Goal: Task Accomplishment & Management: Manage account settings

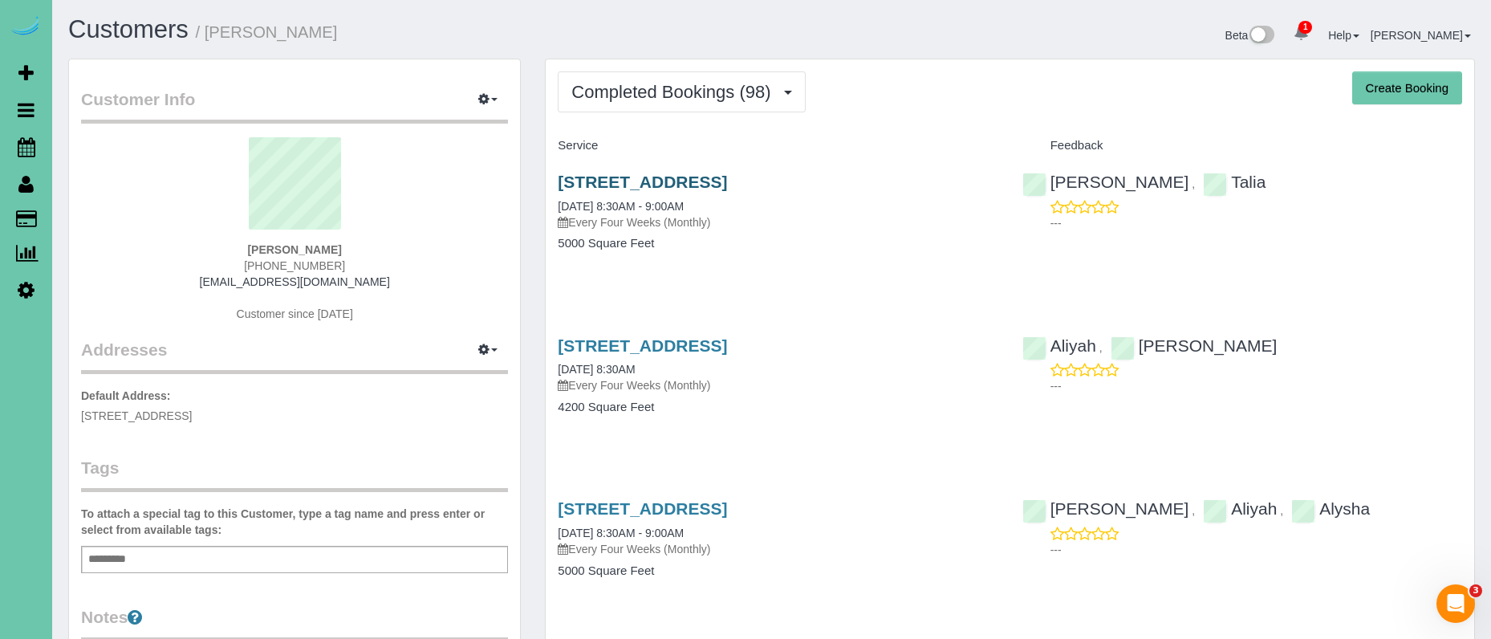
click at [591, 182] on link "[STREET_ADDRESS]" at bounding box center [642, 182] width 169 height 18
click at [727, 345] on link "[STREET_ADDRESS]" at bounding box center [642, 345] width 169 height 18
click at [663, 178] on link "22612 Crestline, Gretna, NE 68028" at bounding box center [642, 182] width 169 height 18
click at [640, 46] on div "Customers / Lori Haddock" at bounding box center [414, 33] width 716 height 35
drag, startPoint x: 631, startPoint y: 91, endPoint x: 630, endPoint y: 102, distance: 11.3
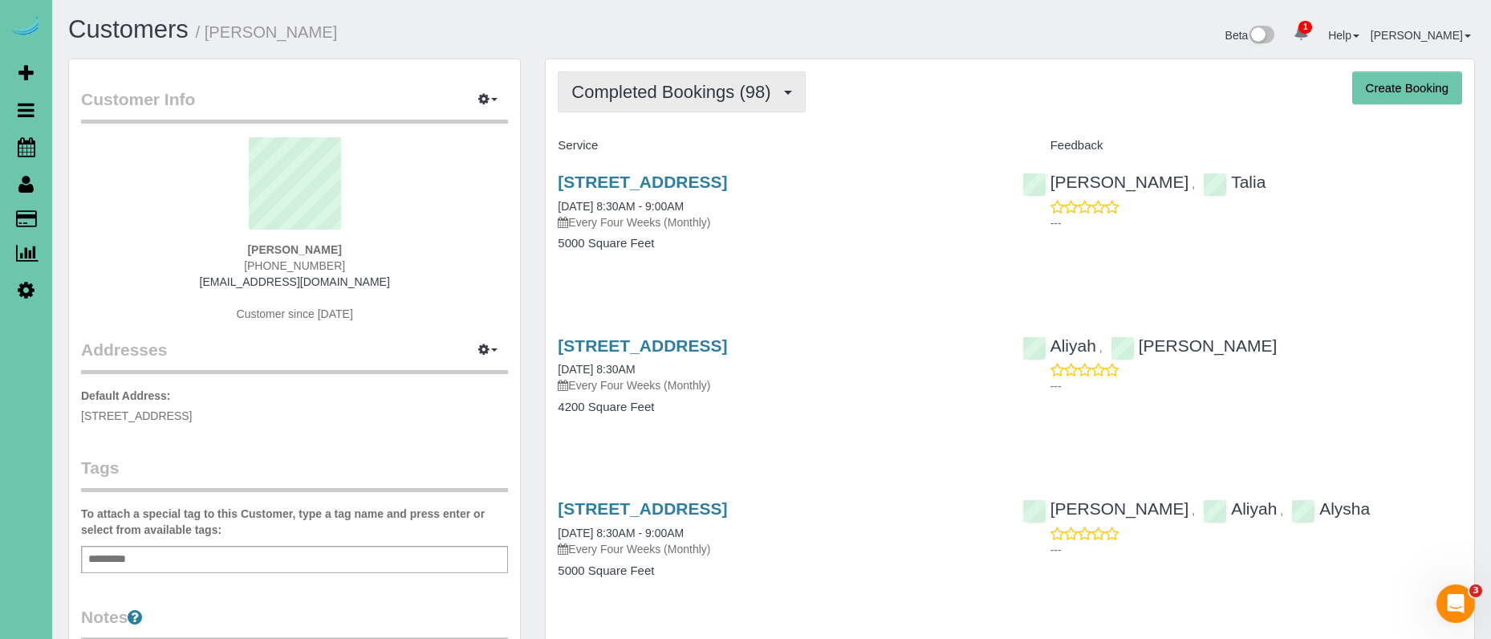
click at [631, 91] on span "Completed Bookings (98)" at bounding box center [674, 92] width 207 height 20
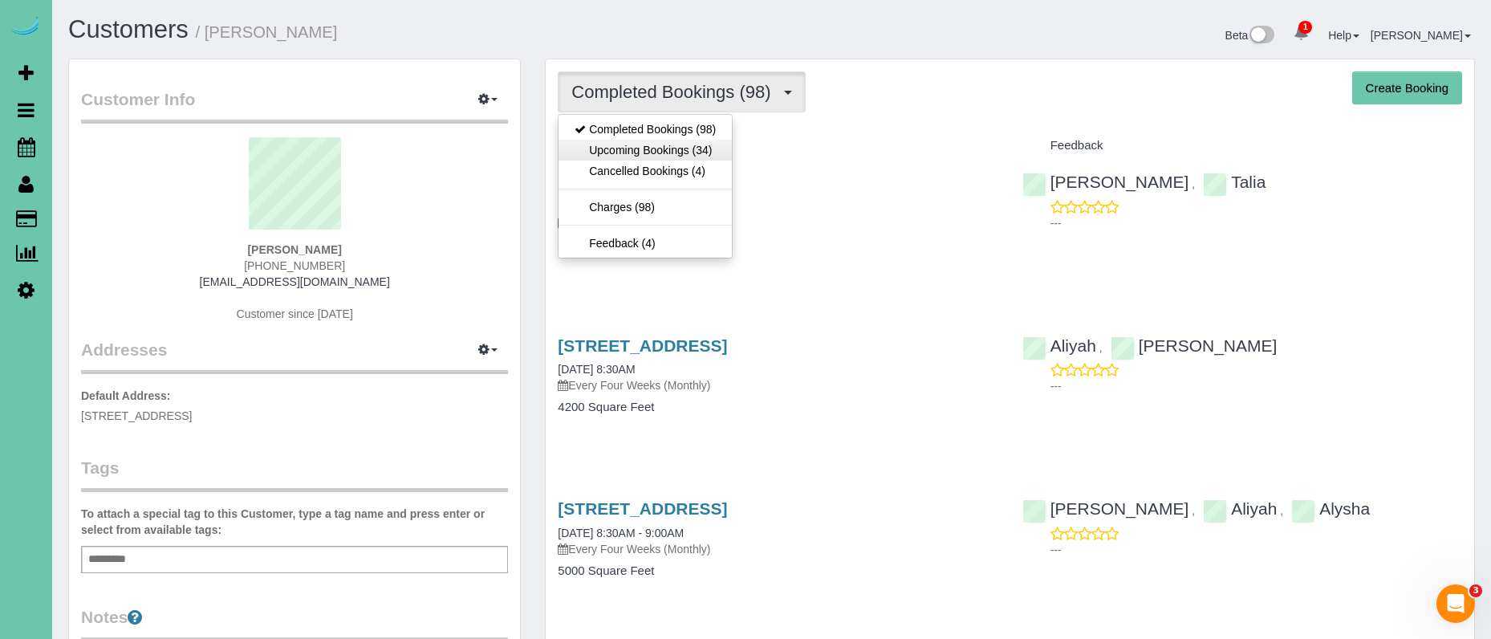
click at [666, 152] on link "Upcoming Bookings (34)" at bounding box center [644, 150] width 173 height 21
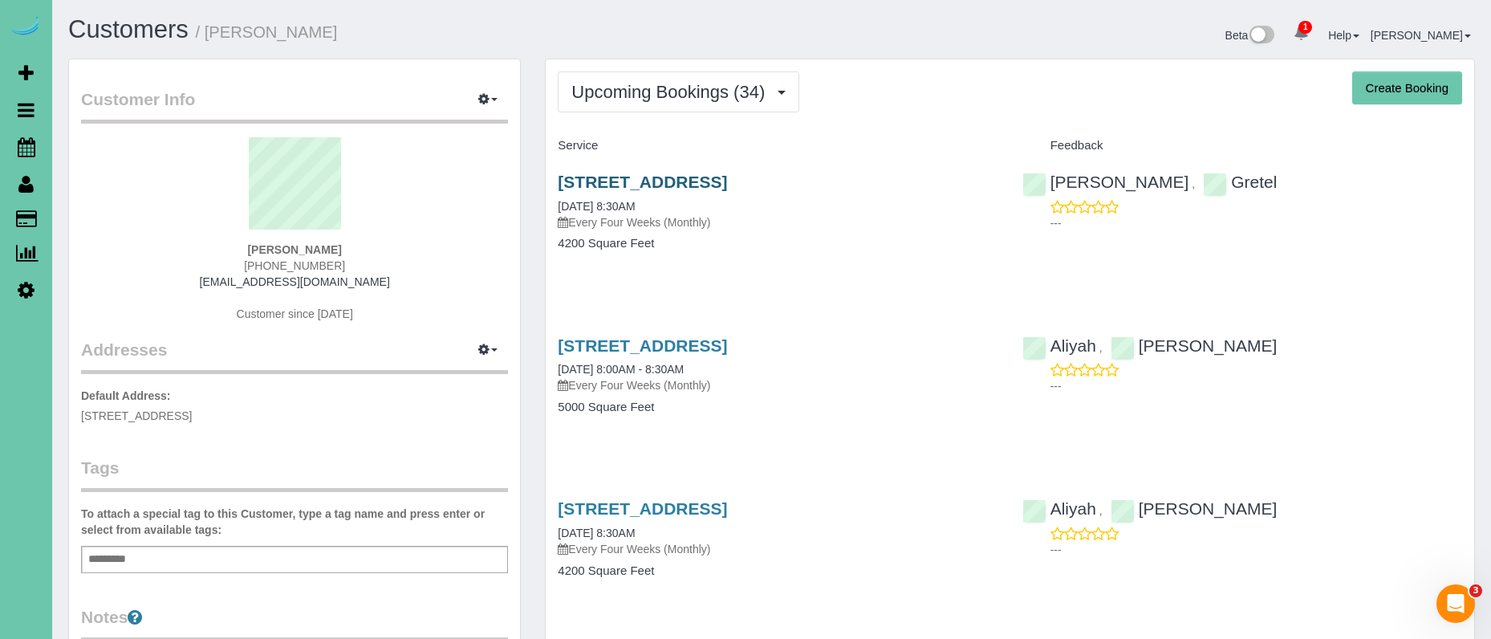
click at [612, 189] on link "22612 Crestline, Gretna, NE 68028" at bounding box center [642, 182] width 169 height 18
click at [16, 153] on link "Scheduler" at bounding box center [26, 146] width 52 height 37
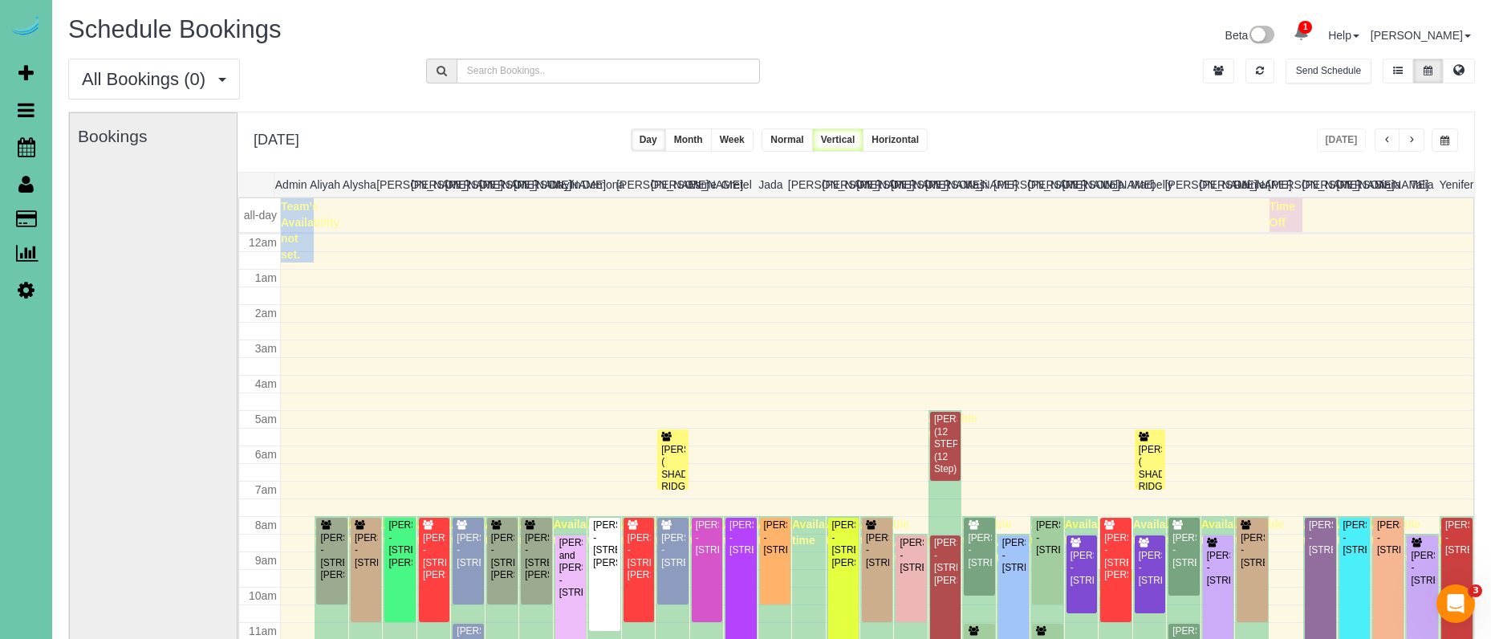
scroll to position [213, 0]
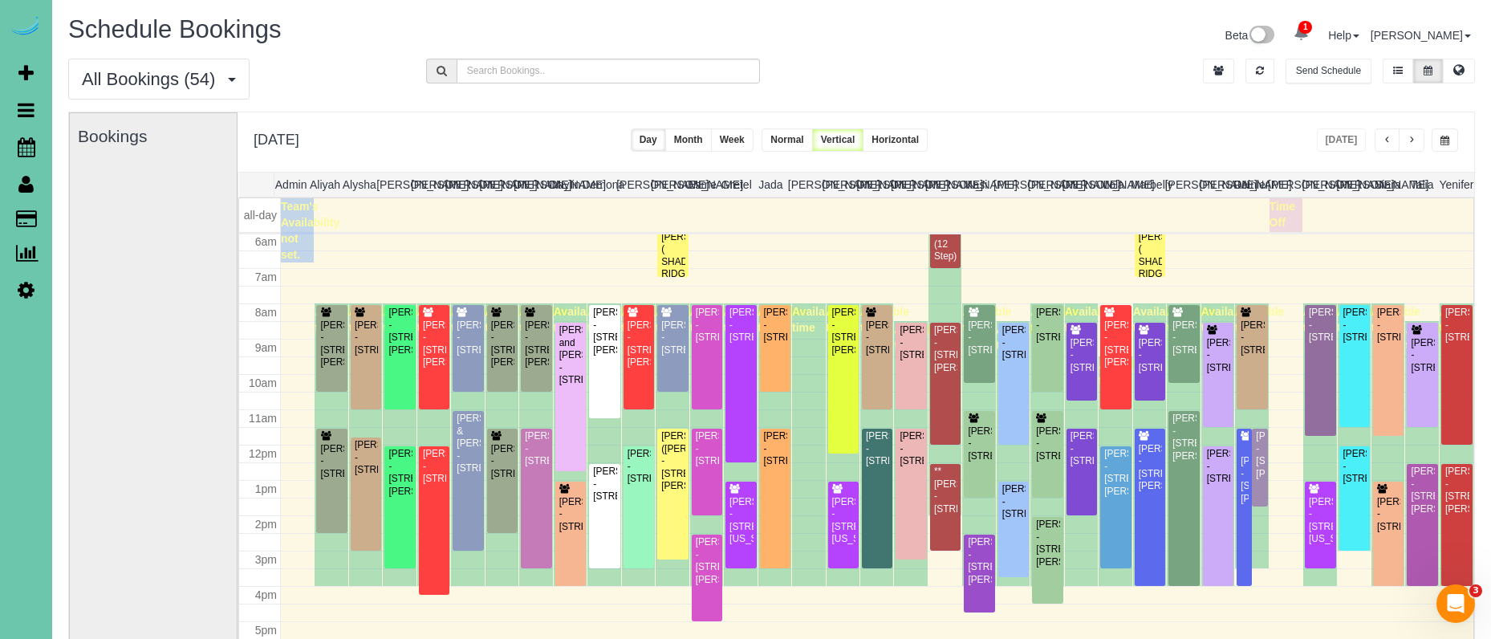
click at [1418, 148] on button "button" at bounding box center [1412, 139] width 26 height 23
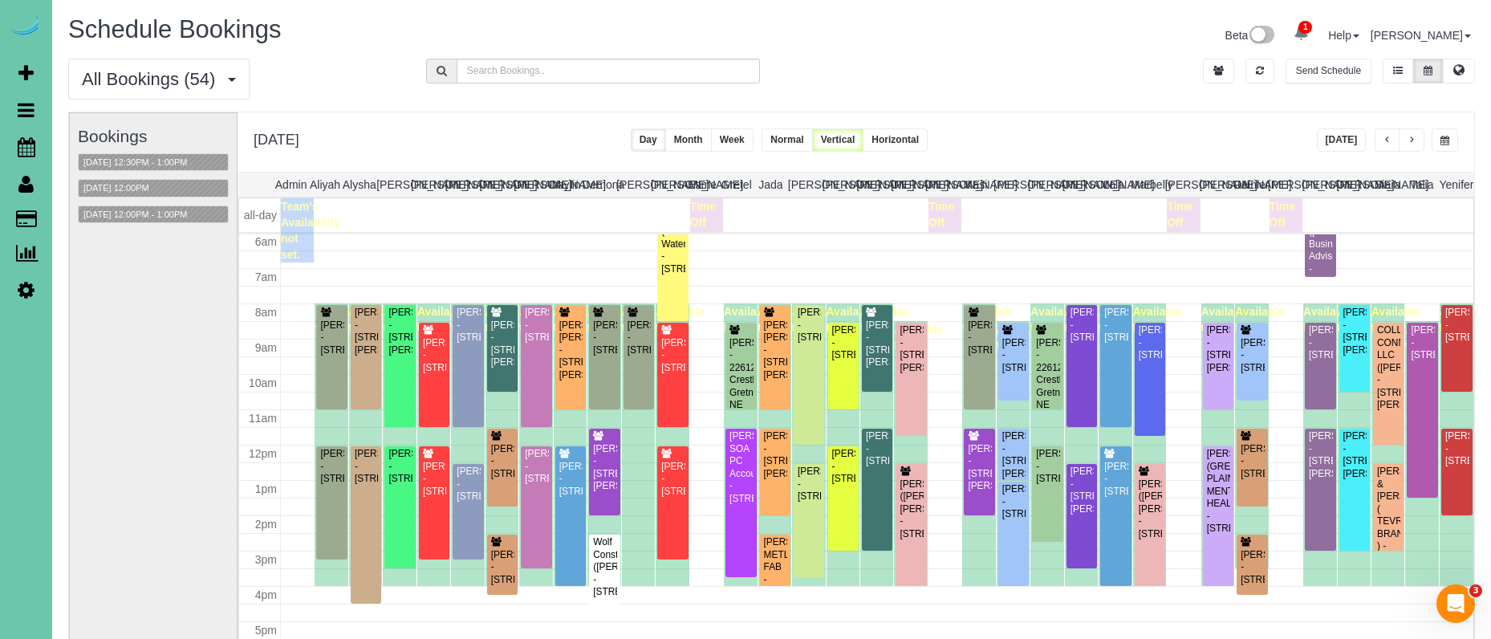
scroll to position [0, 0]
click at [609, 356] on div "Susana Reyes - 2623 S 35th Street, Omaha, NE 68105" at bounding box center [604, 337] width 24 height 37
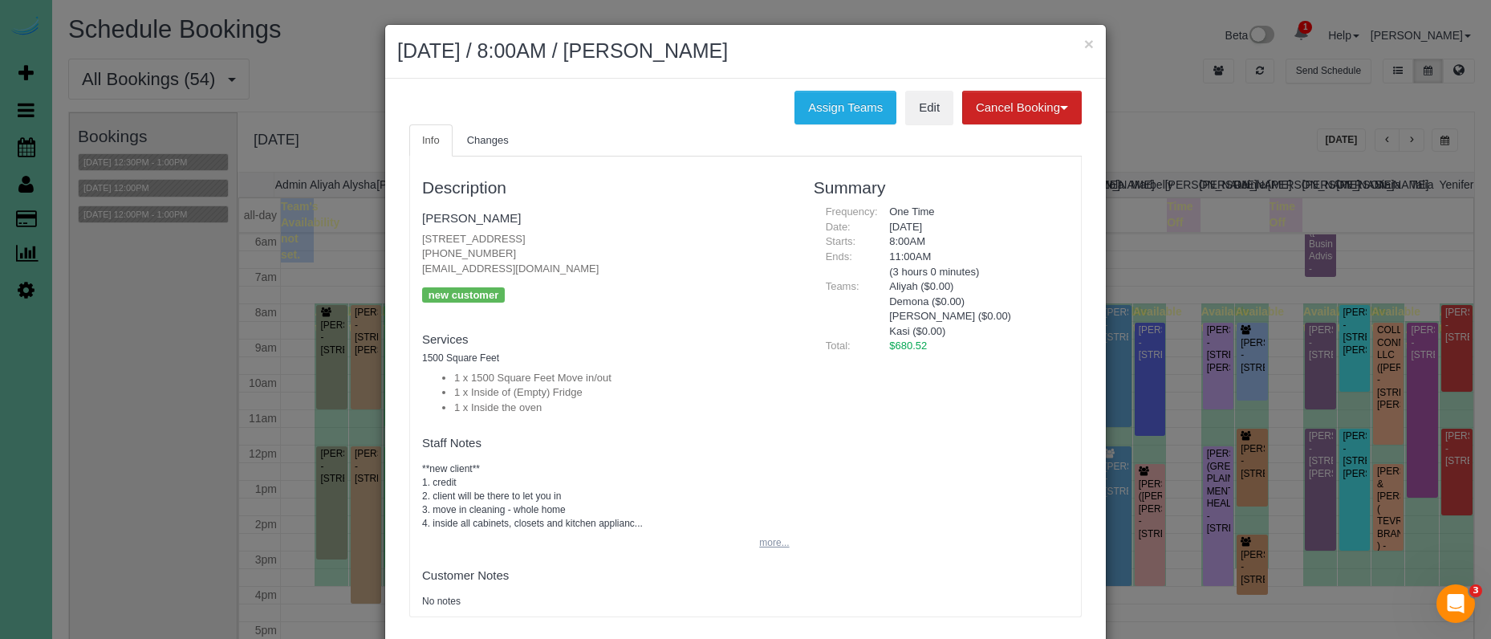
click at [768, 533] on button "more..." at bounding box center [768, 542] width 39 height 23
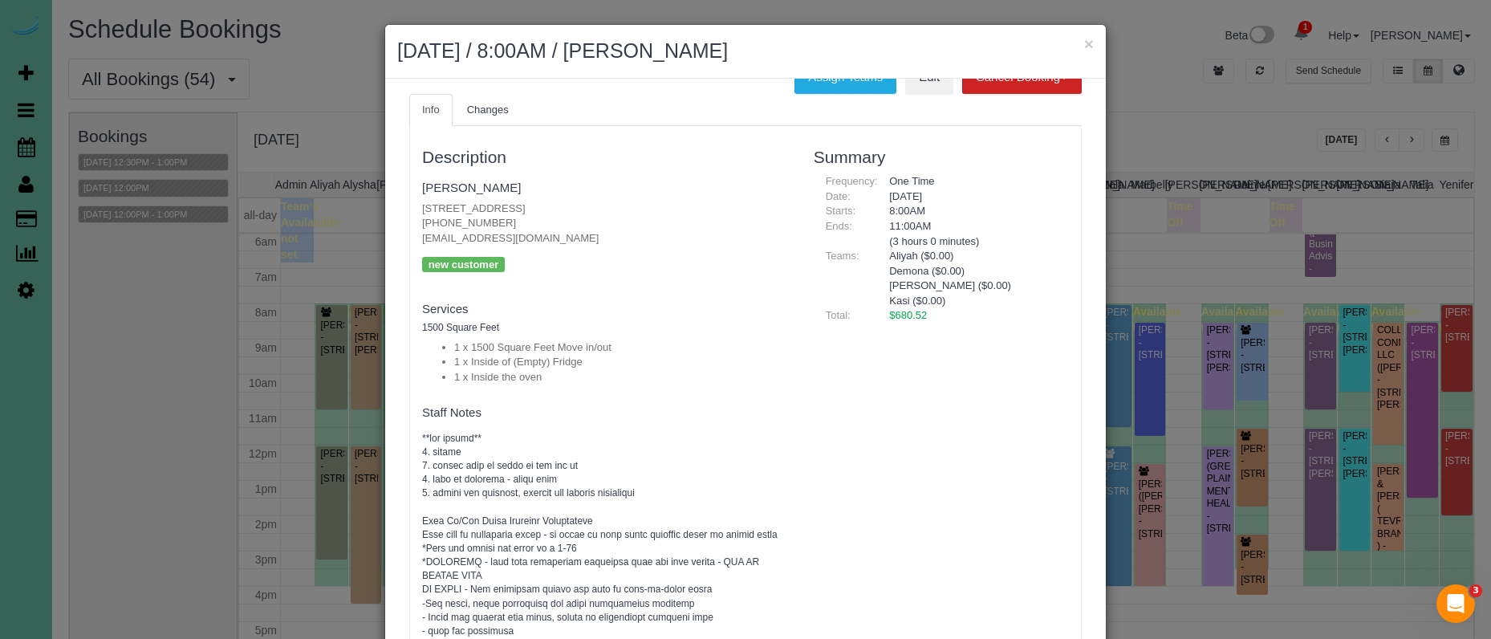
scroll to position [30, 0]
click at [1091, 47] on button "×" at bounding box center [1089, 43] width 10 height 17
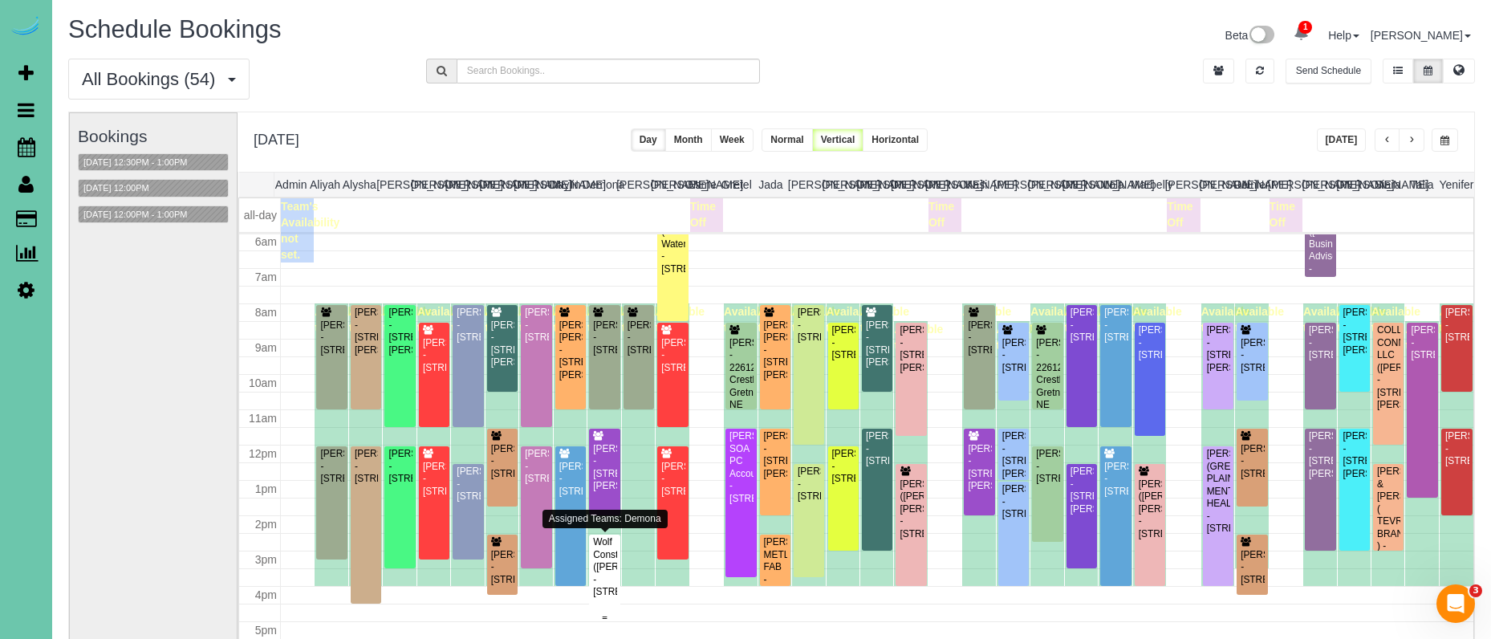
click at [604, 568] on div "Wolf Construction (Maggie Davitt) - 5130 S 98th Ct #9, Omaha, NE 68127" at bounding box center [604, 567] width 24 height 62
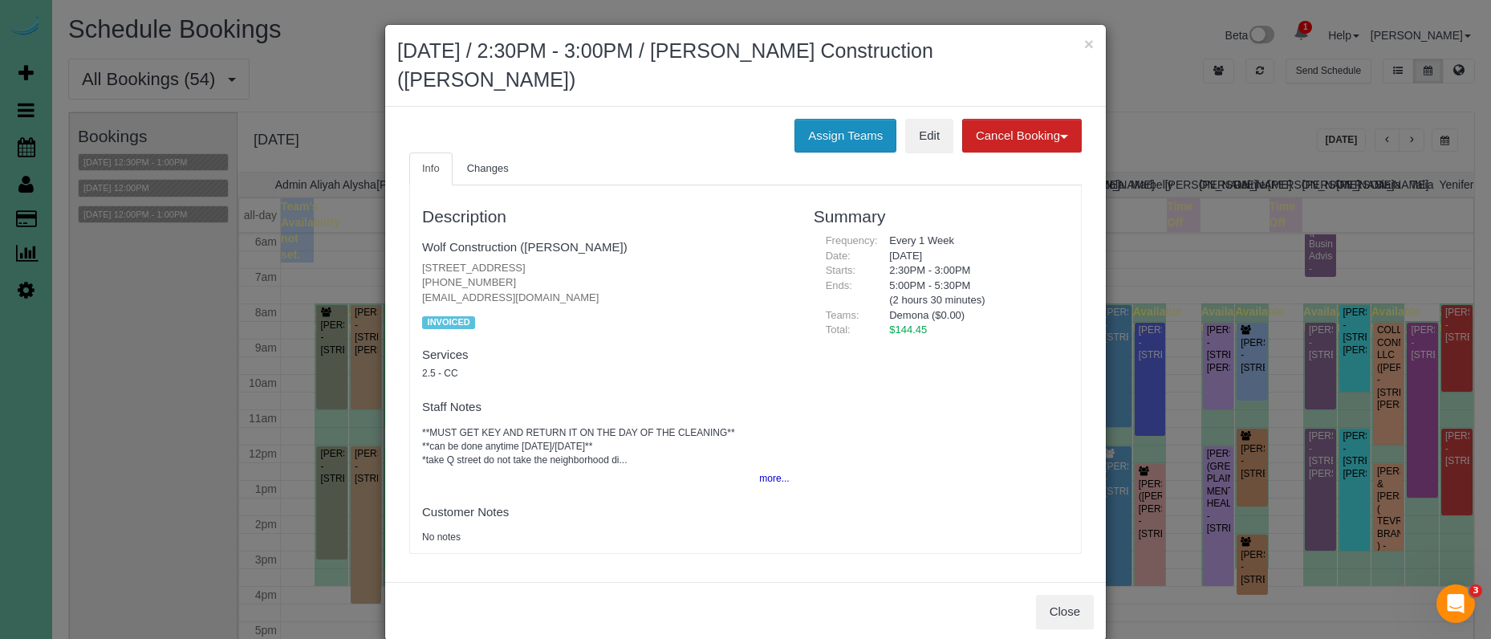
click at [823, 119] on button "Assign Teams" at bounding box center [845, 136] width 102 height 34
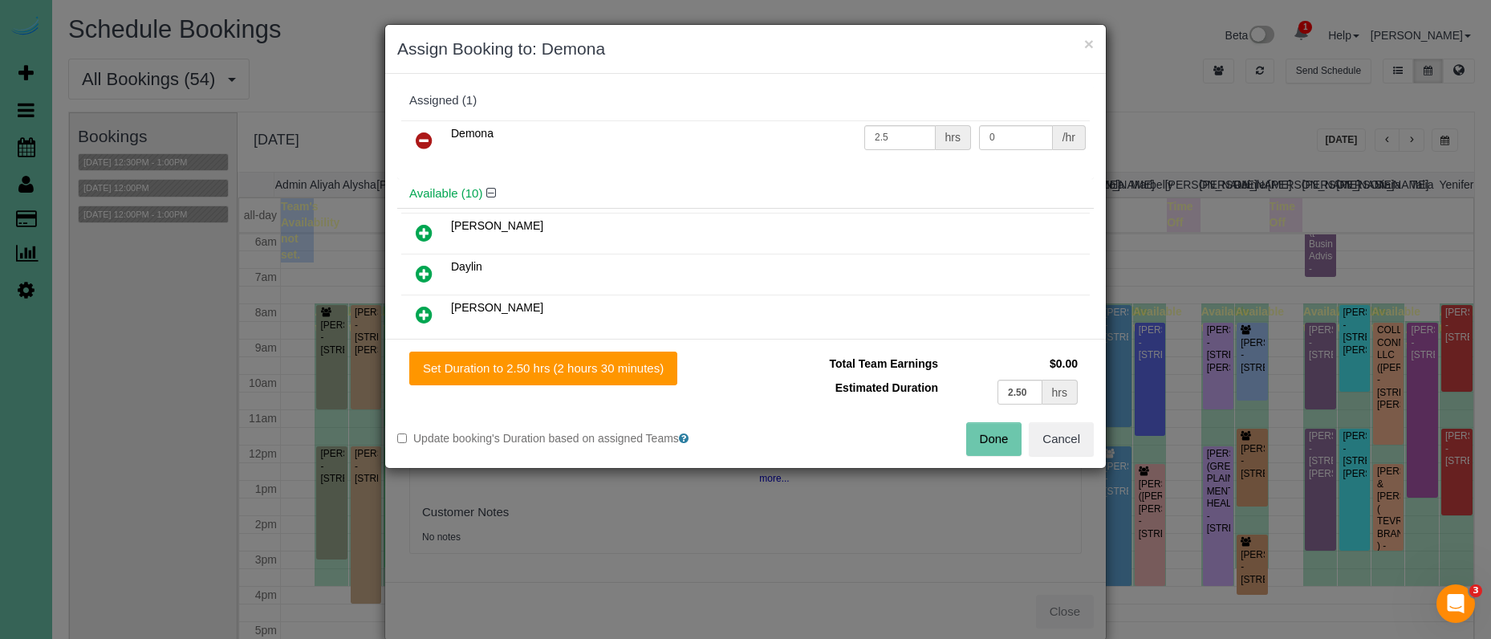
drag, startPoint x: 427, startPoint y: 146, endPoint x: 453, endPoint y: 169, distance: 34.7
click at [427, 146] on icon at bounding box center [424, 140] width 17 height 19
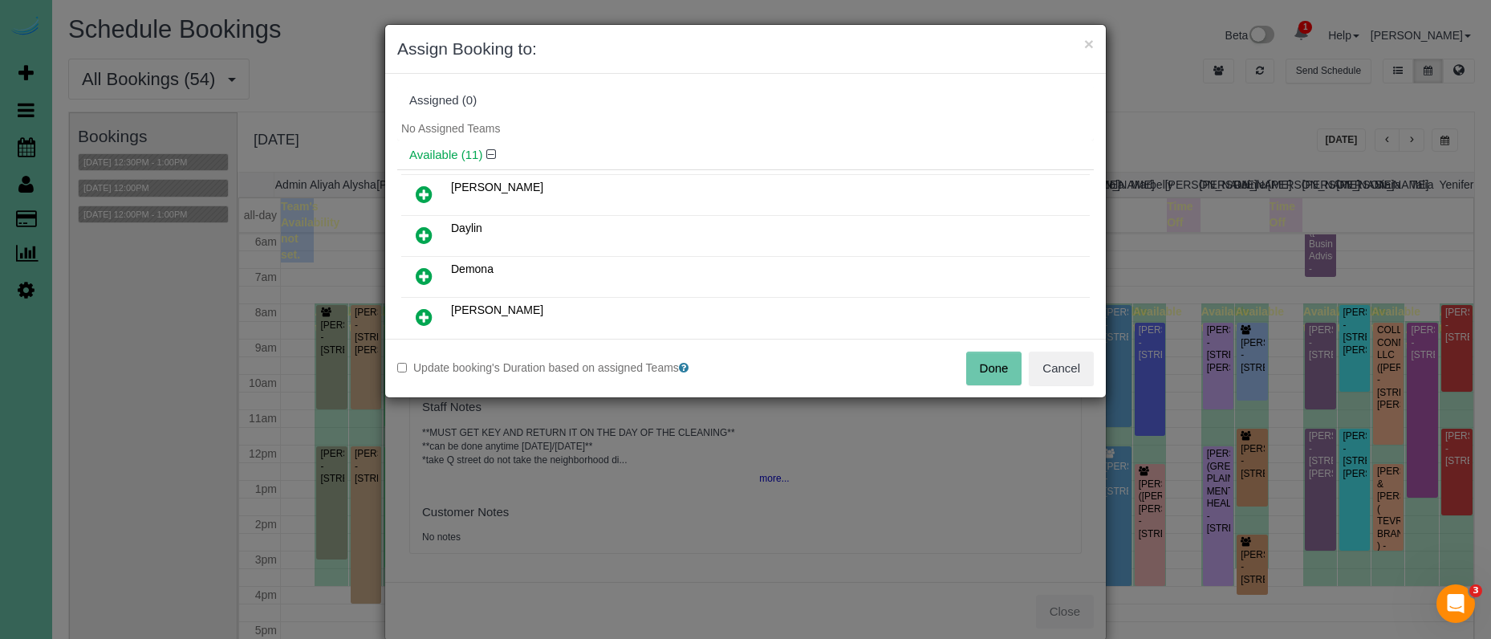
click at [989, 376] on button "Done" at bounding box center [994, 368] width 56 height 34
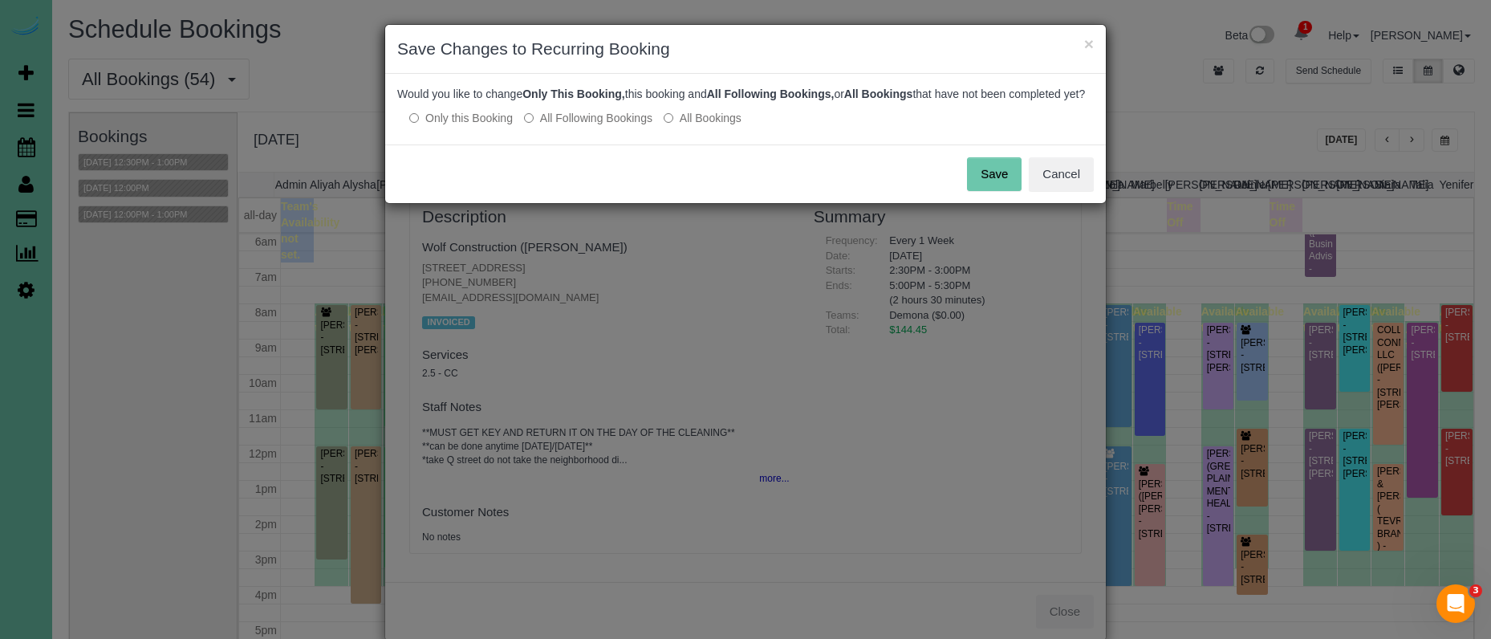
click at [995, 181] on button "Save" at bounding box center [994, 174] width 55 height 34
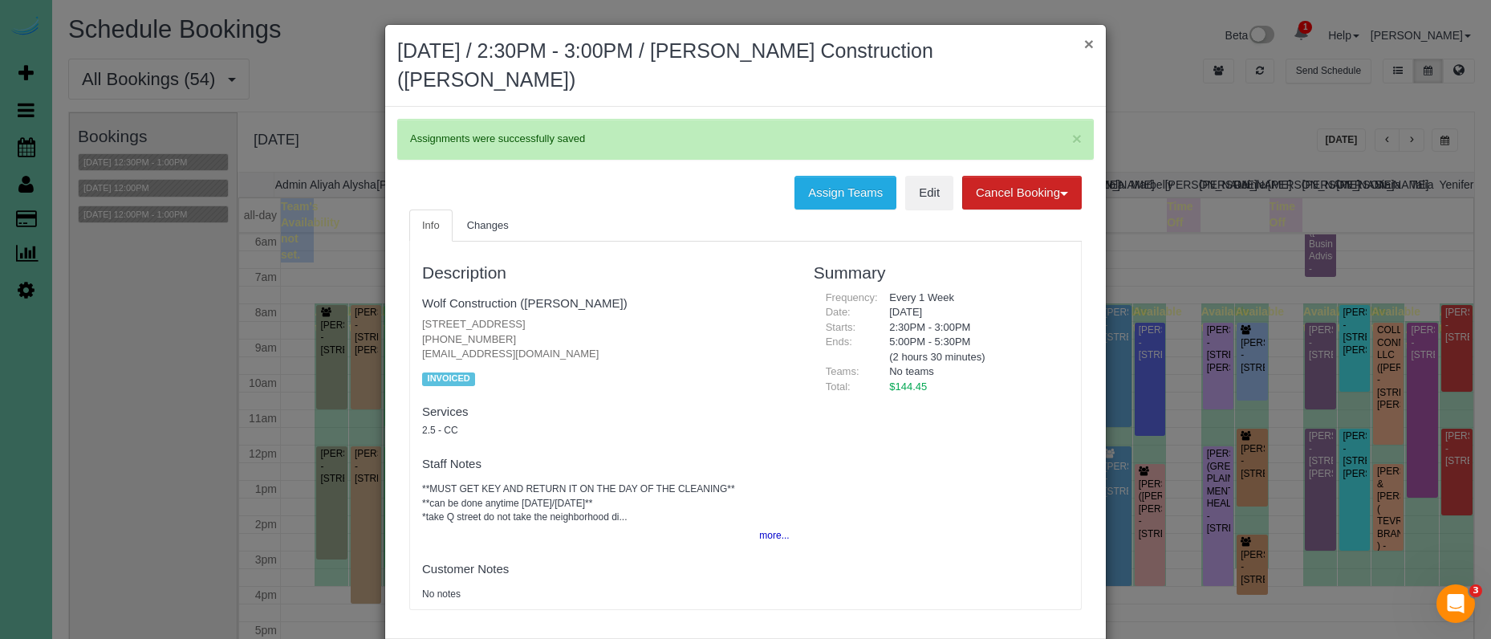
click at [1090, 47] on button "×" at bounding box center [1089, 43] width 10 height 17
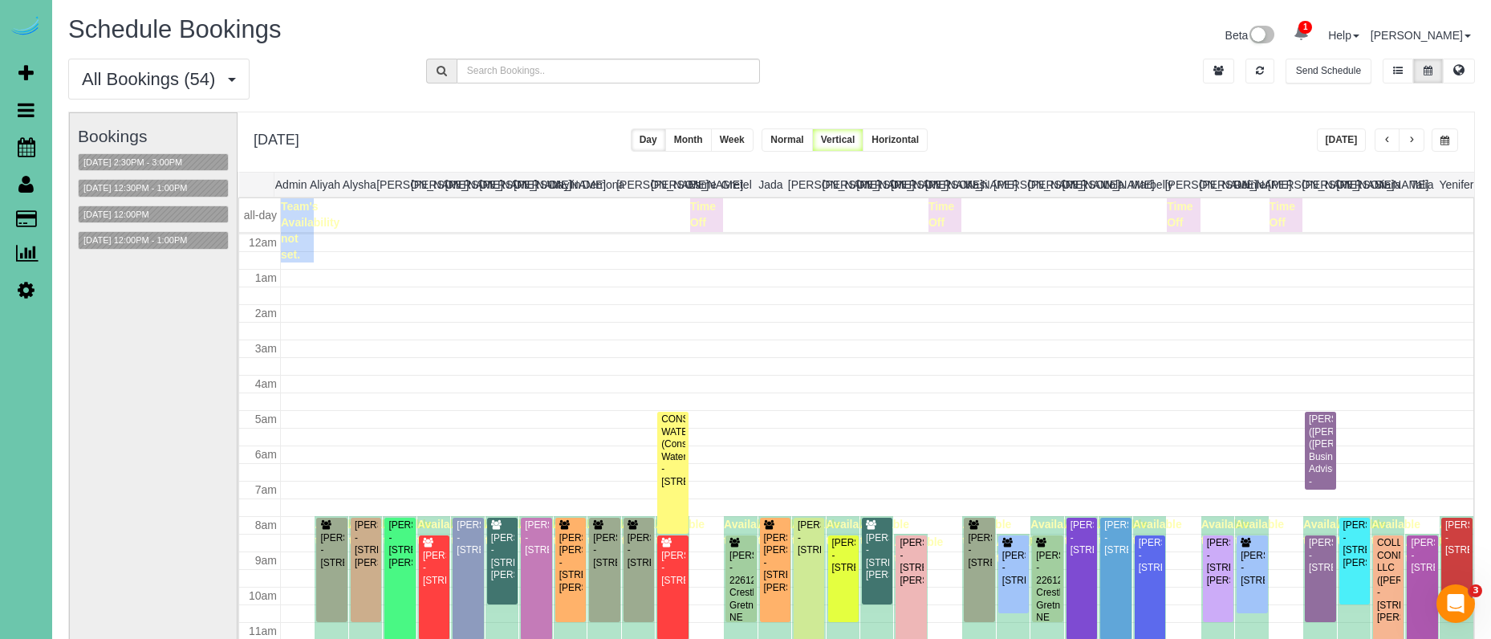
scroll to position [213, 0]
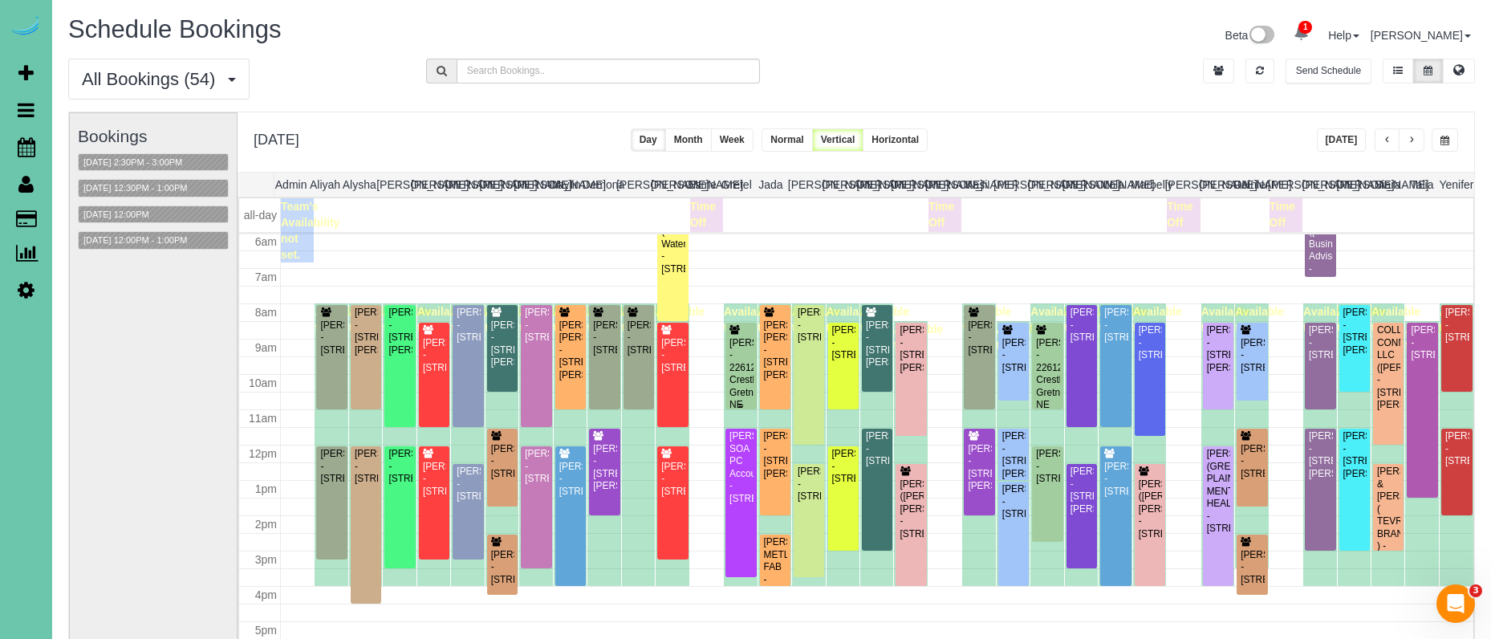
click at [743, 384] on div "Lori Haddock - 22612 Crestline, Gretna, NE 68028" at bounding box center [741, 380] width 24 height 87
click at [743, 384] on body "1 Beta Your Notifications You have 0 alerts × You have 6 to charge for 08/27/20…" at bounding box center [745, 319] width 1491 height 639
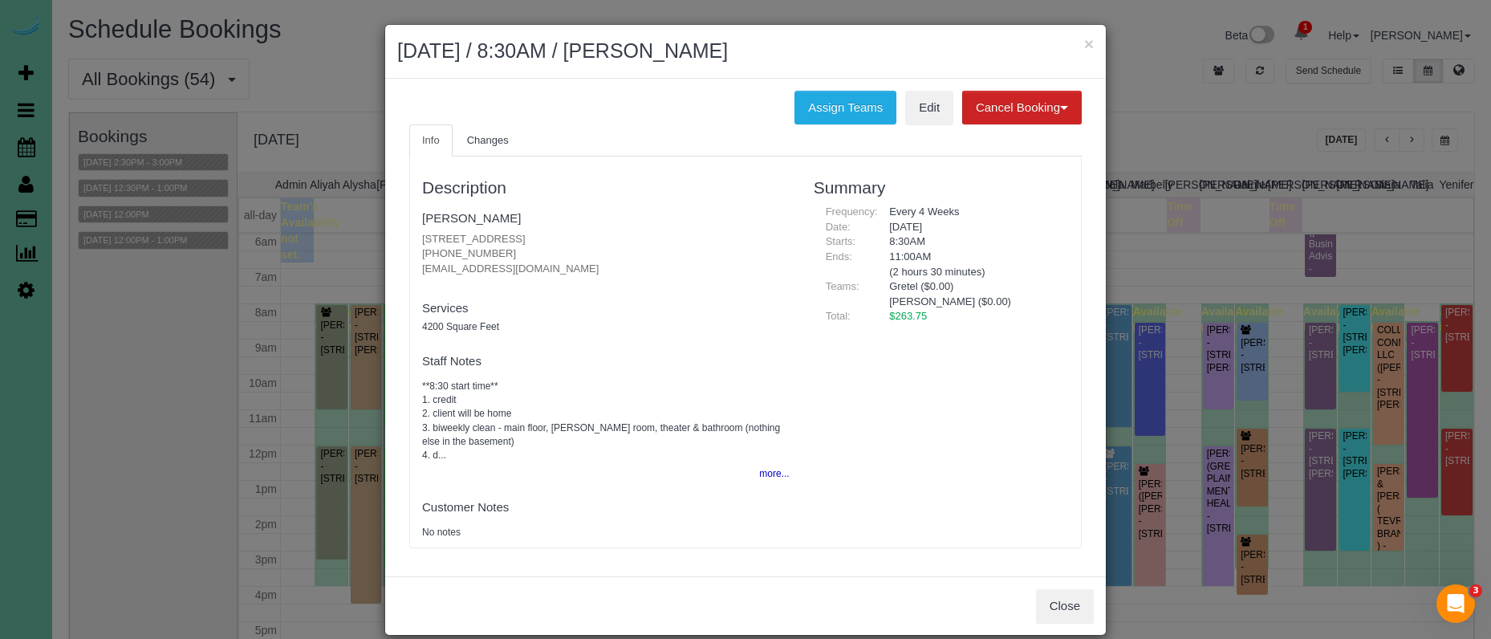
click at [845, 86] on div "Assign Teams Edit Cancel Booking Without Fee With 100.00% Fee Info Changes Desc…" at bounding box center [745, 328] width 721 height 498
click at [830, 97] on button "Assign Teams" at bounding box center [845, 108] width 102 height 34
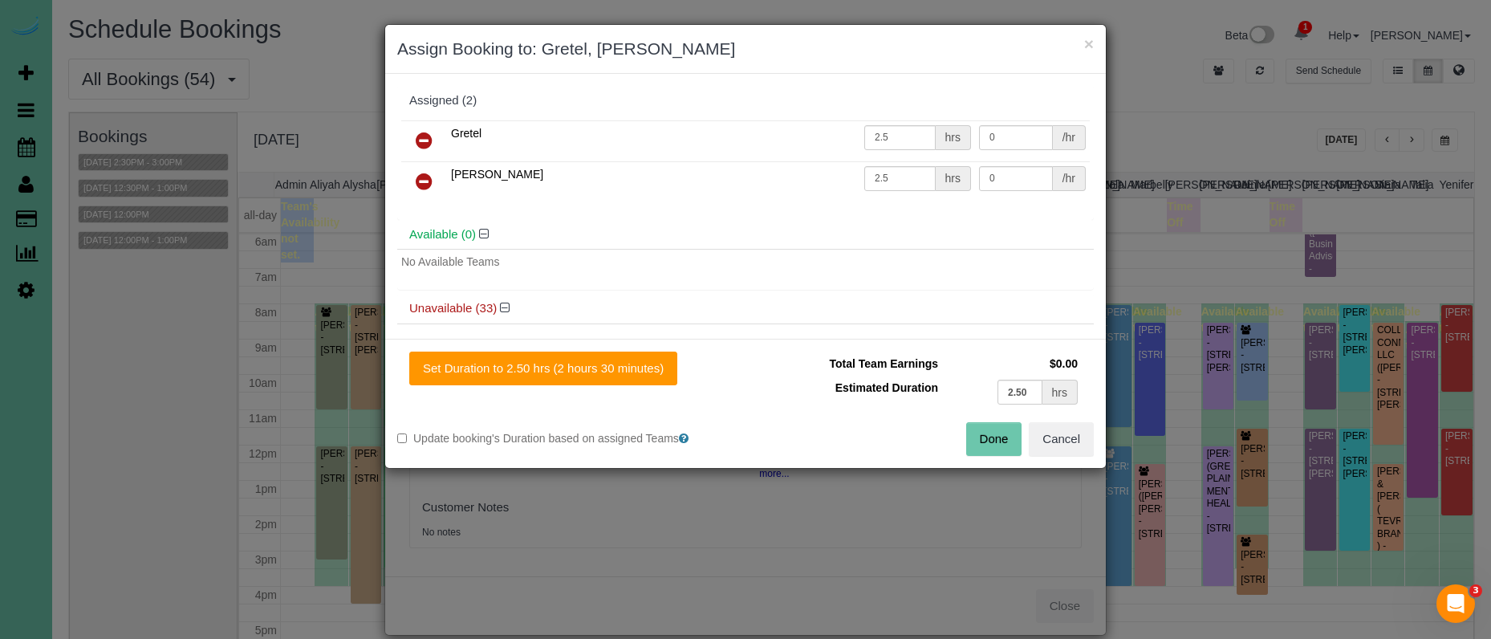
click at [420, 132] on icon at bounding box center [424, 140] width 17 height 19
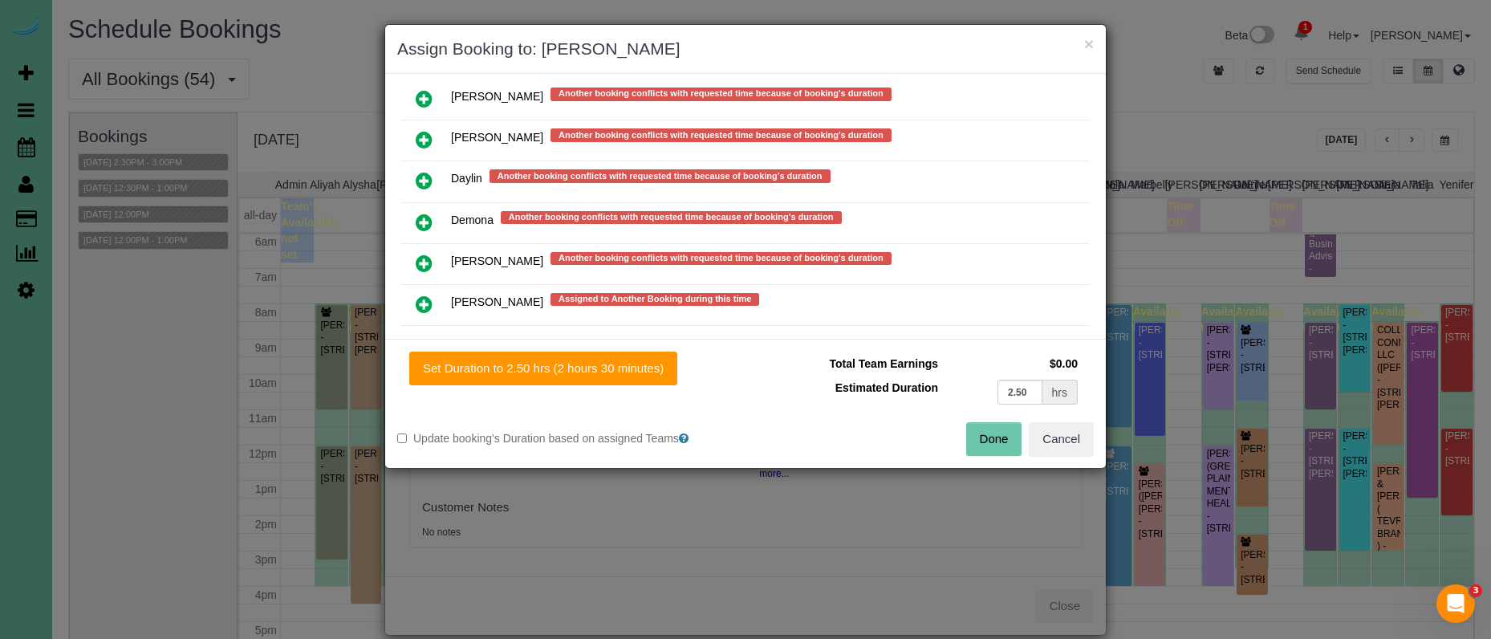
scroll to position [680, 0]
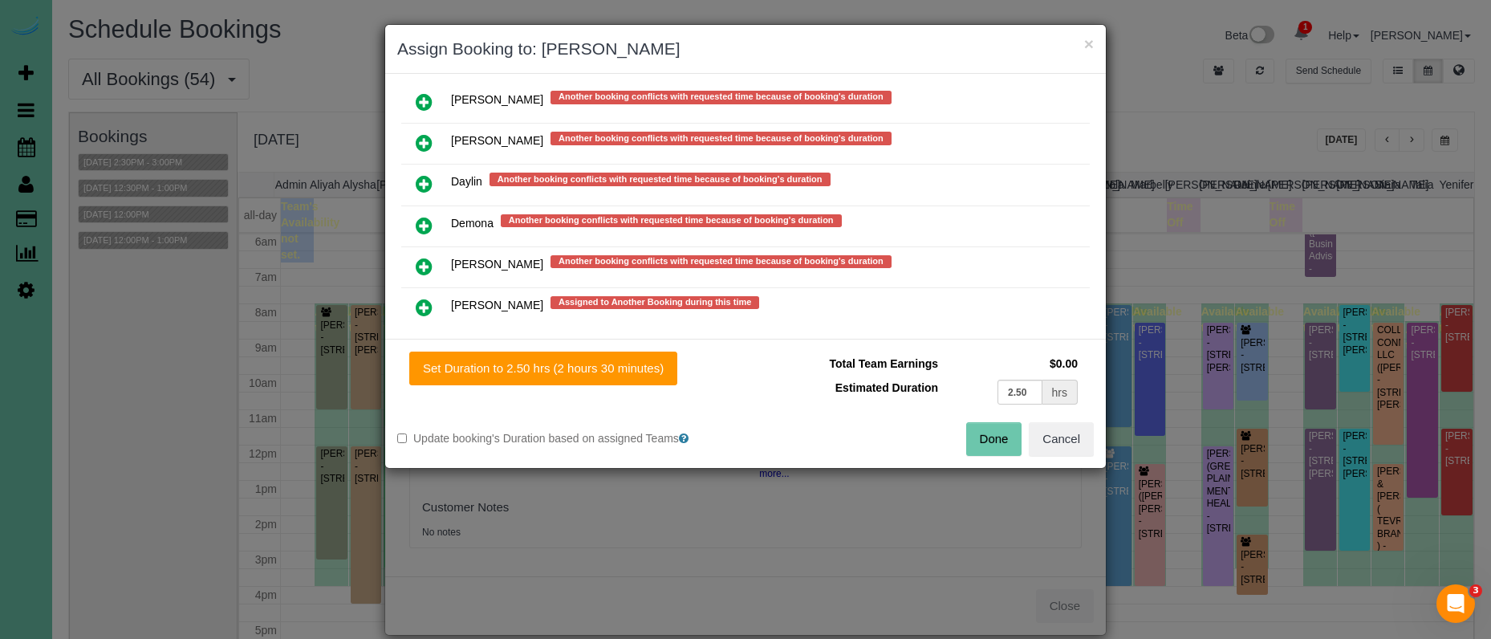
click at [421, 251] on link at bounding box center [424, 267] width 38 height 32
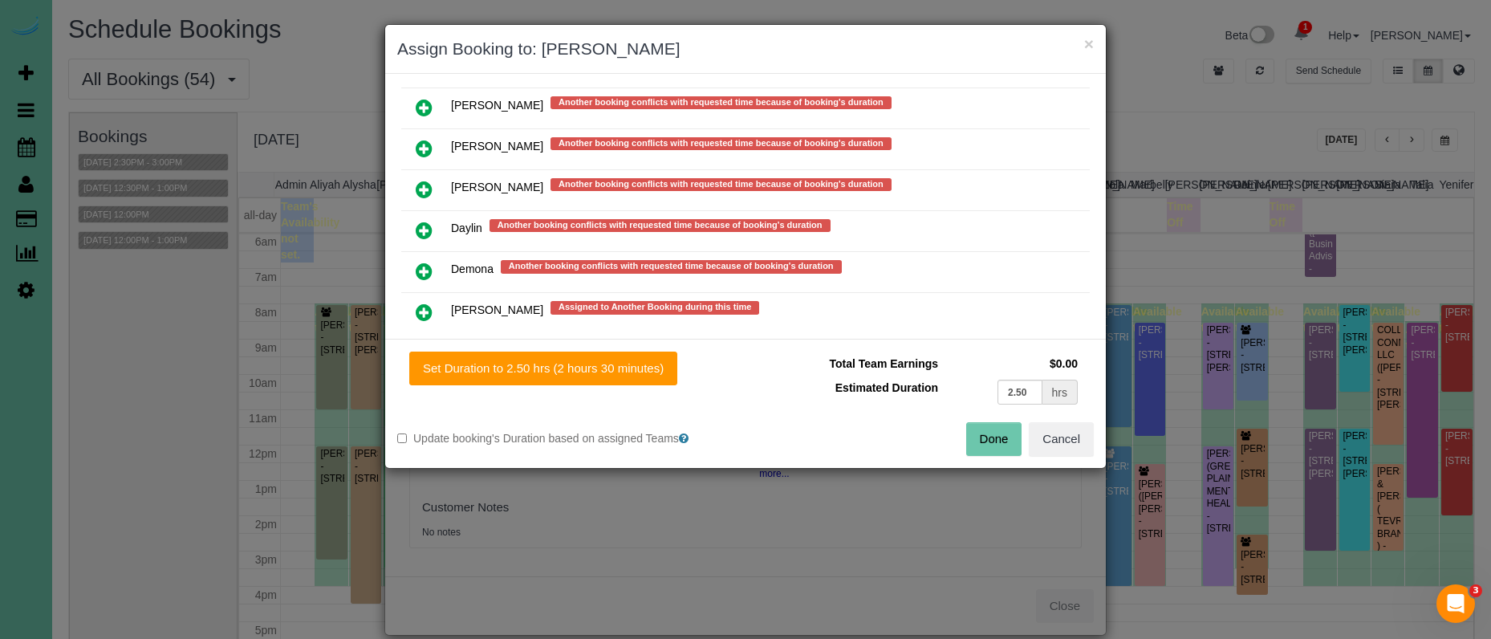
drag, startPoint x: 551, startPoint y: 366, endPoint x: 795, endPoint y: 394, distance: 245.5
click at [551, 366] on button "Set Duration to 2.50 hrs (2 hours 30 minutes)" at bounding box center [543, 368] width 268 height 34
type input "2.50"
click at [1012, 437] on button "Done" at bounding box center [994, 439] width 56 height 34
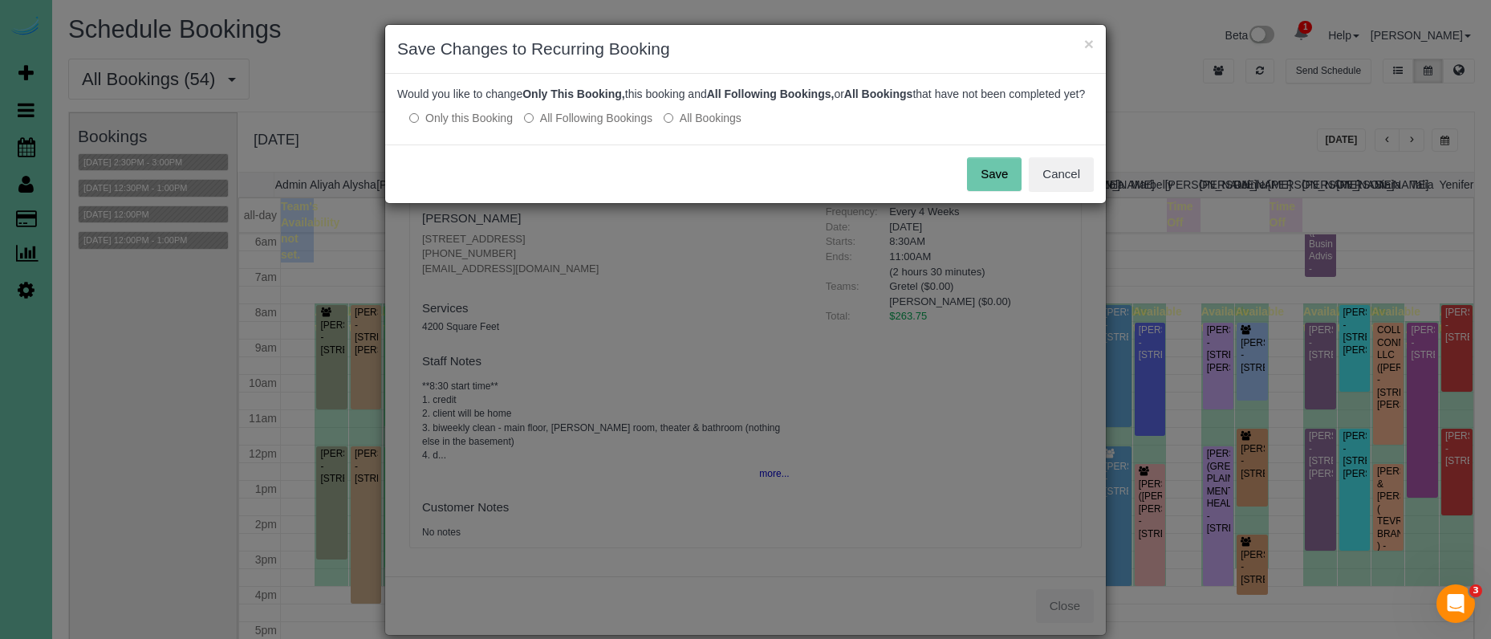
click at [987, 191] on button "Save" at bounding box center [994, 174] width 55 height 34
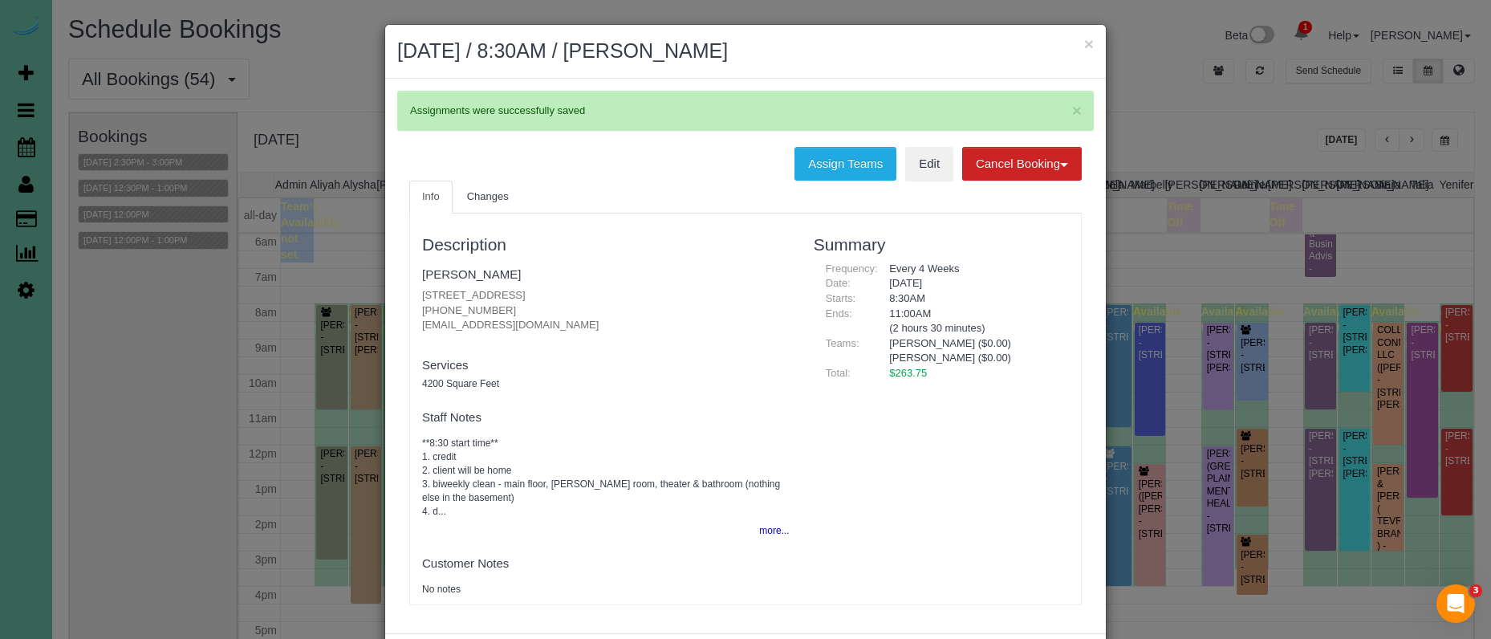
click at [1088, 44] on button "×" at bounding box center [1089, 43] width 10 height 17
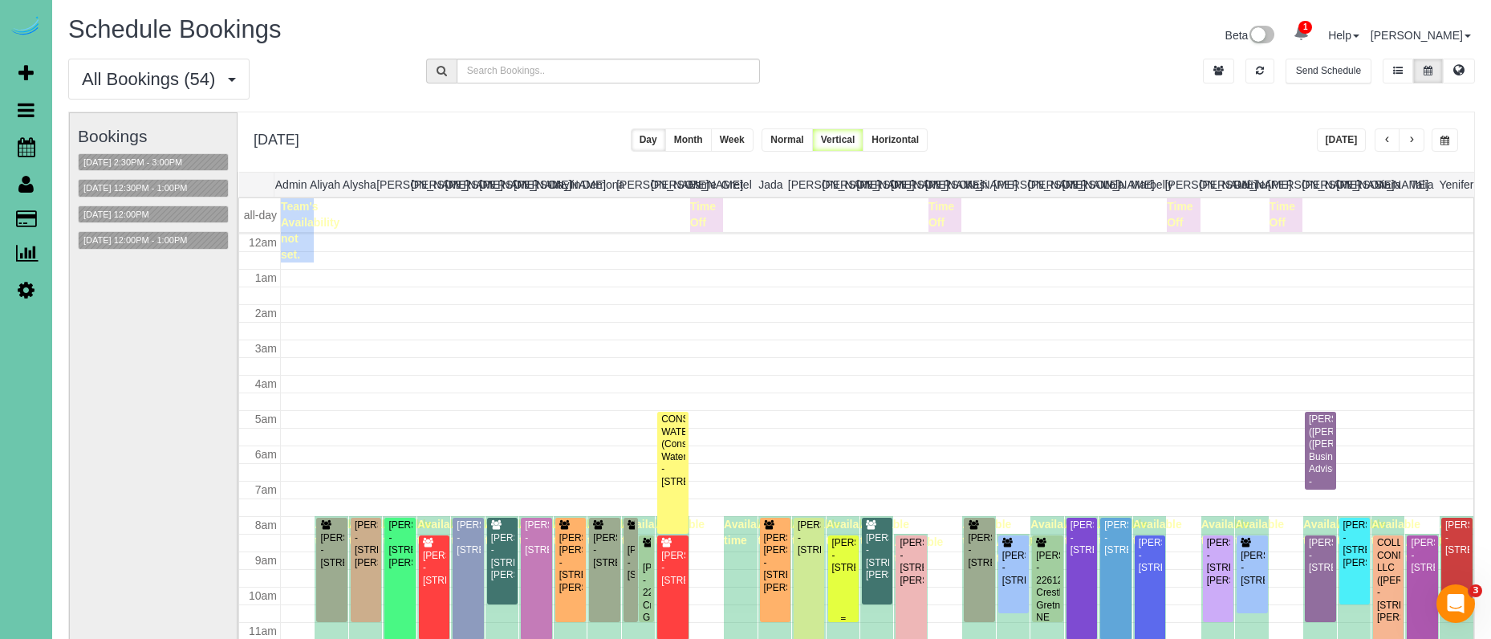
scroll to position [213, 0]
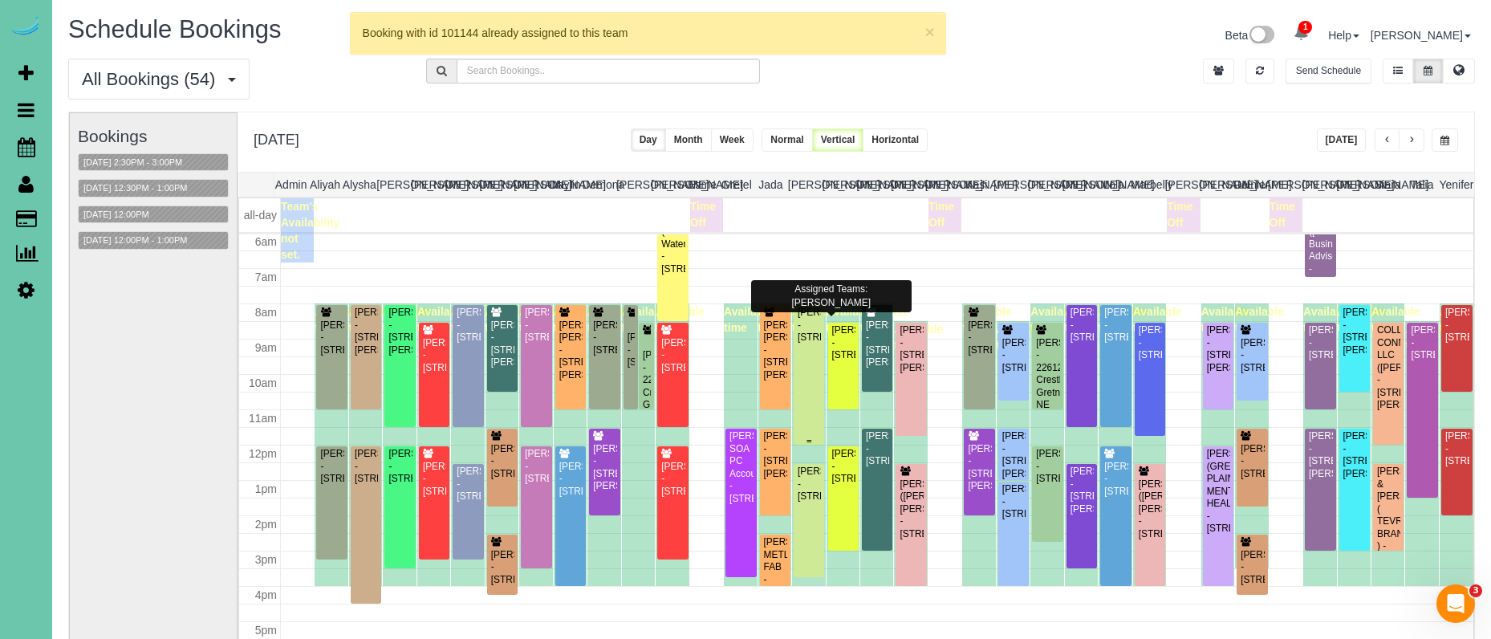
click at [813, 343] on div "Ann Tanis - 3716 S 193rd St, Omaha, NE 68130" at bounding box center [809, 324] width 24 height 37
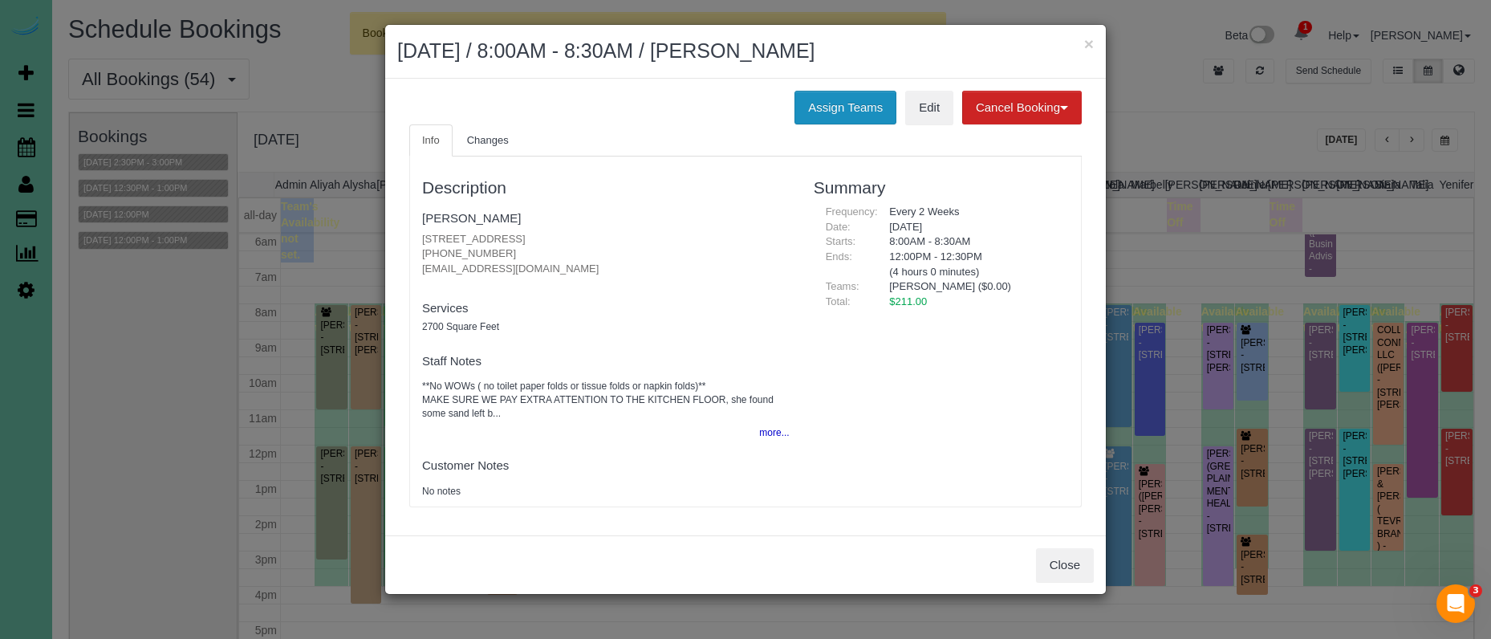
click at [826, 106] on button "Assign Teams" at bounding box center [845, 108] width 102 height 34
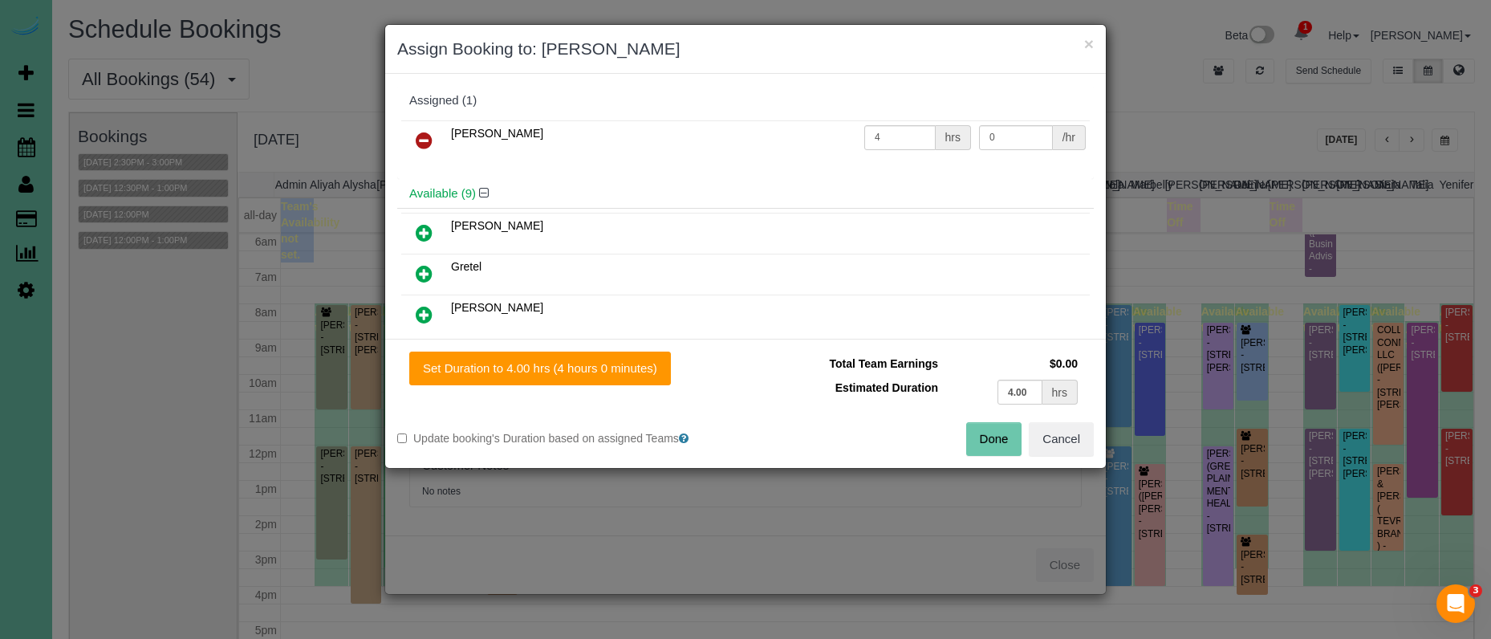
drag, startPoint x: 423, startPoint y: 141, endPoint x: 422, endPoint y: 168, distance: 26.5
click at [422, 141] on icon at bounding box center [424, 140] width 17 height 19
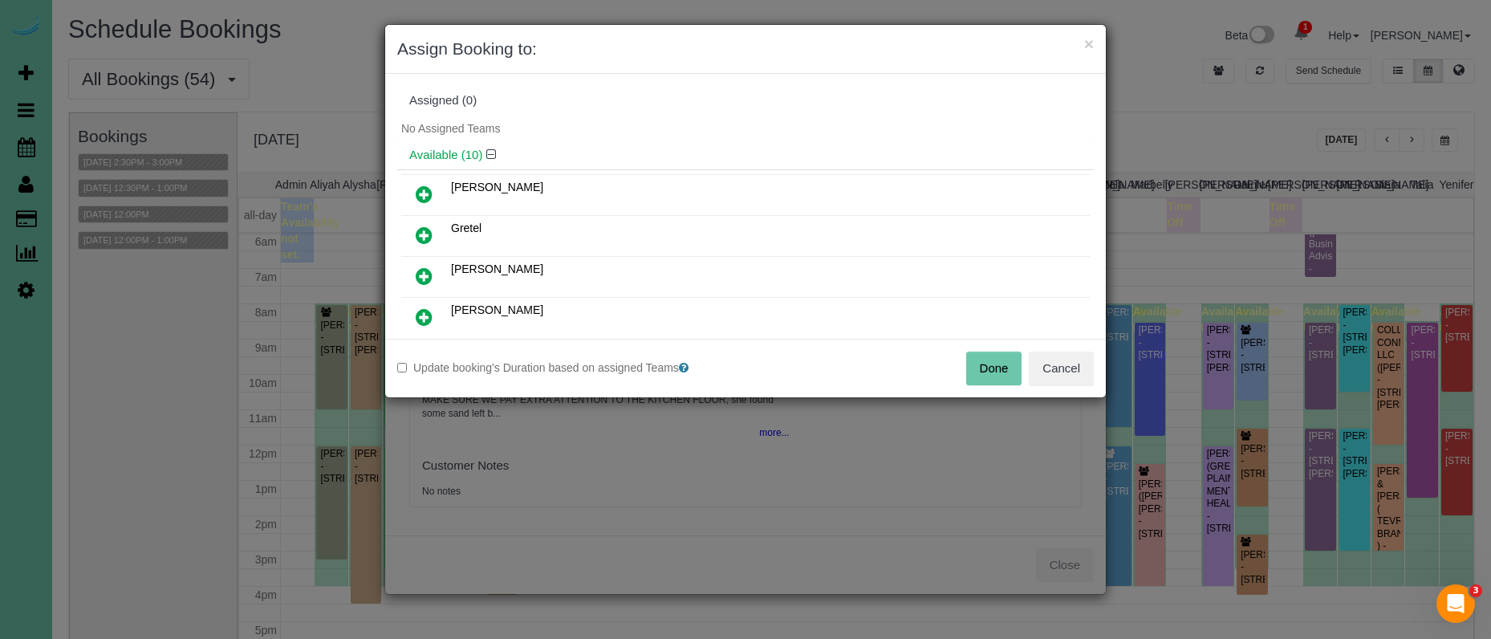
drag, startPoint x: 423, startPoint y: 246, endPoint x: 431, endPoint y: 254, distance: 11.3
click at [423, 246] on link at bounding box center [424, 236] width 38 height 32
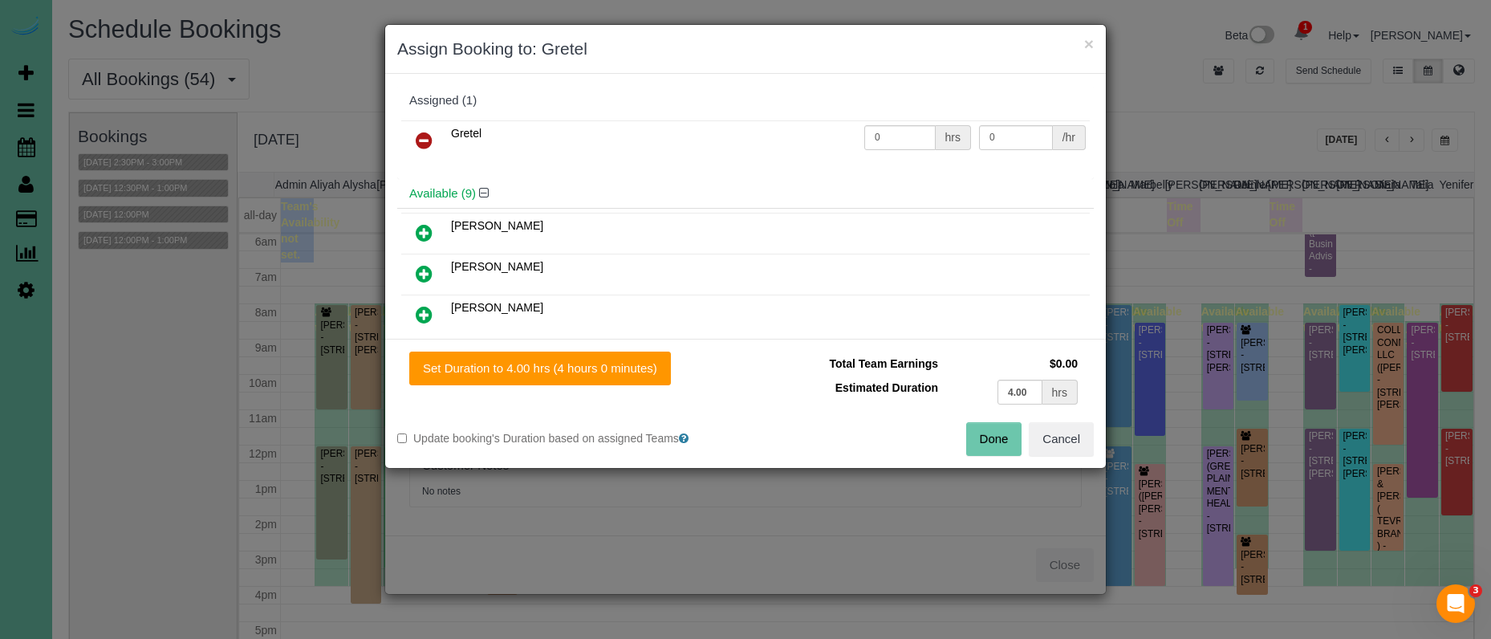
click at [688, 402] on div "Set Duration to 4.00 hrs (4 hours 0 minutes) Total Team Earnings $0.00 Estimate…" at bounding box center [745, 403] width 721 height 129
click at [653, 393] on div "Set Duration to 4.00 hrs (4 hours 0 minutes) Total Team Earnings $0.00 Estimate…" at bounding box center [745, 403] width 721 height 129
drag, startPoint x: 660, startPoint y: 385, endPoint x: 670, endPoint y: 387, distance: 10.6
click at [660, 385] on div "Set Duration to 4.00 hrs (4 hours 0 minutes) Total Team Earnings $0.00 Estimate…" at bounding box center [745, 403] width 721 height 129
click at [643, 367] on button "Set Duration to 4.00 hrs (4 hours 0 minutes)" at bounding box center [540, 368] width 262 height 34
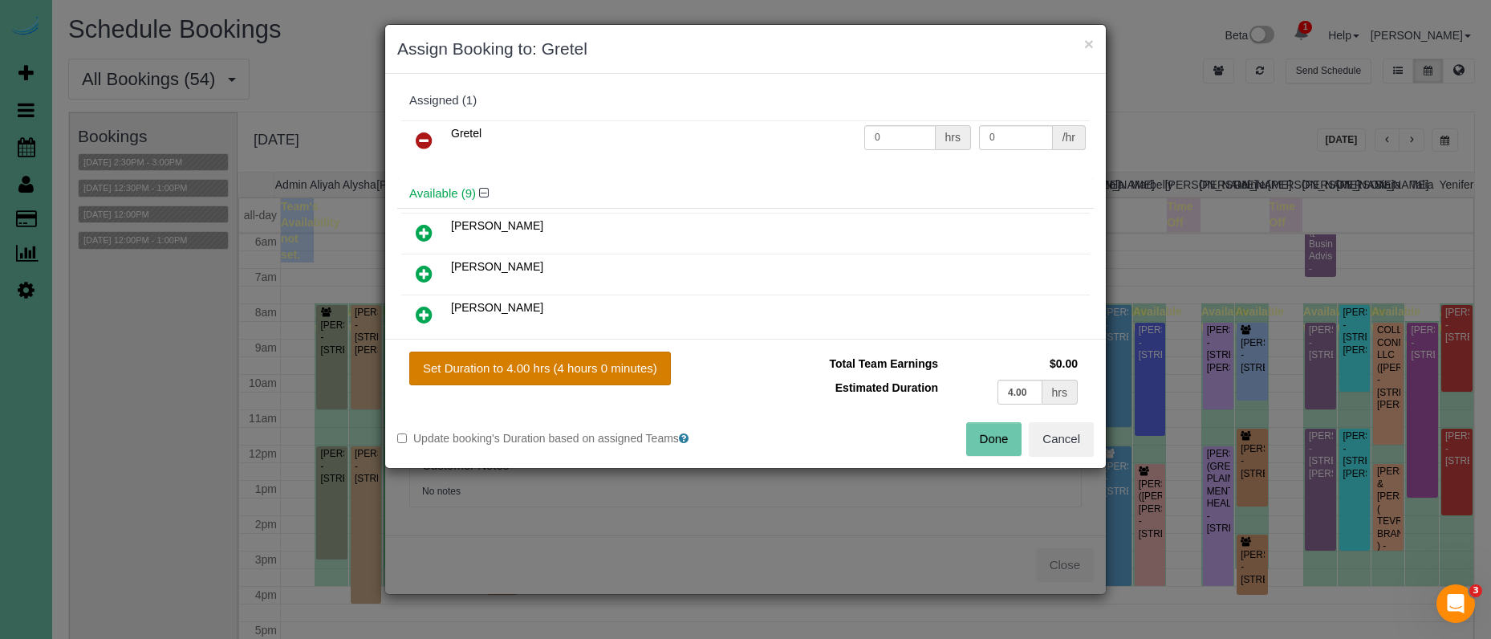
type input "4.00"
click at [992, 437] on button "Done" at bounding box center [994, 439] width 56 height 34
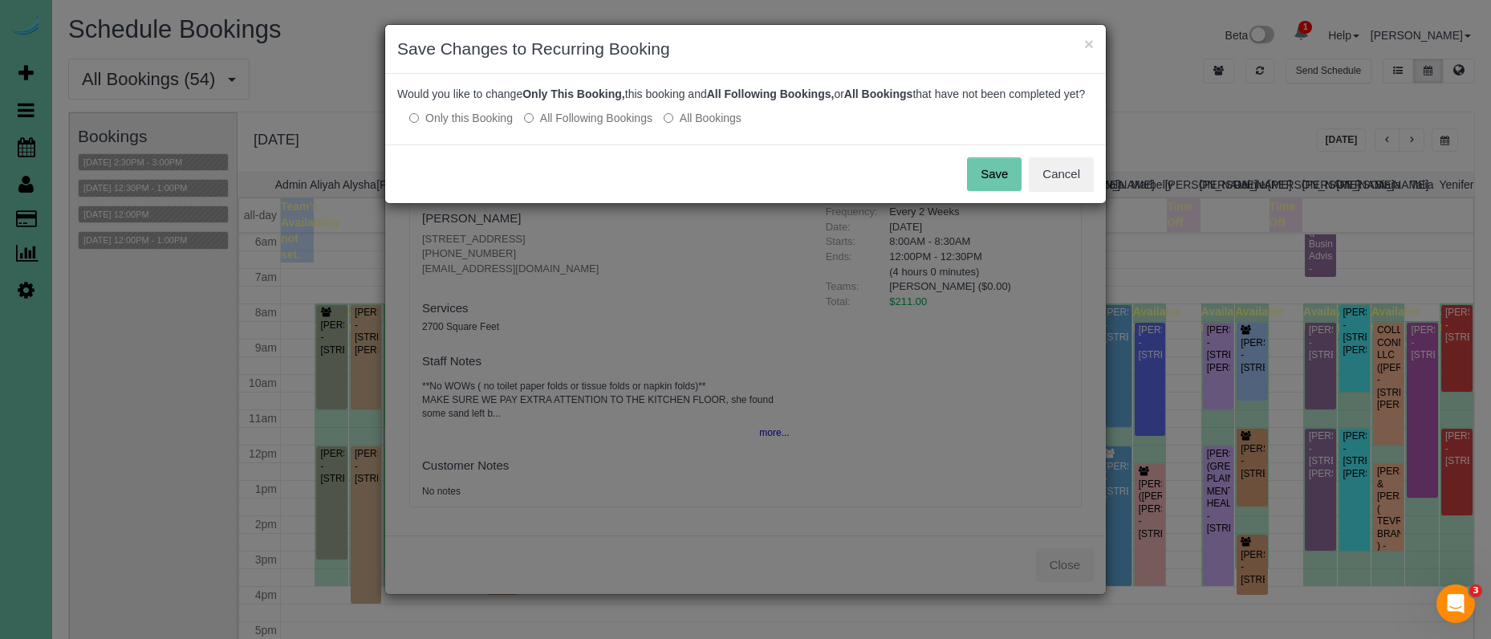
click at [993, 185] on button "Save" at bounding box center [994, 174] width 55 height 34
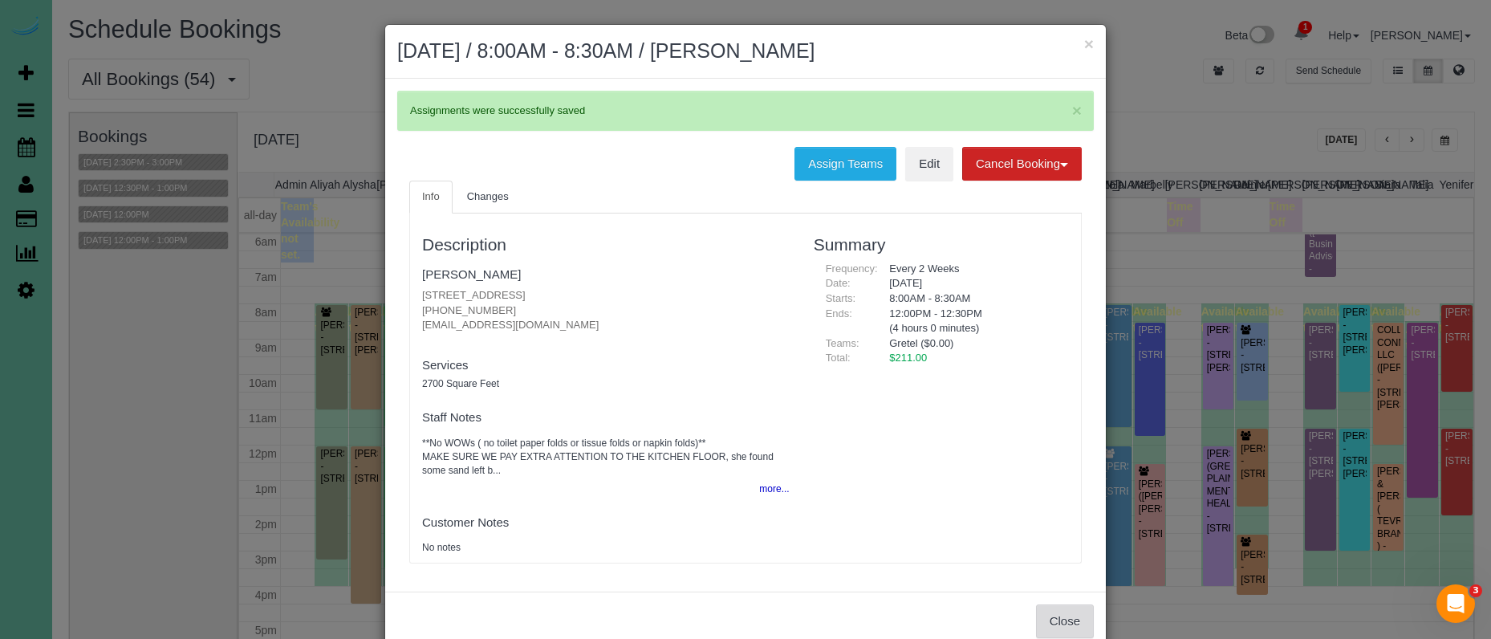
scroll to position [4, 0]
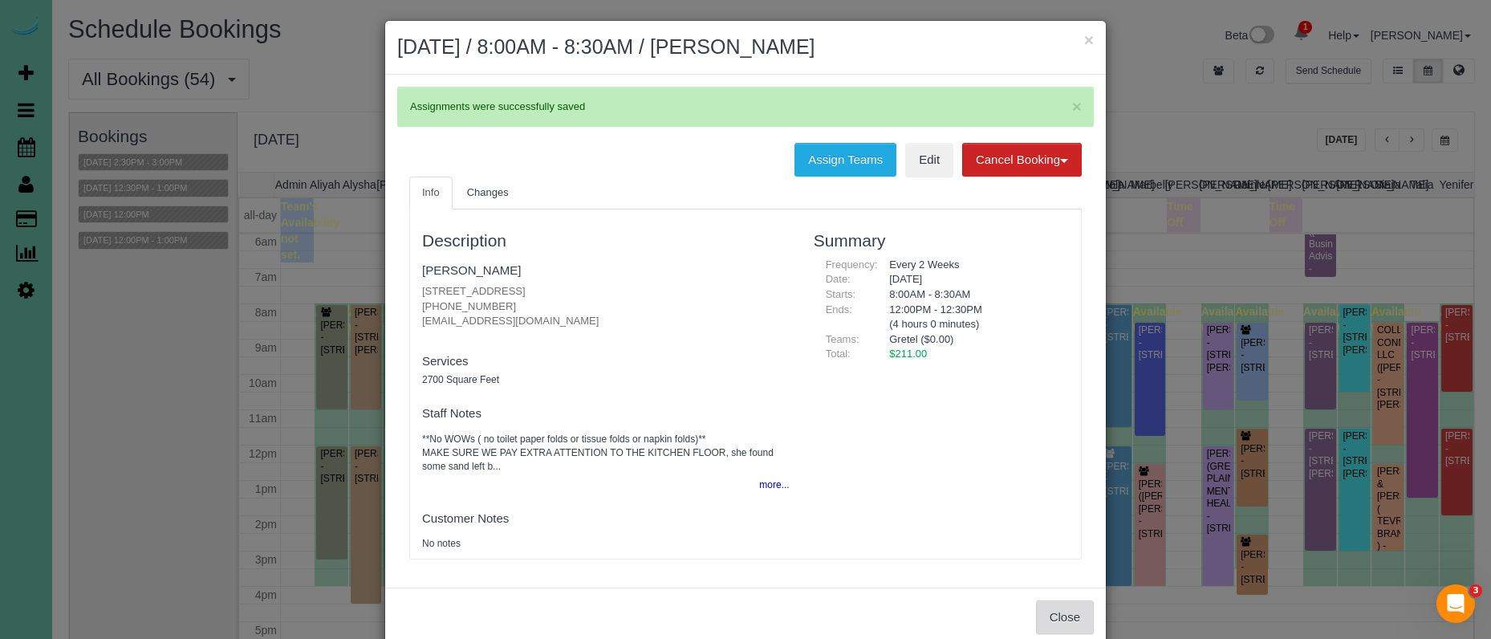
click at [1080, 600] on button "Close" at bounding box center [1065, 617] width 58 height 34
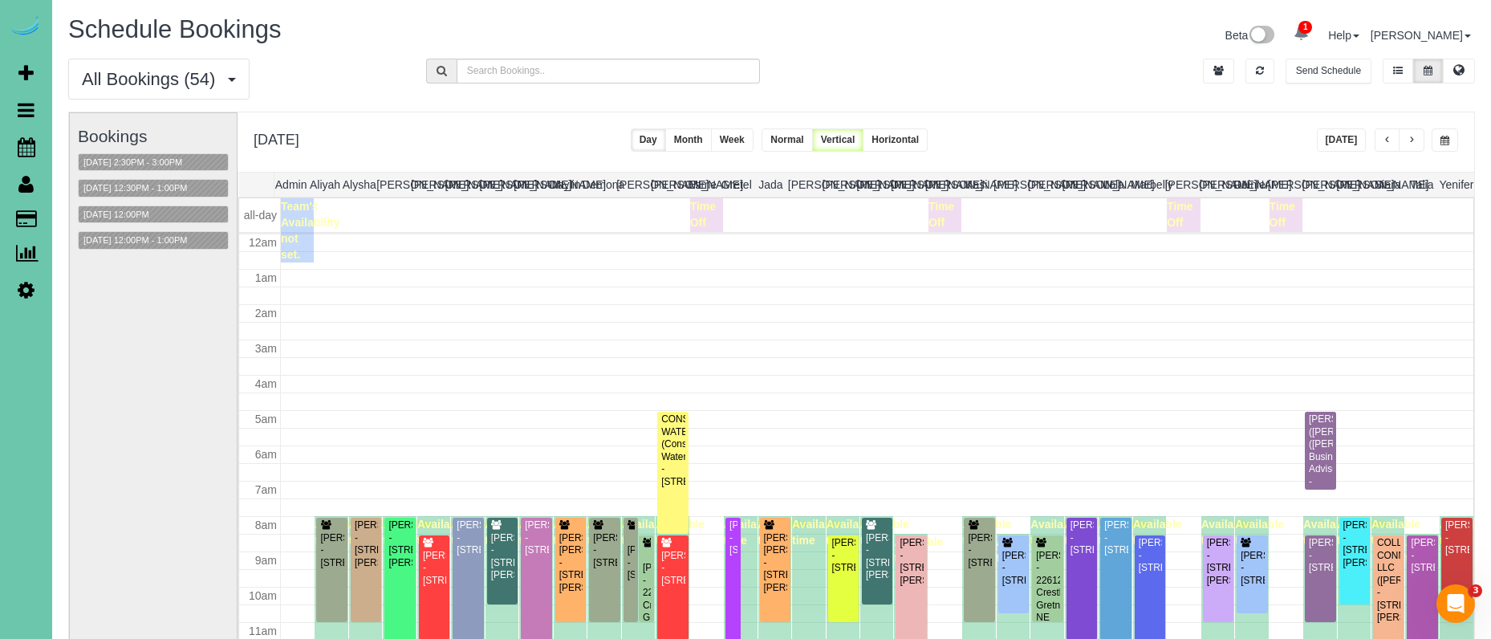
scroll to position [213, 0]
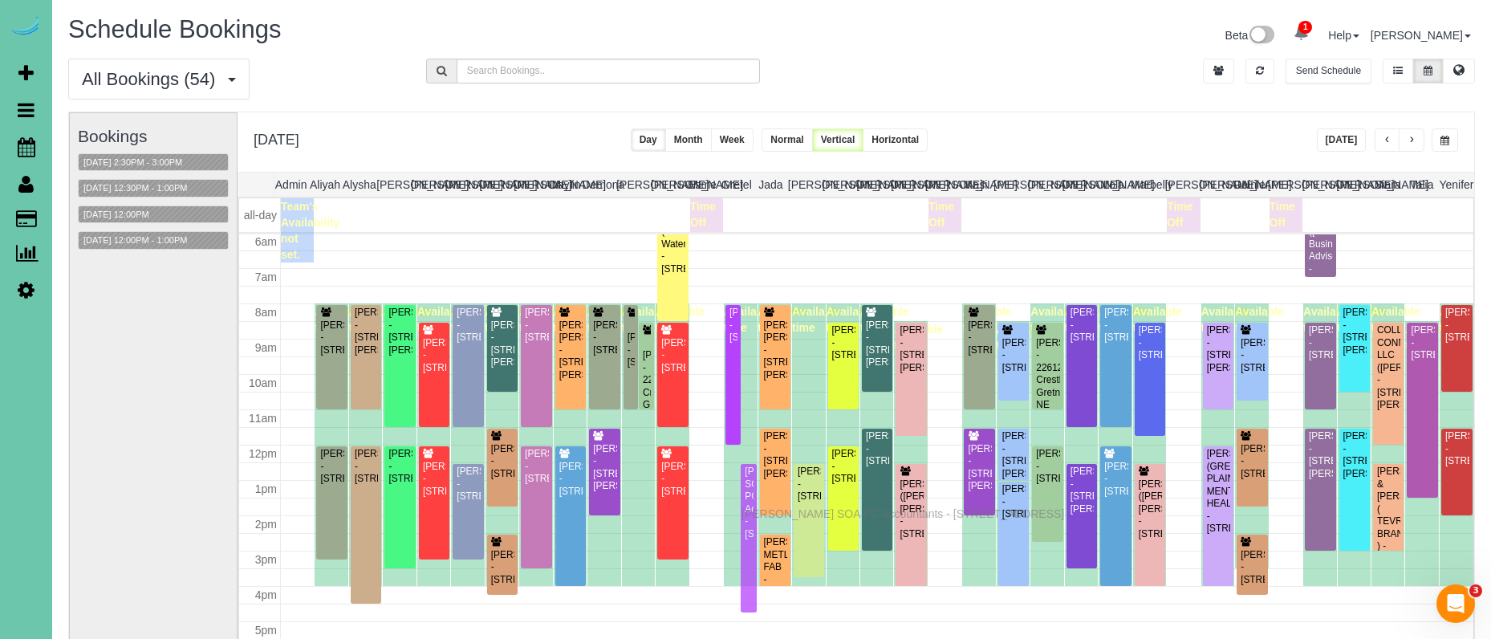
drag, startPoint x: 749, startPoint y: 478, endPoint x: 745, endPoint y: 511, distance: 33.1
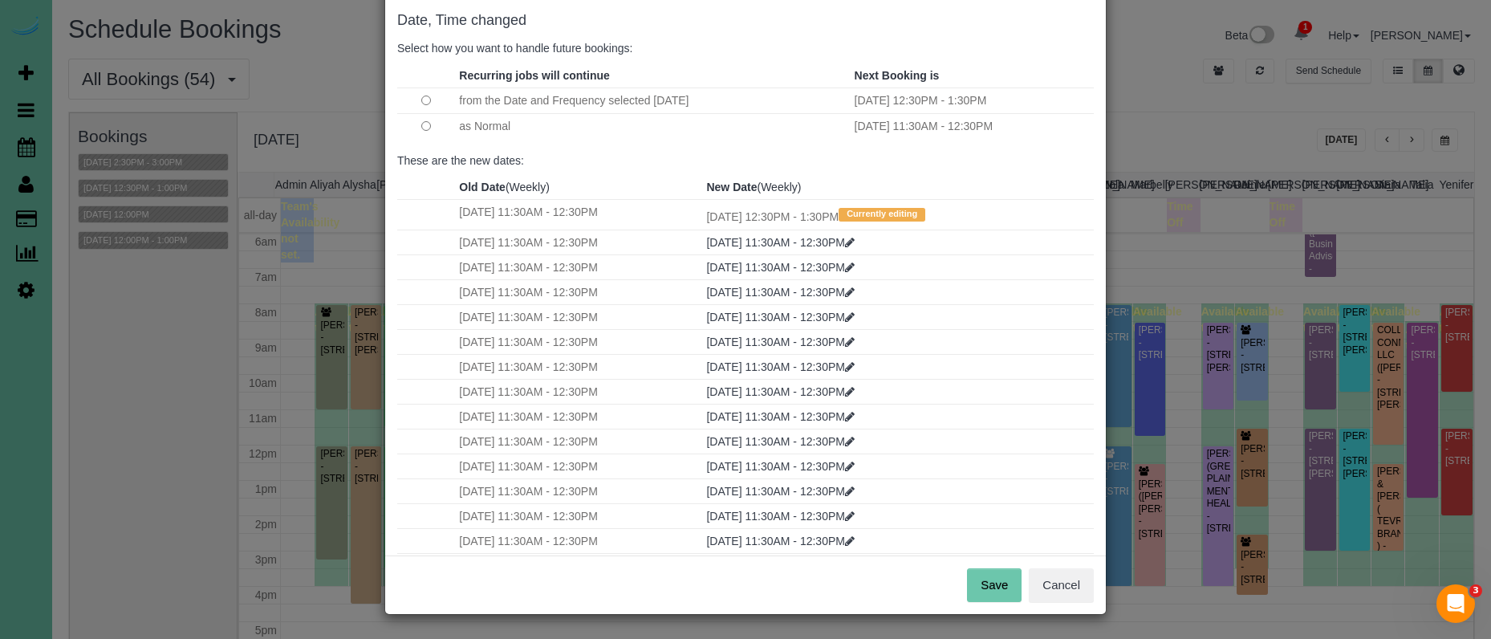
scroll to position [79, 0]
click at [986, 597] on button "Save" at bounding box center [994, 586] width 55 height 34
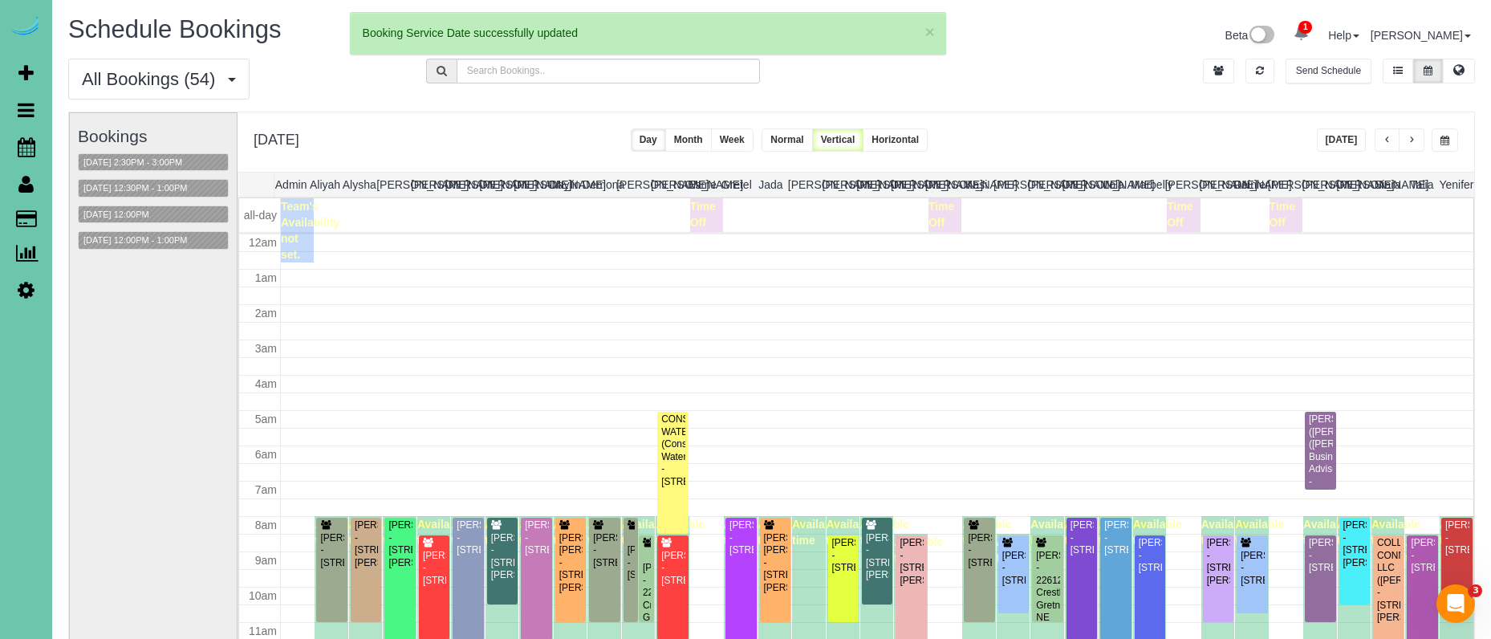
scroll to position [213, 0]
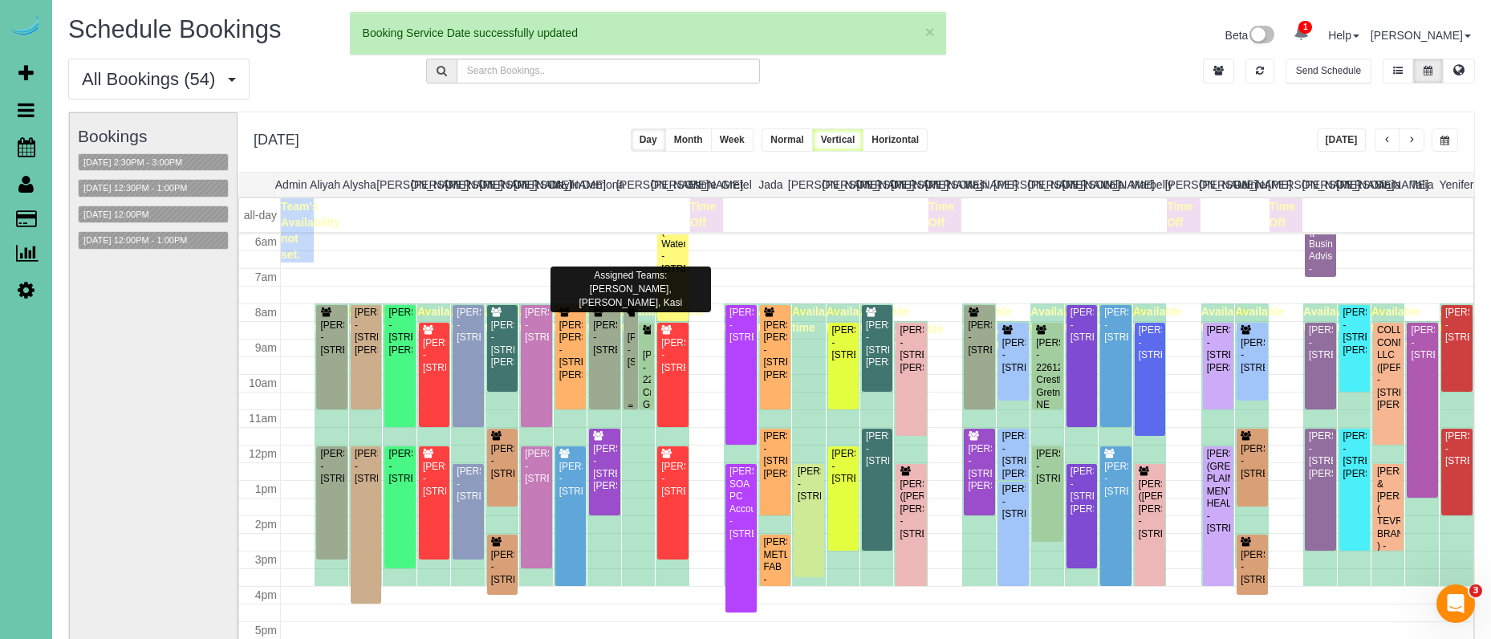
click at [629, 363] on div "Susana Reyes - 2623 S 35th Street, Omaha, NE 68105" at bounding box center [631, 349] width 8 height 37
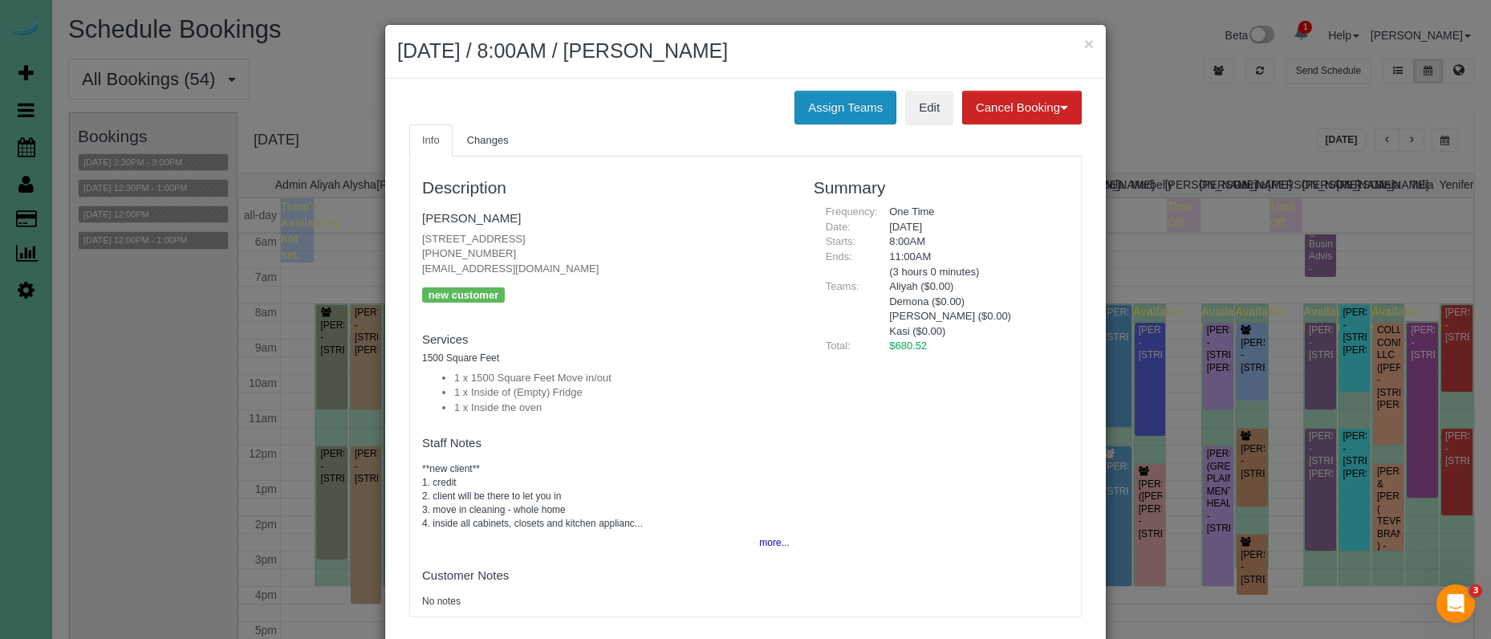
click at [816, 95] on button "Assign Teams" at bounding box center [845, 108] width 102 height 34
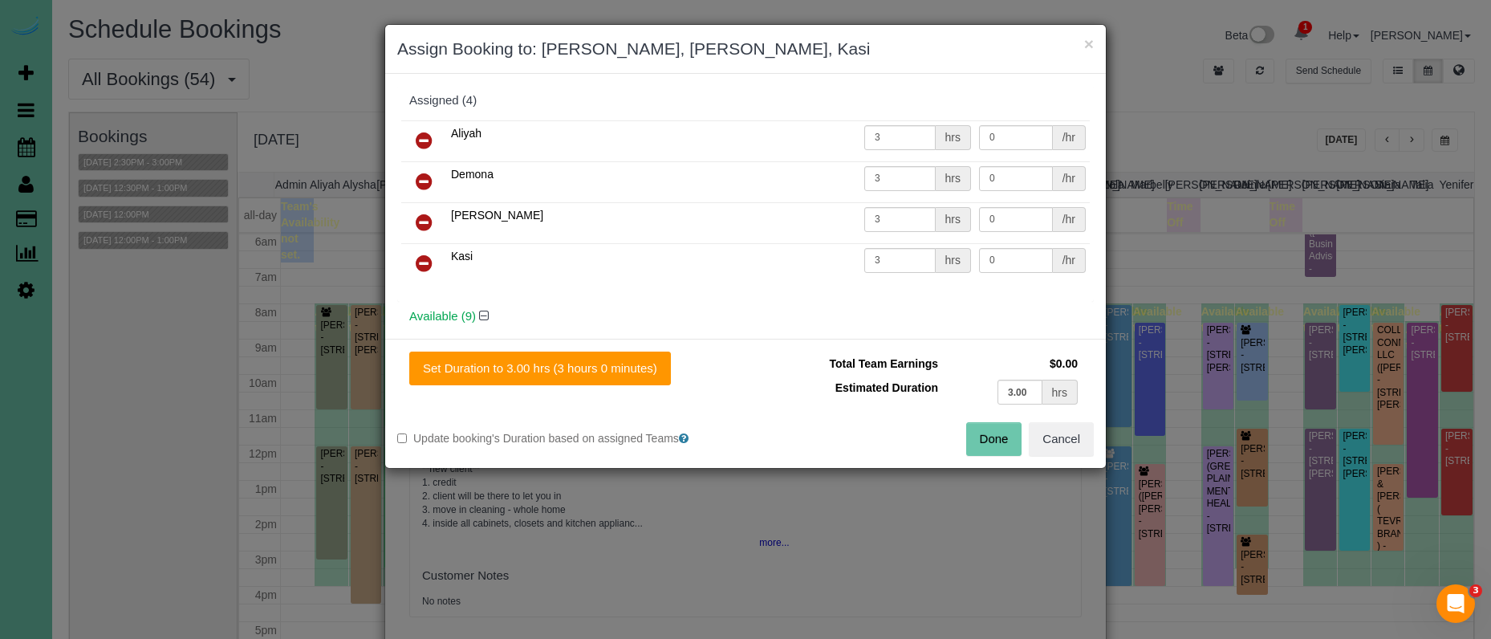
click at [420, 216] on icon at bounding box center [424, 222] width 17 height 19
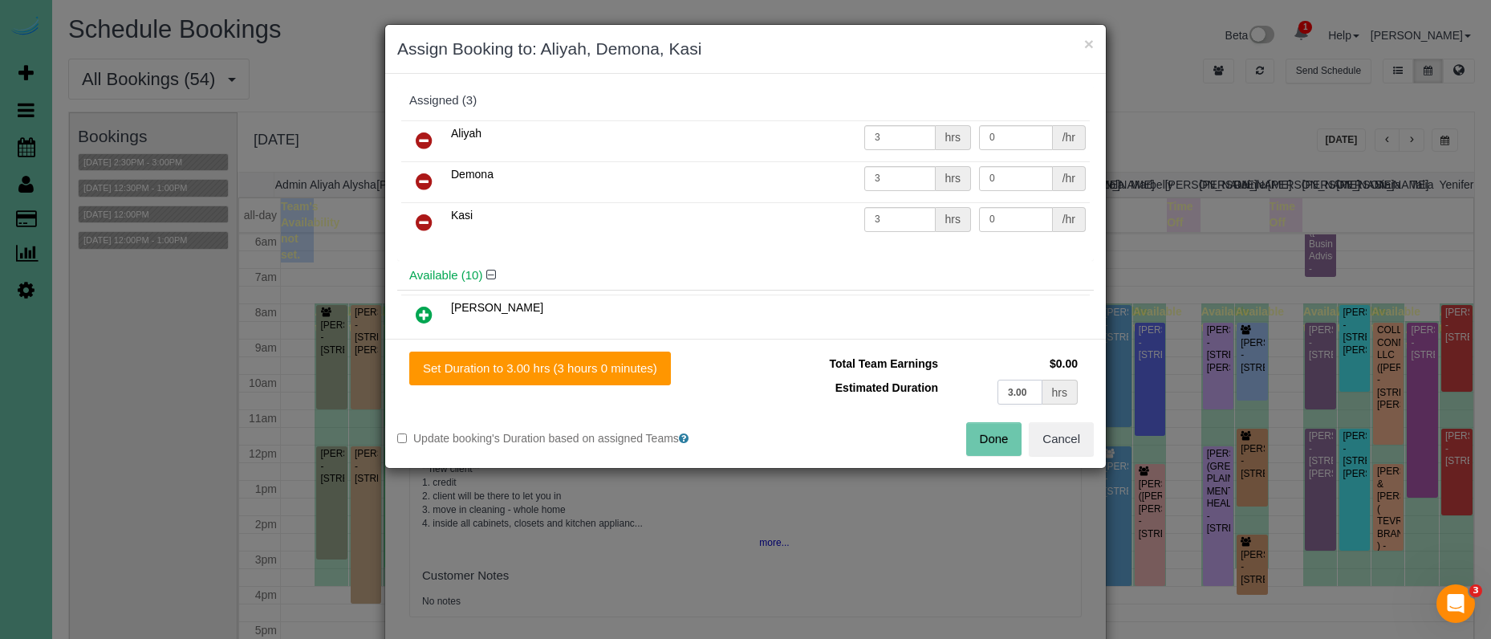
drag, startPoint x: 1034, startPoint y: 392, endPoint x: 945, endPoint y: 380, distance: 89.9
click at [945, 380] on td "3.00 hrs" at bounding box center [1012, 392] width 140 height 33
type input "4"
click at [632, 373] on button "Set Duration to 4.00 hrs (4 hours 0 minutes)" at bounding box center [540, 368] width 262 height 34
type input "4.00"
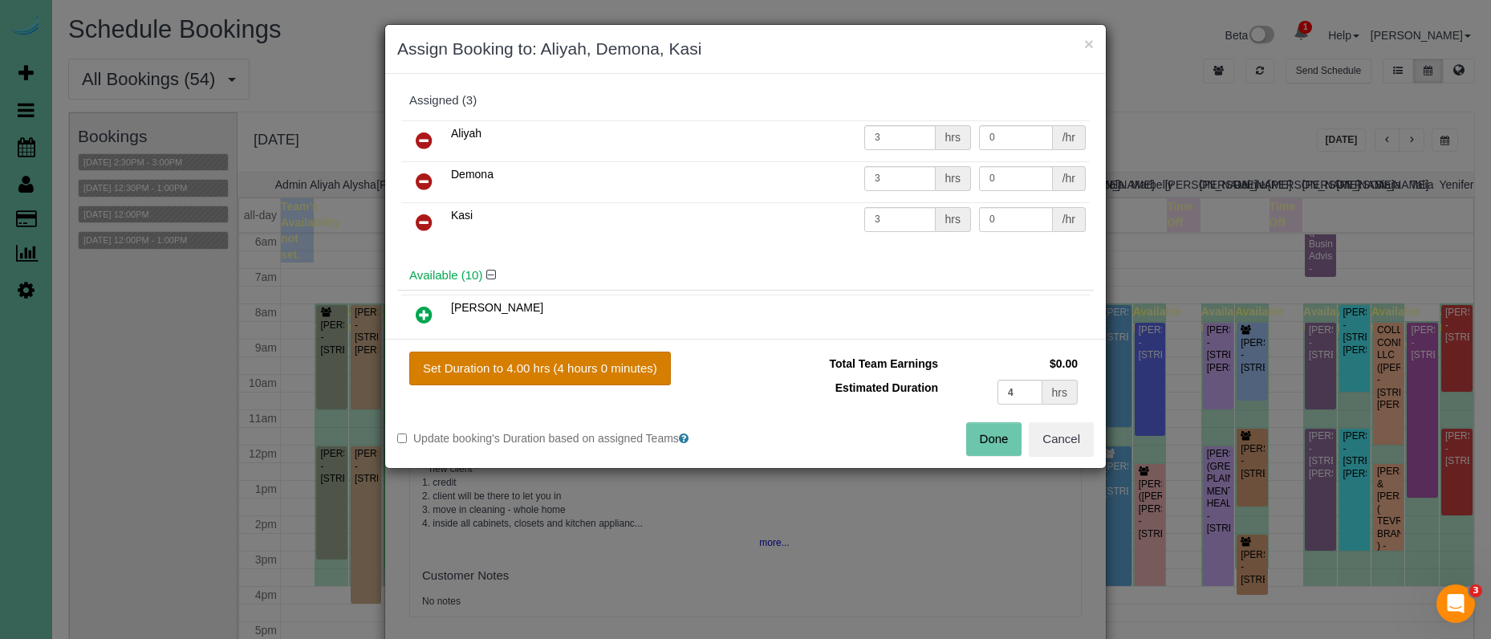
type input "4.00"
drag, startPoint x: 988, startPoint y: 441, endPoint x: 978, endPoint y: 432, distance: 13.1
click at [988, 441] on button "Done" at bounding box center [994, 439] width 56 height 34
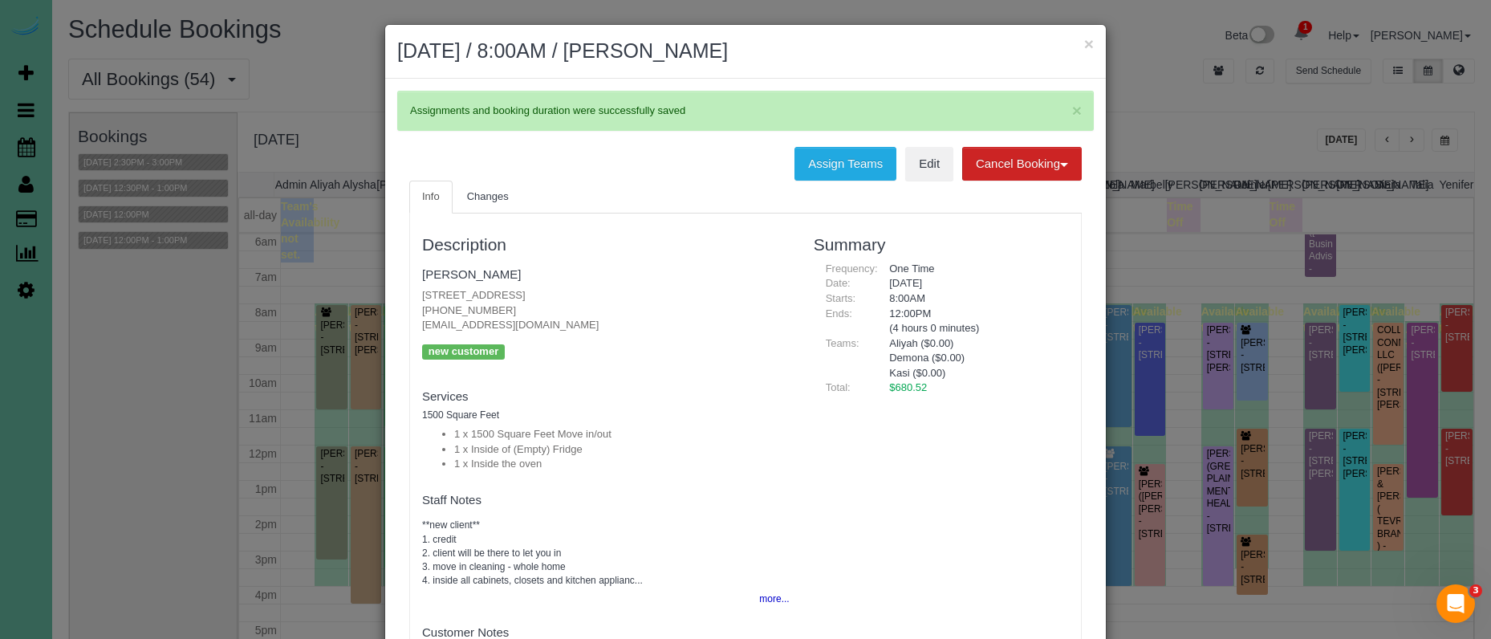
drag, startPoint x: 1088, startPoint y: 45, endPoint x: 1038, endPoint y: 50, distance: 50.0
click at [1088, 45] on button "×" at bounding box center [1089, 43] width 10 height 17
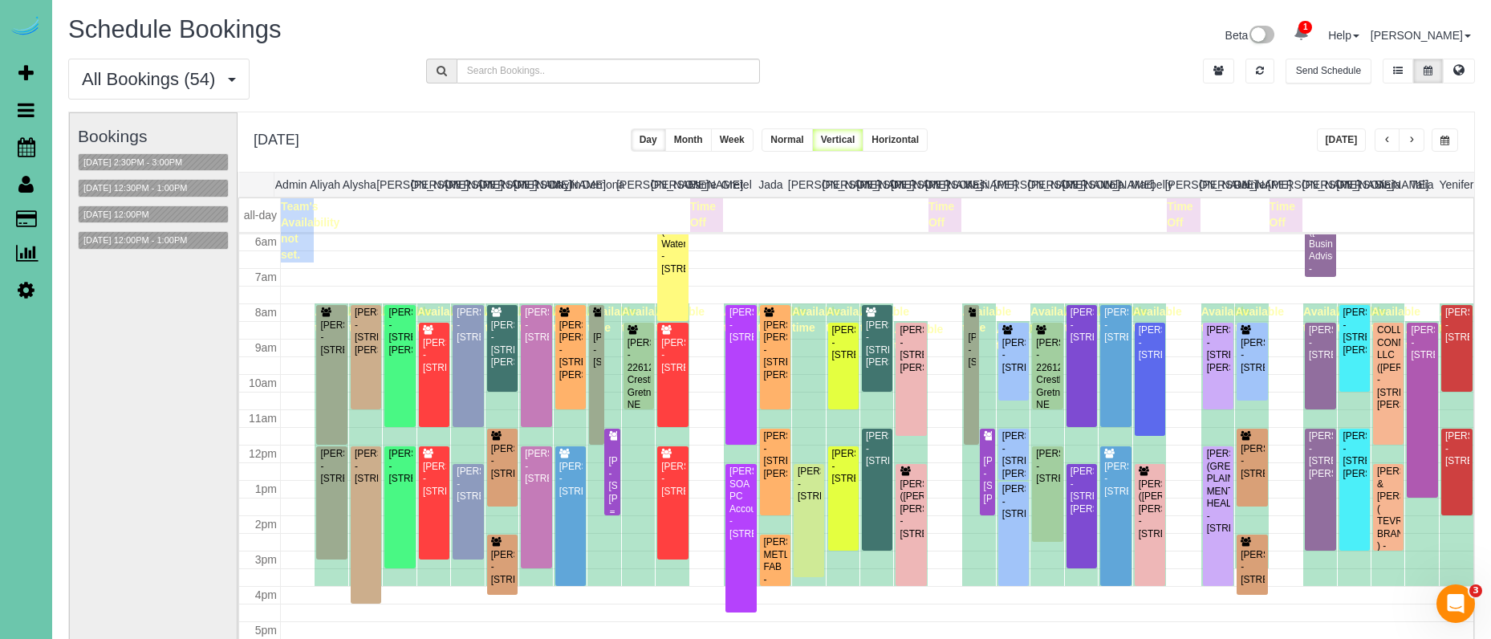
click at [614, 472] on div "Jaime Marshall - 5132 Charles St, Omaha, NE 68132" at bounding box center [611, 480] width 9 height 50
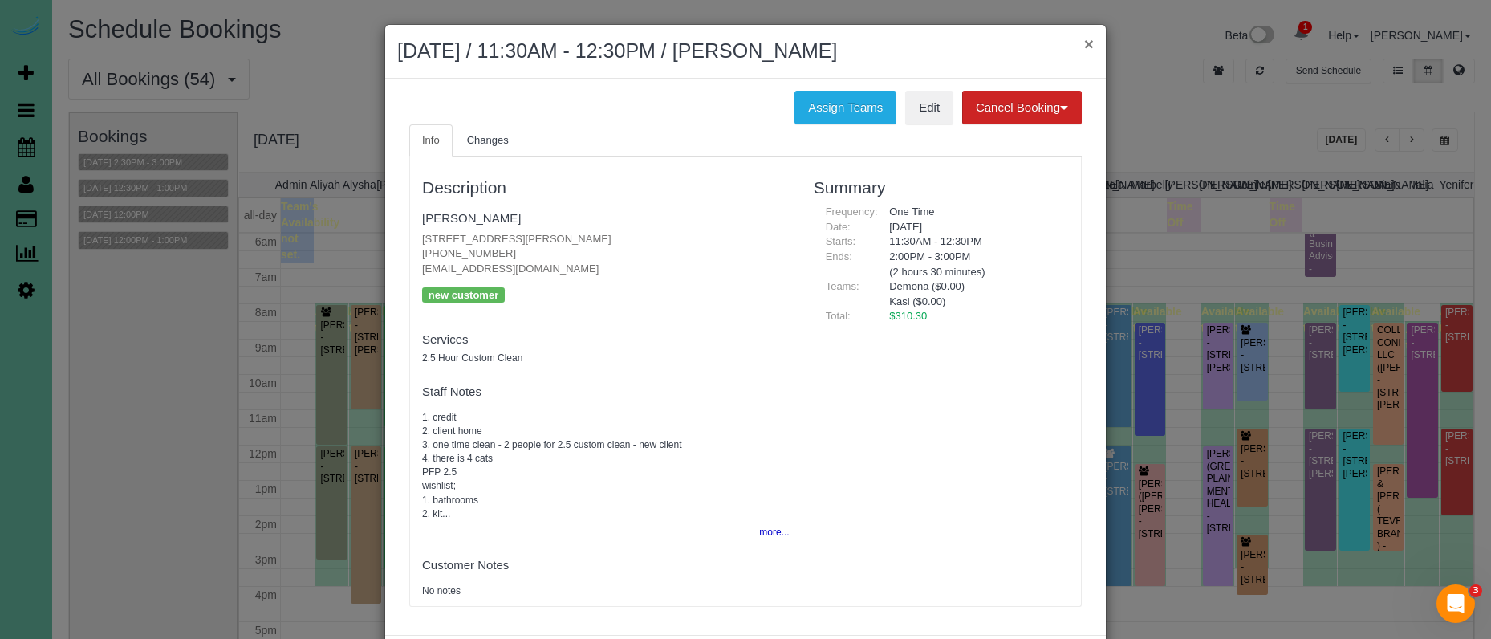
click at [1089, 44] on button "×" at bounding box center [1089, 43] width 10 height 17
drag, startPoint x: 1089, startPoint y: 44, endPoint x: 1078, endPoint y: 42, distance: 10.7
click at [1089, 44] on div "× August 29, 2025 / 11:30AM - 12:30PM / Jaime Marshall Assign Teams Edit Cancel…" at bounding box center [745, 359] width 722 height 670
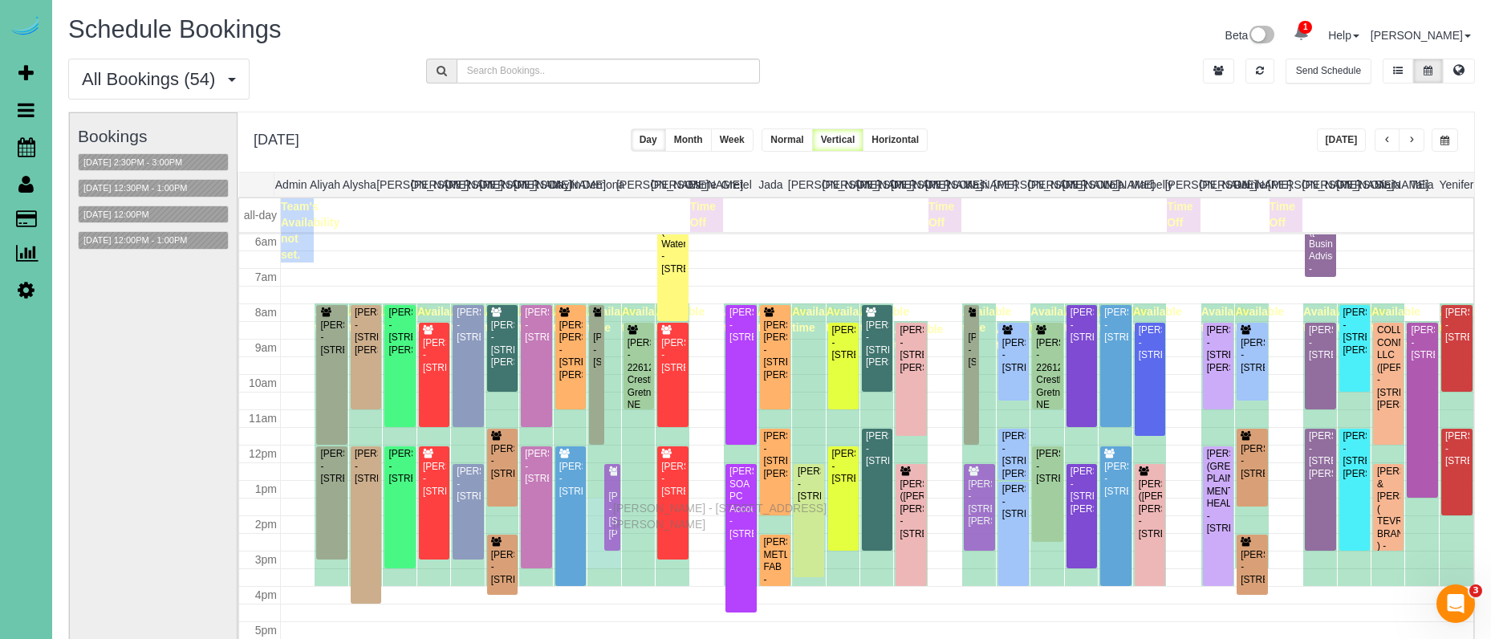
drag, startPoint x: 617, startPoint y: 466, endPoint x: 617, endPoint y: 505, distance: 39.3
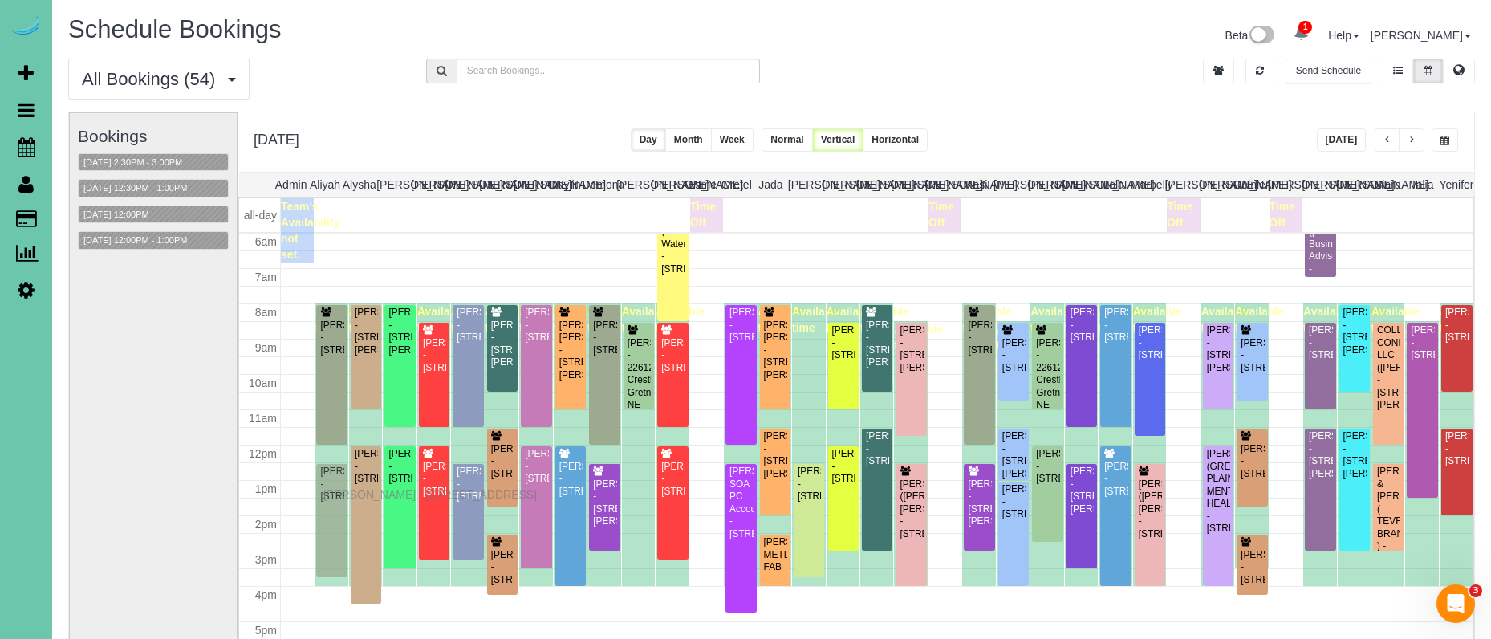
drag, startPoint x: 329, startPoint y: 483, endPoint x: 327, endPoint y: 492, distance: 9.0
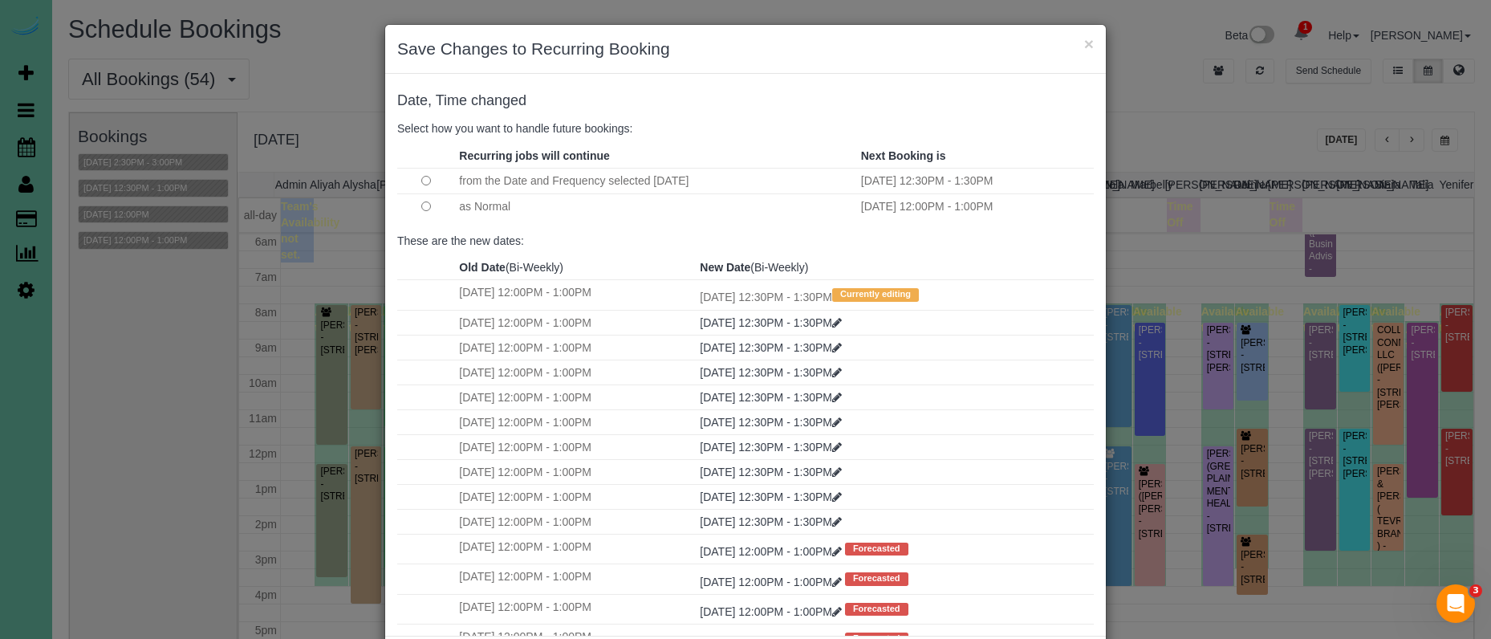
click at [432, 205] on td at bounding box center [426, 206] width 58 height 26
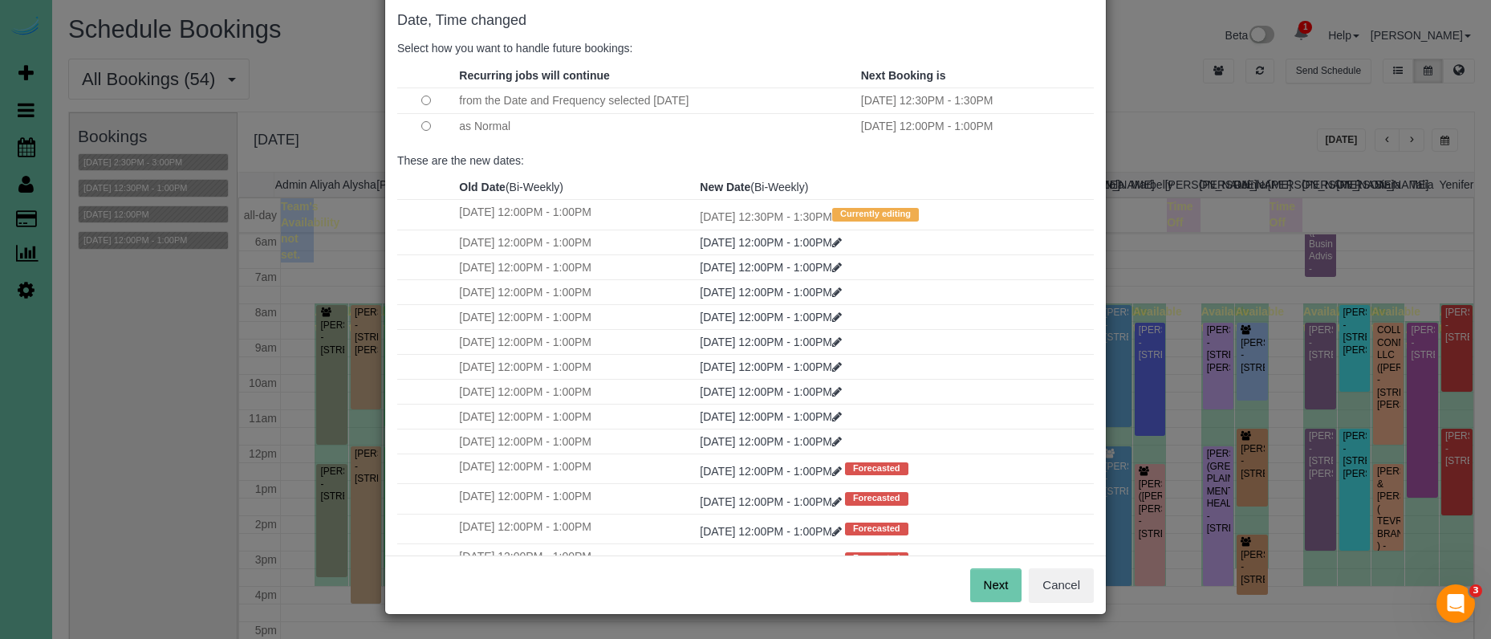
scroll to position [79, 0]
click at [984, 578] on button "Next" at bounding box center [996, 586] width 52 height 34
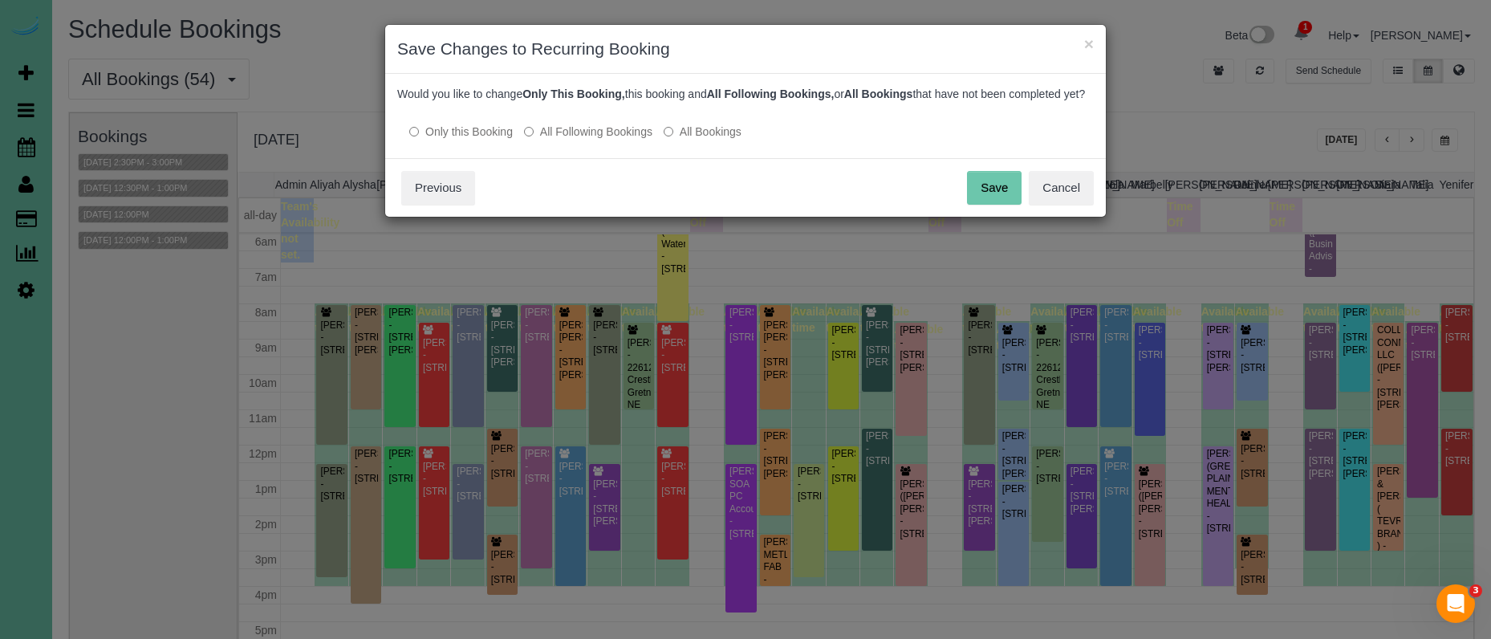
click at [995, 202] on button "Save" at bounding box center [994, 188] width 55 height 34
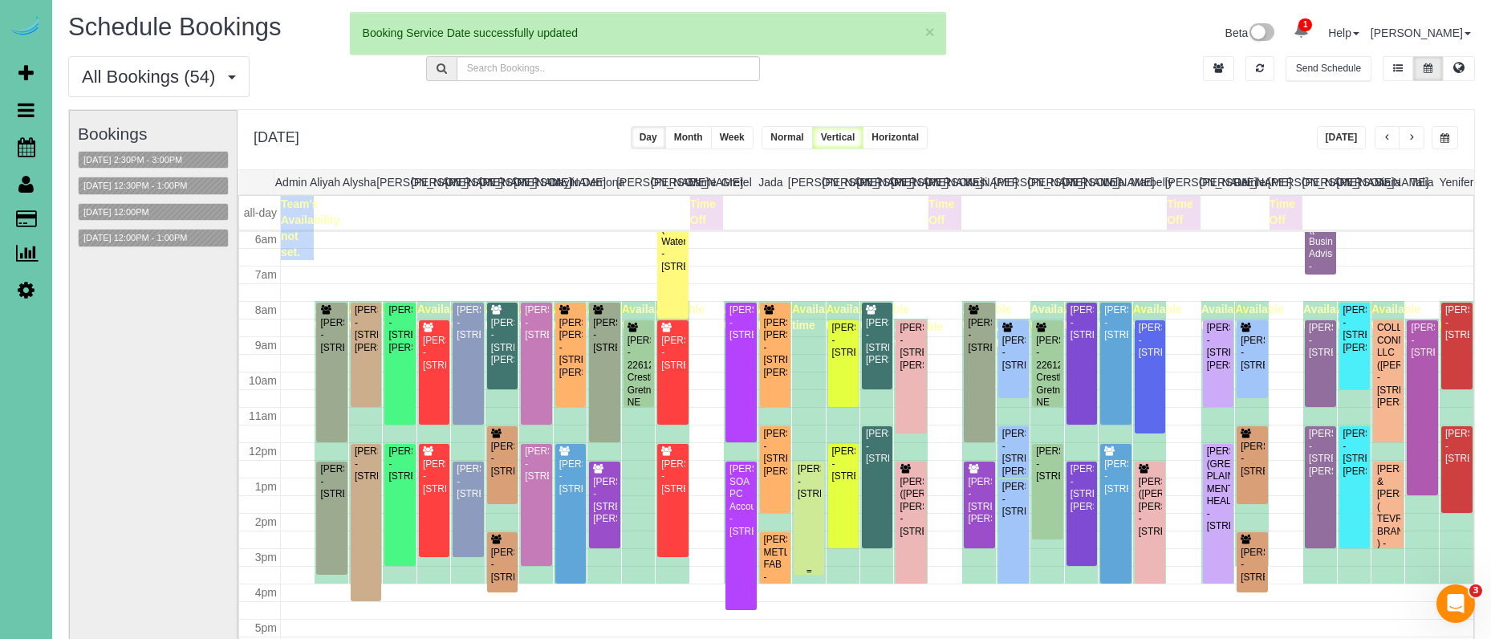
scroll to position [213, 0]
click at [814, 496] on div "Eric McCarthy - 16113 Monroe St, Omaha, NE 68135" at bounding box center [809, 481] width 24 height 37
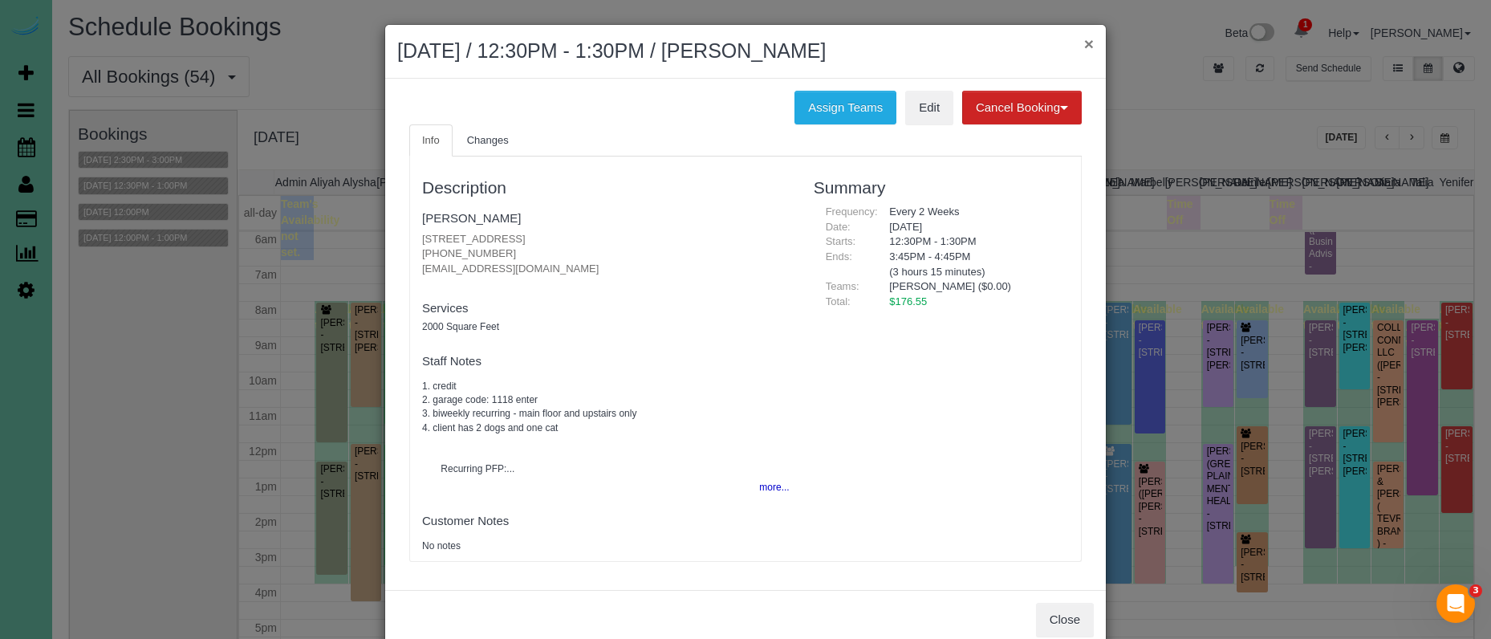
click at [1092, 43] on button "×" at bounding box center [1089, 43] width 10 height 17
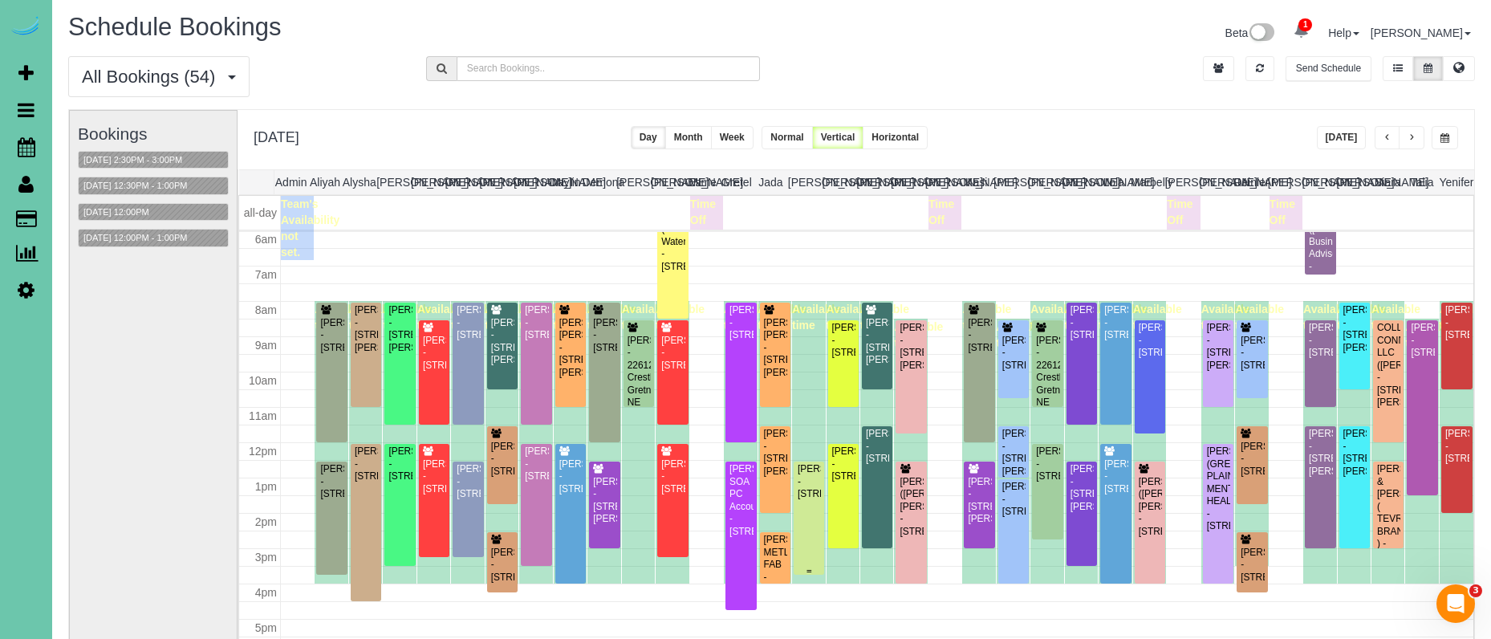
click at [823, 497] on div at bounding box center [809, 517] width 30 height 113
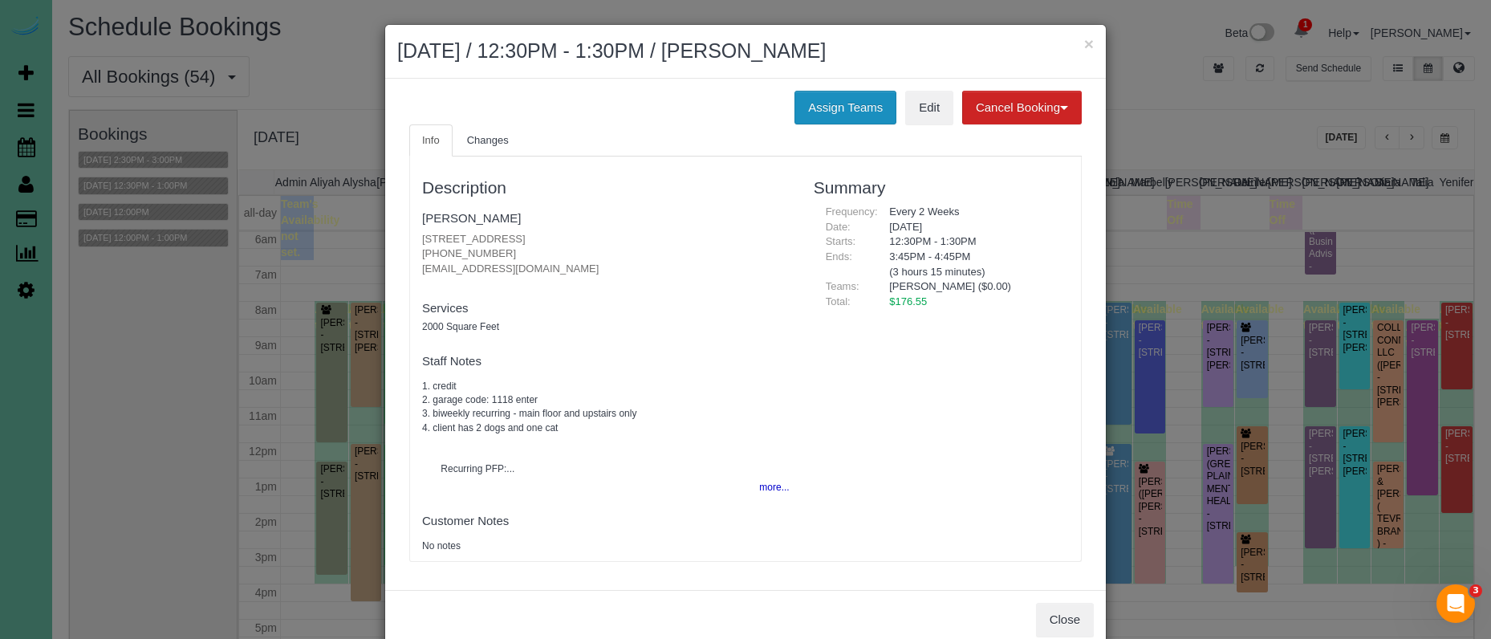
click at [852, 110] on button "Assign Teams" at bounding box center [845, 108] width 102 height 34
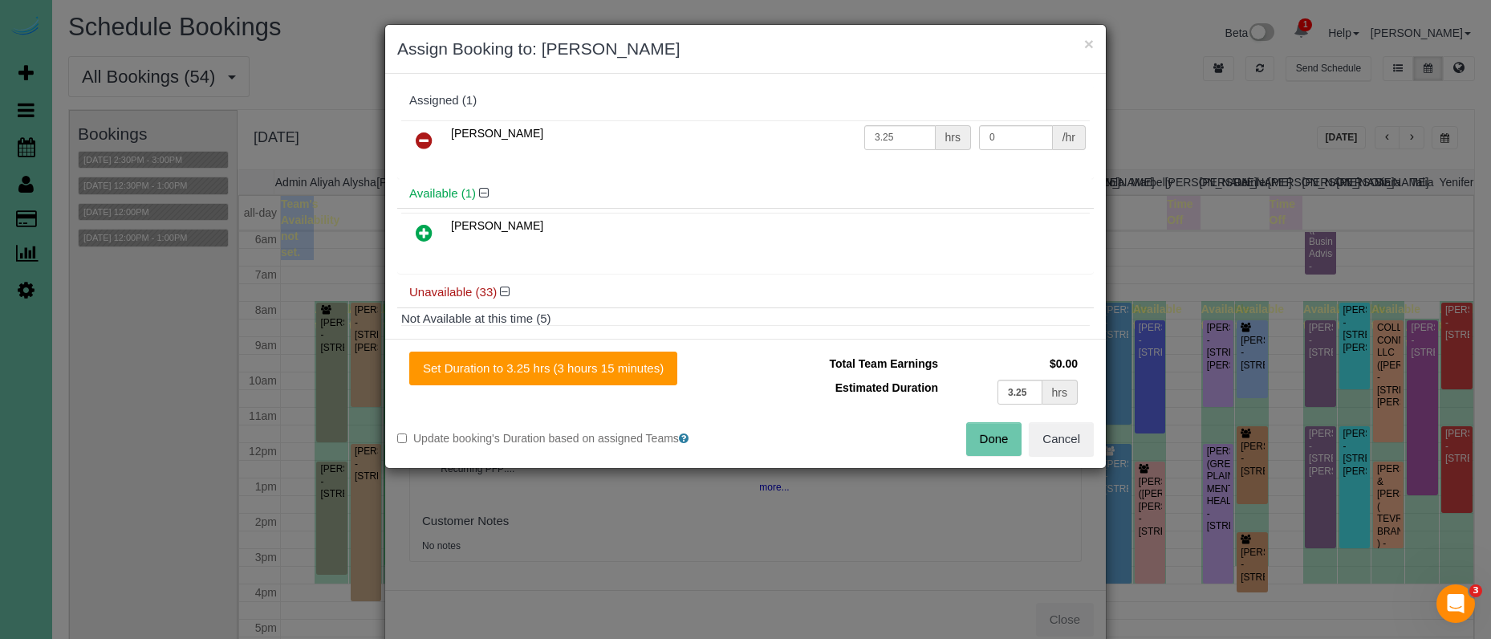
drag, startPoint x: 423, startPoint y: 138, endPoint x: 420, endPoint y: 156, distance: 18.7
click at [423, 138] on icon at bounding box center [424, 140] width 17 height 19
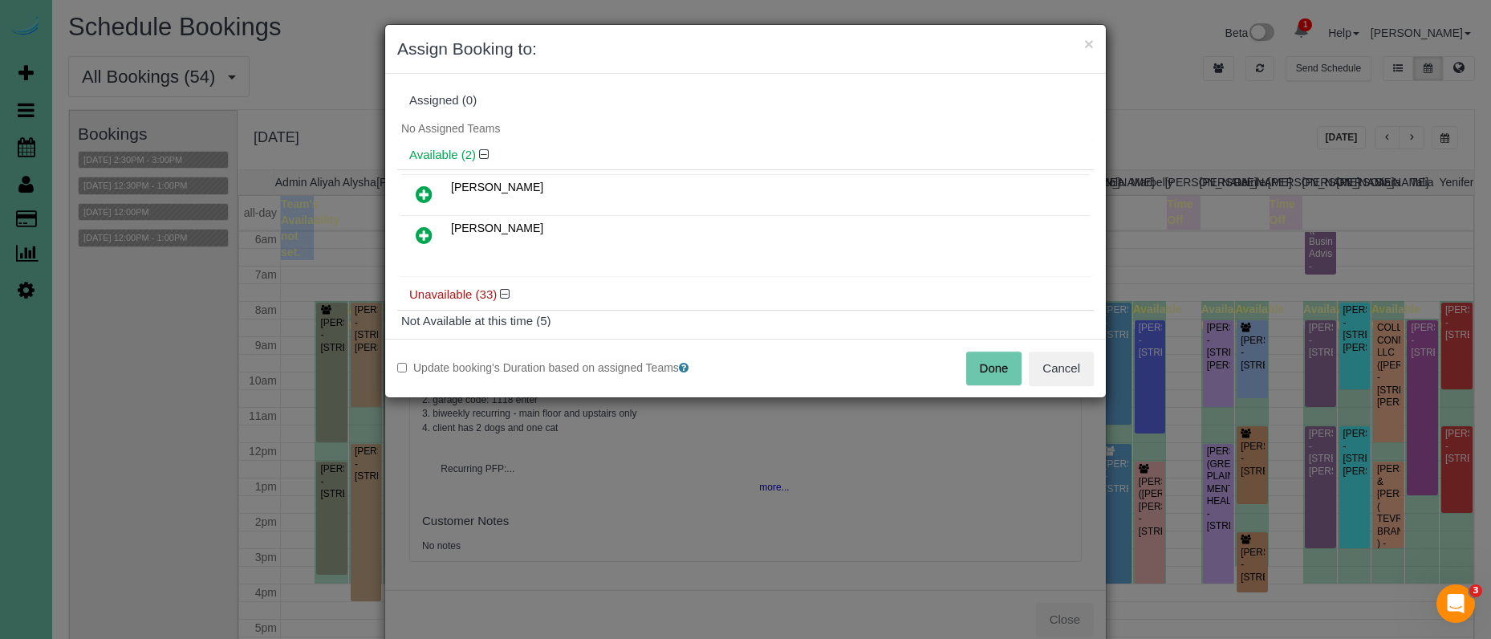
drag, startPoint x: 428, startPoint y: 194, endPoint x: 470, endPoint y: 237, distance: 60.1
click at [428, 194] on icon at bounding box center [424, 194] width 17 height 19
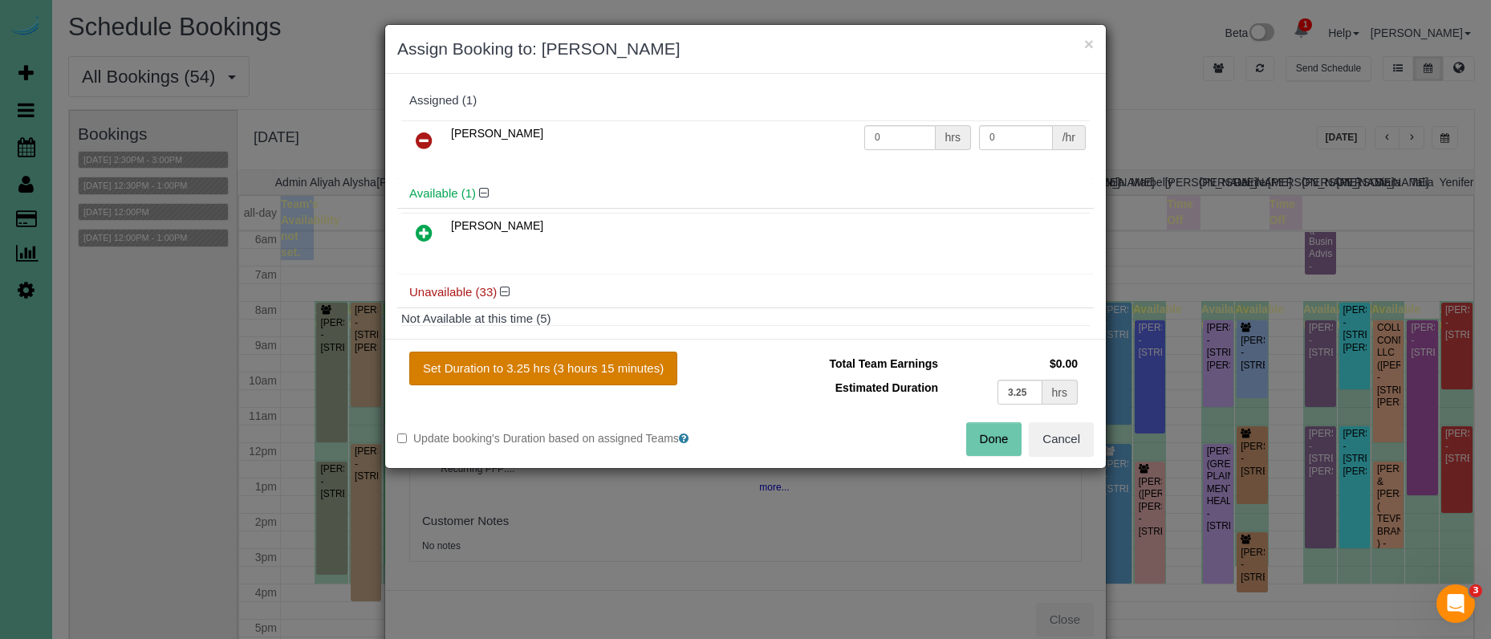
click at [572, 355] on button "Set Duration to 3.25 hrs (3 hours 15 minutes)" at bounding box center [543, 368] width 268 height 34
type input "3.25"
click at [996, 444] on button "Done" at bounding box center [994, 439] width 56 height 34
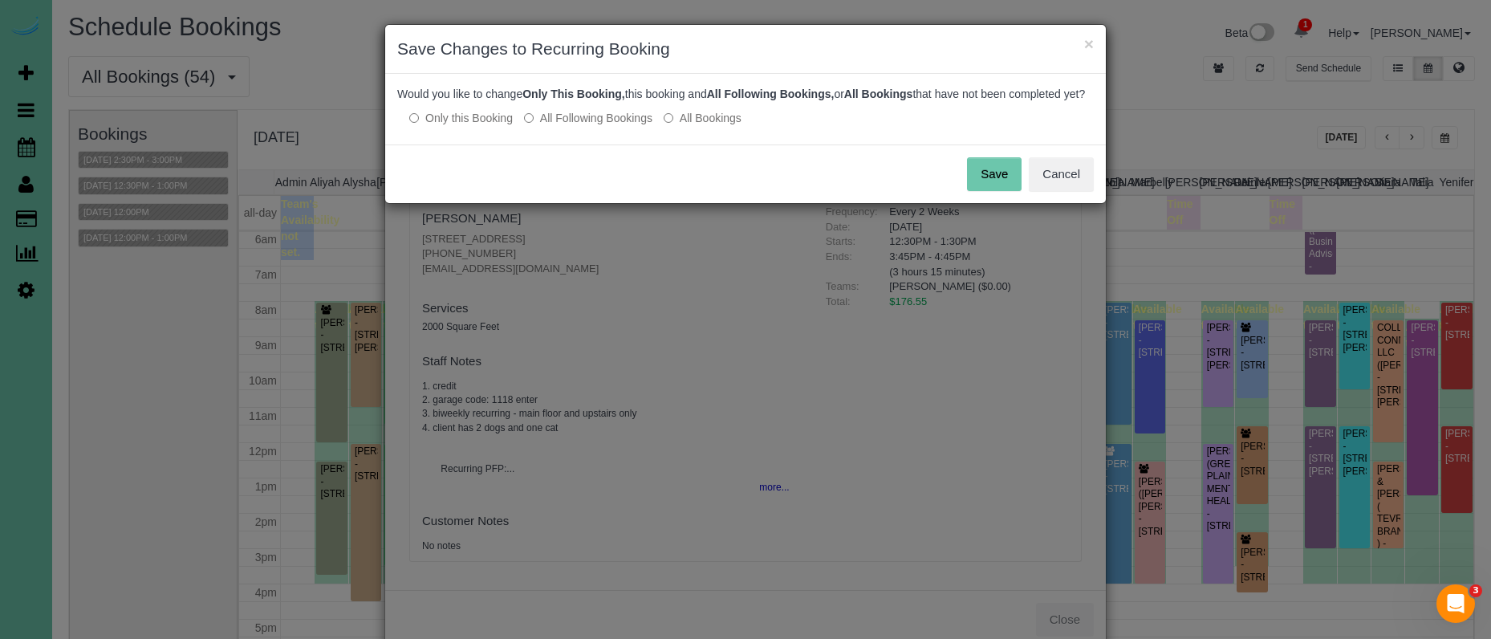
click at [998, 190] on button "Save" at bounding box center [994, 174] width 55 height 34
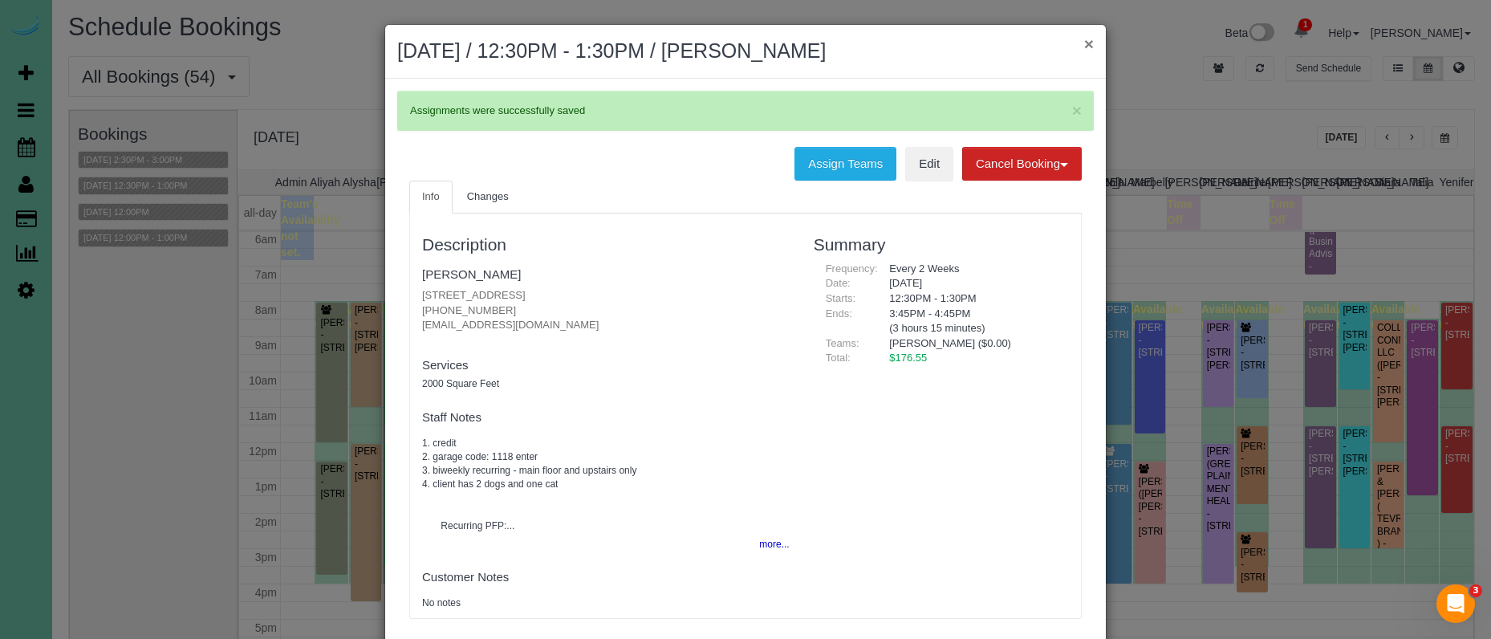
click at [1090, 42] on button "×" at bounding box center [1089, 43] width 10 height 17
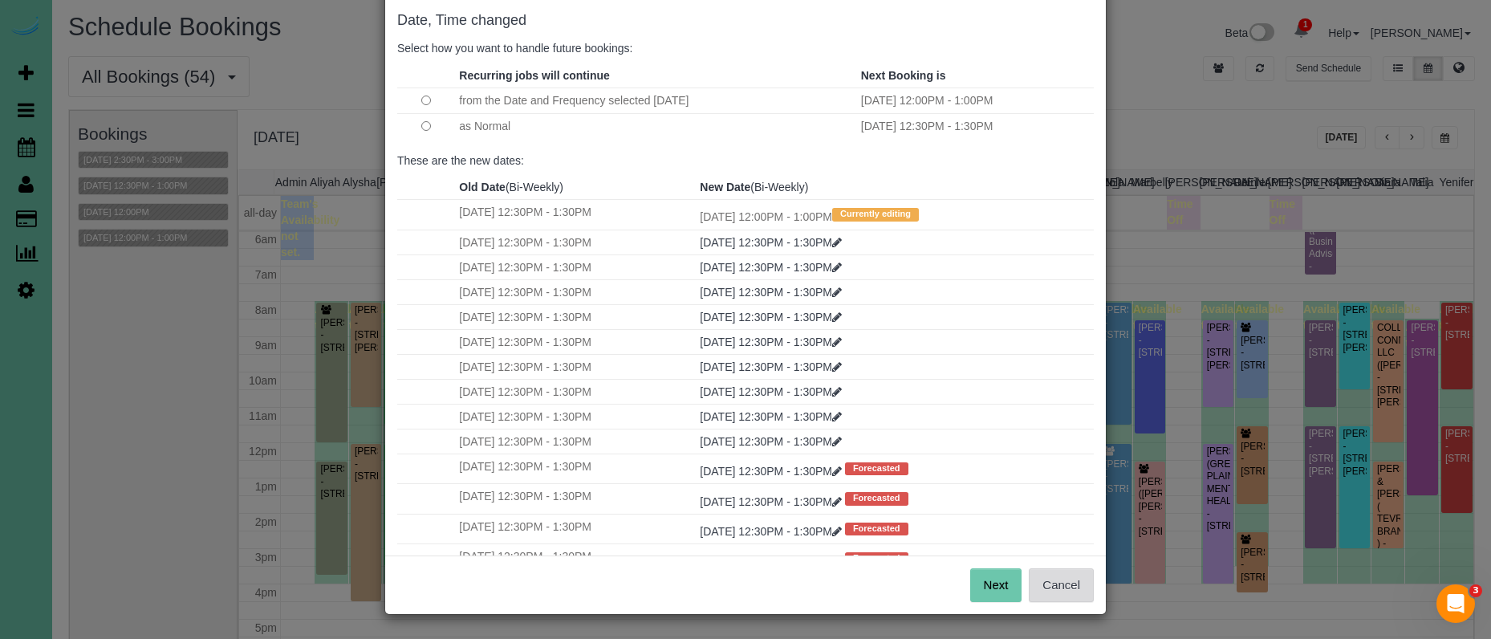
scroll to position [79, 0]
click at [980, 595] on button "Next" at bounding box center [996, 586] width 52 height 34
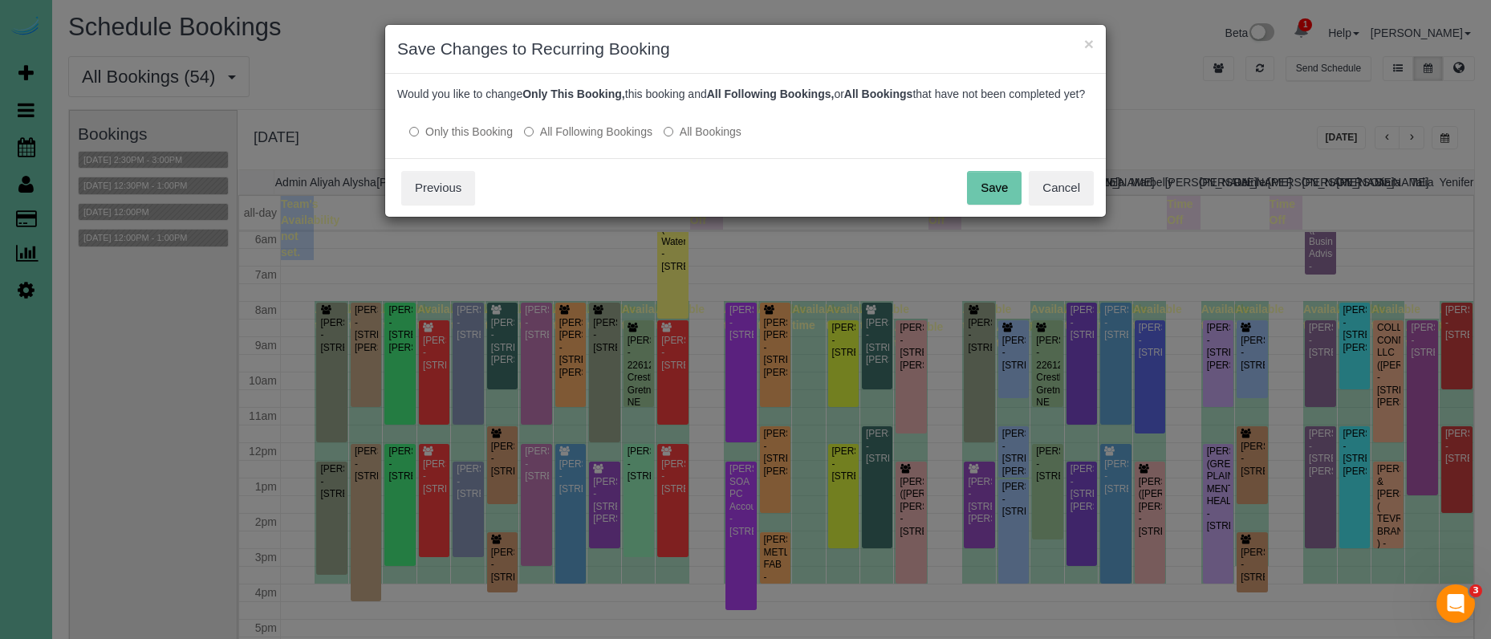
scroll to position [0, 0]
drag, startPoint x: 997, startPoint y: 198, endPoint x: 960, endPoint y: 200, distance: 37.7
click at [997, 199] on button "Save" at bounding box center [994, 188] width 55 height 34
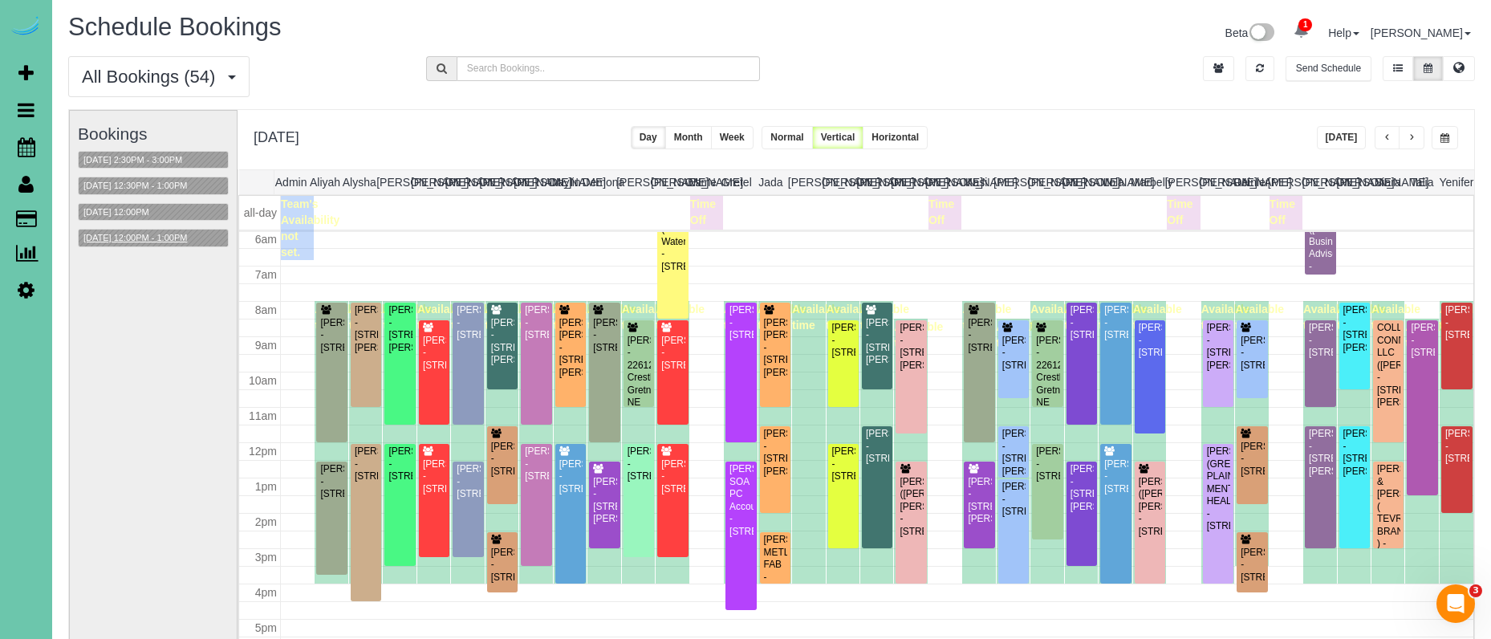
click at [154, 244] on button "08/29/2025 12:00PM - 1:00PM" at bounding box center [135, 237] width 113 height 17
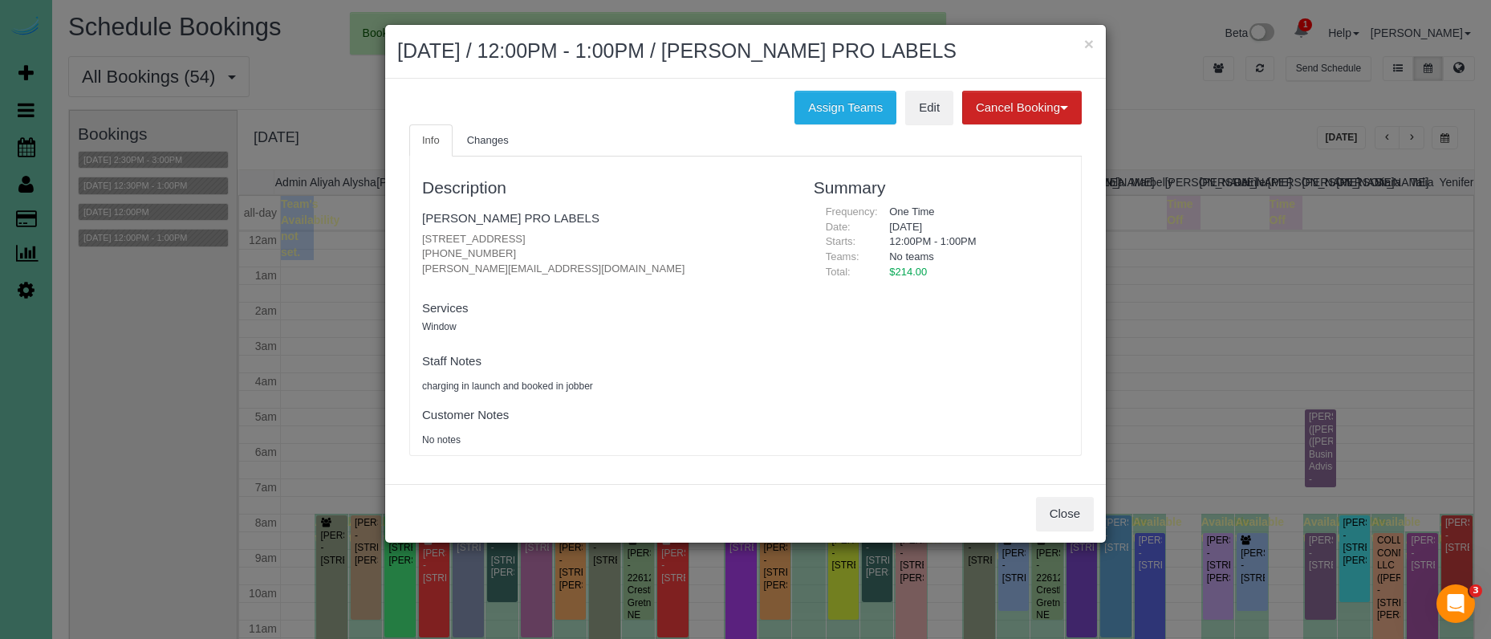
scroll to position [213, 0]
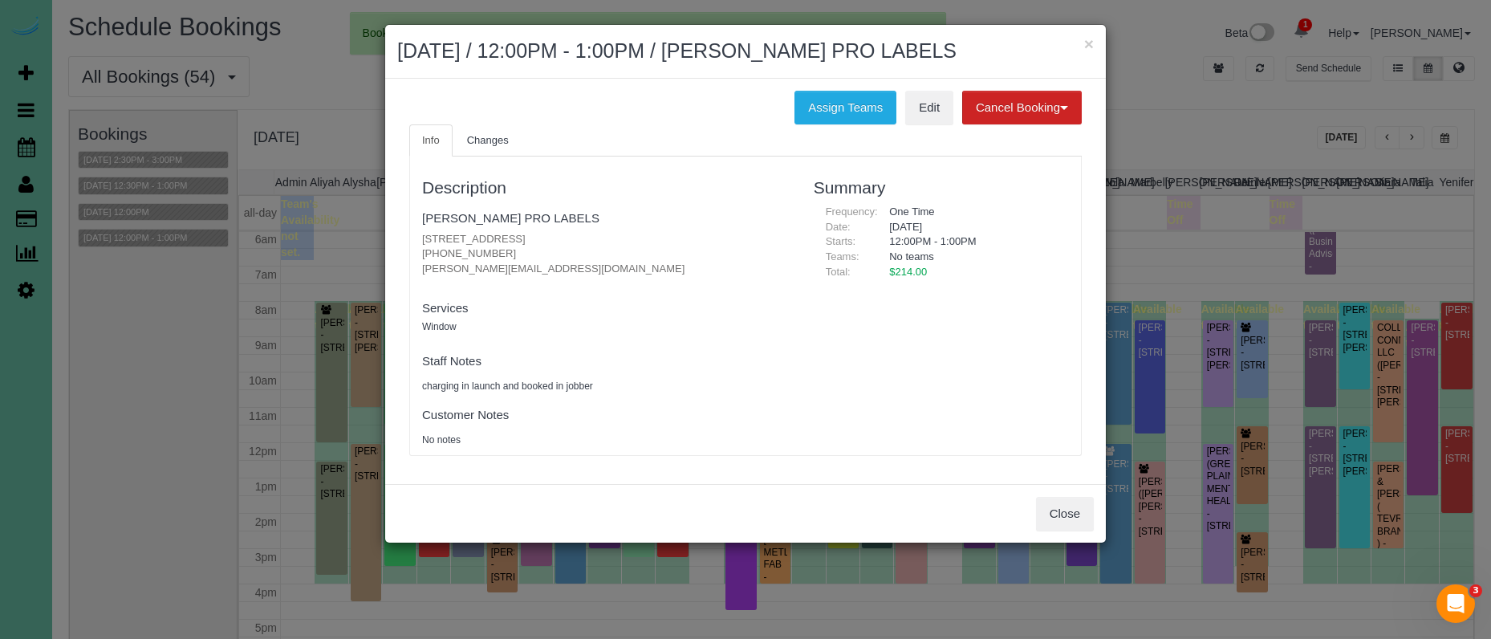
drag, startPoint x: 1050, startPoint y: 508, endPoint x: 1017, endPoint y: 496, distance: 35.0
click at [1050, 508] on button "Close" at bounding box center [1065, 514] width 58 height 34
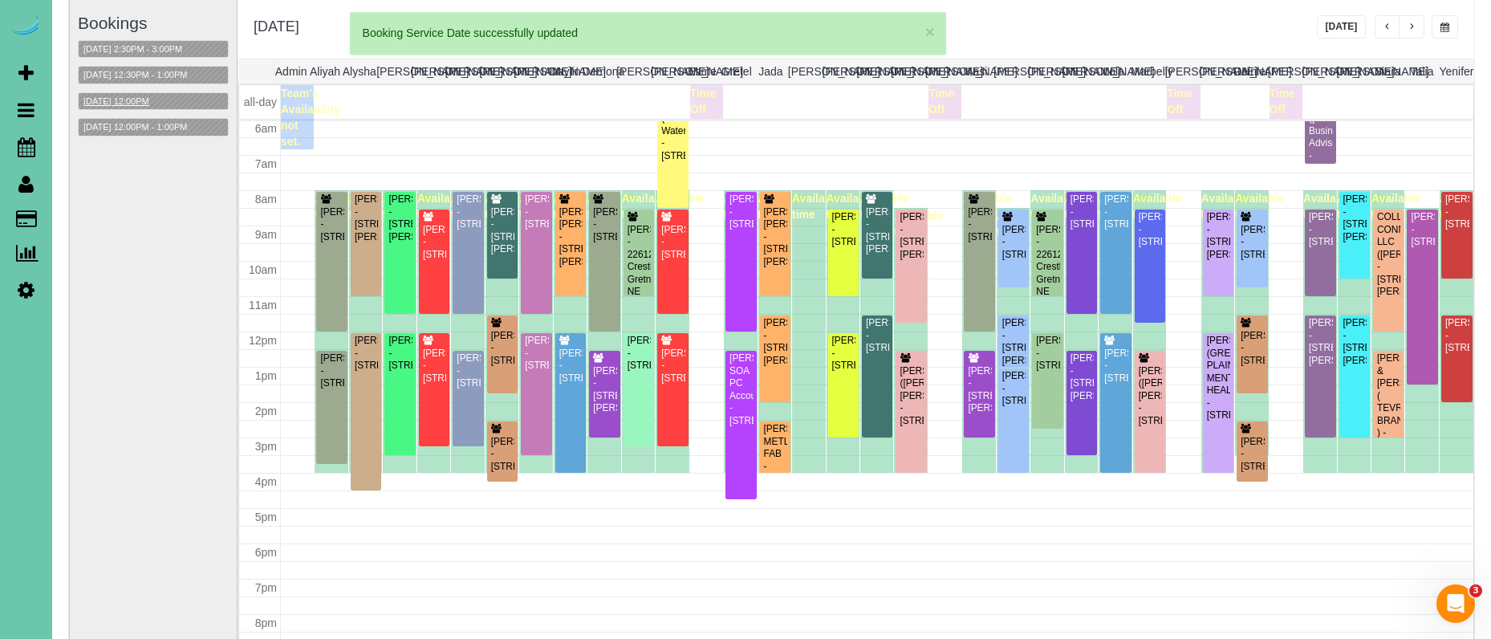
click at [154, 101] on button "08/29/2025 12:00PM" at bounding box center [116, 101] width 75 height 17
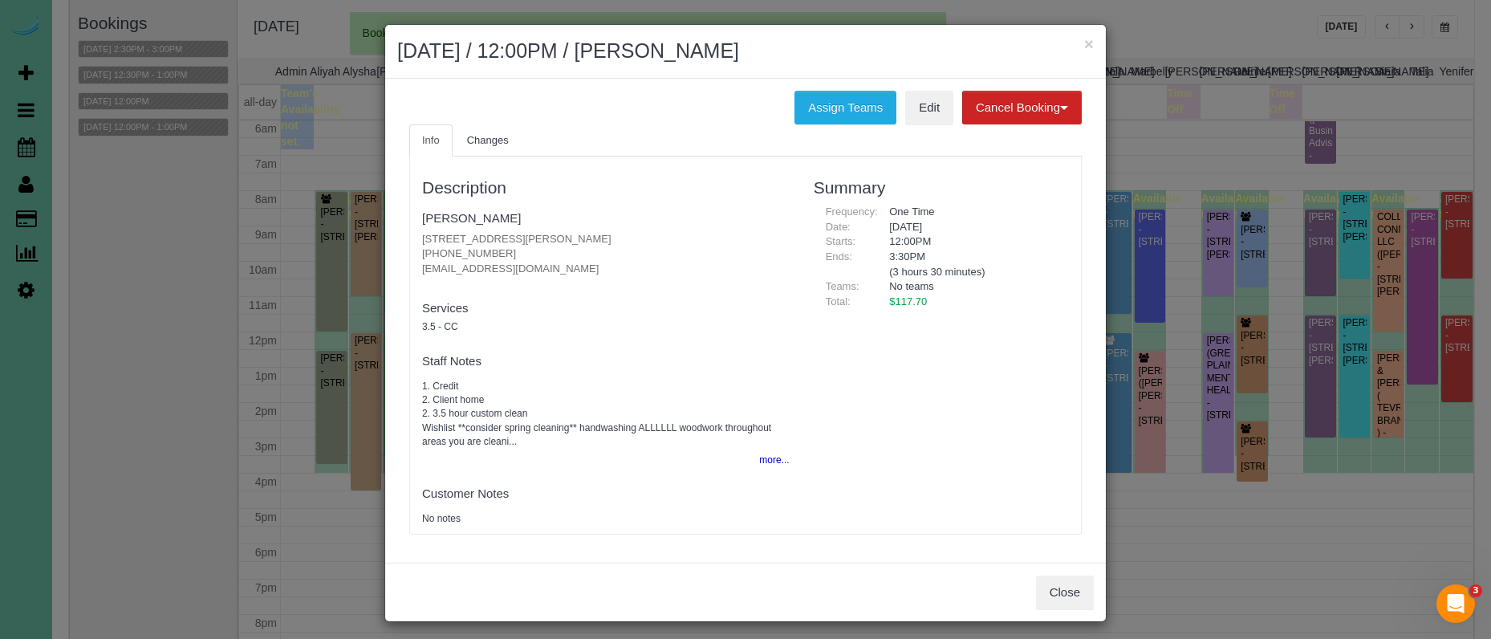
scroll to position [1, 0]
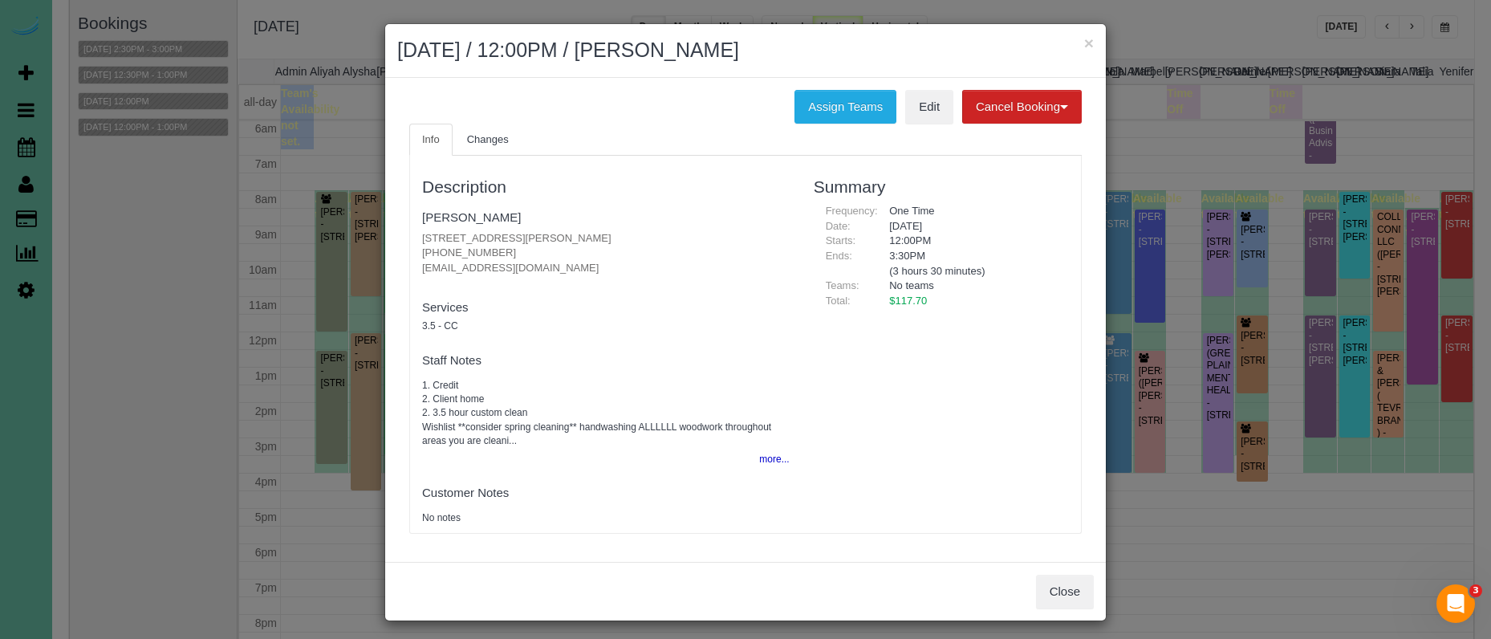
drag, startPoint x: 1051, startPoint y: 583, endPoint x: 1027, endPoint y: 576, distance: 25.1
click at [1051, 583] on button "Close" at bounding box center [1065, 591] width 58 height 34
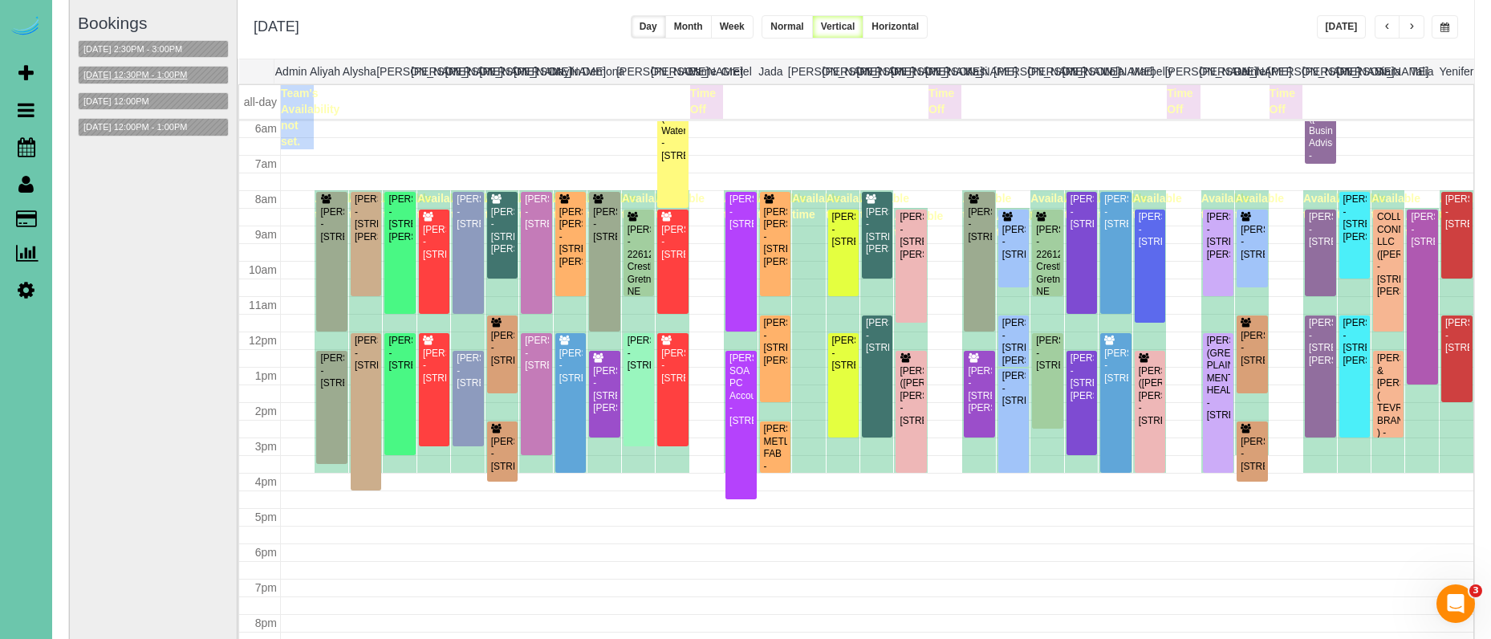
click at [169, 70] on button "08/29/2025 12:30PM - 1:00PM" at bounding box center [135, 75] width 113 height 17
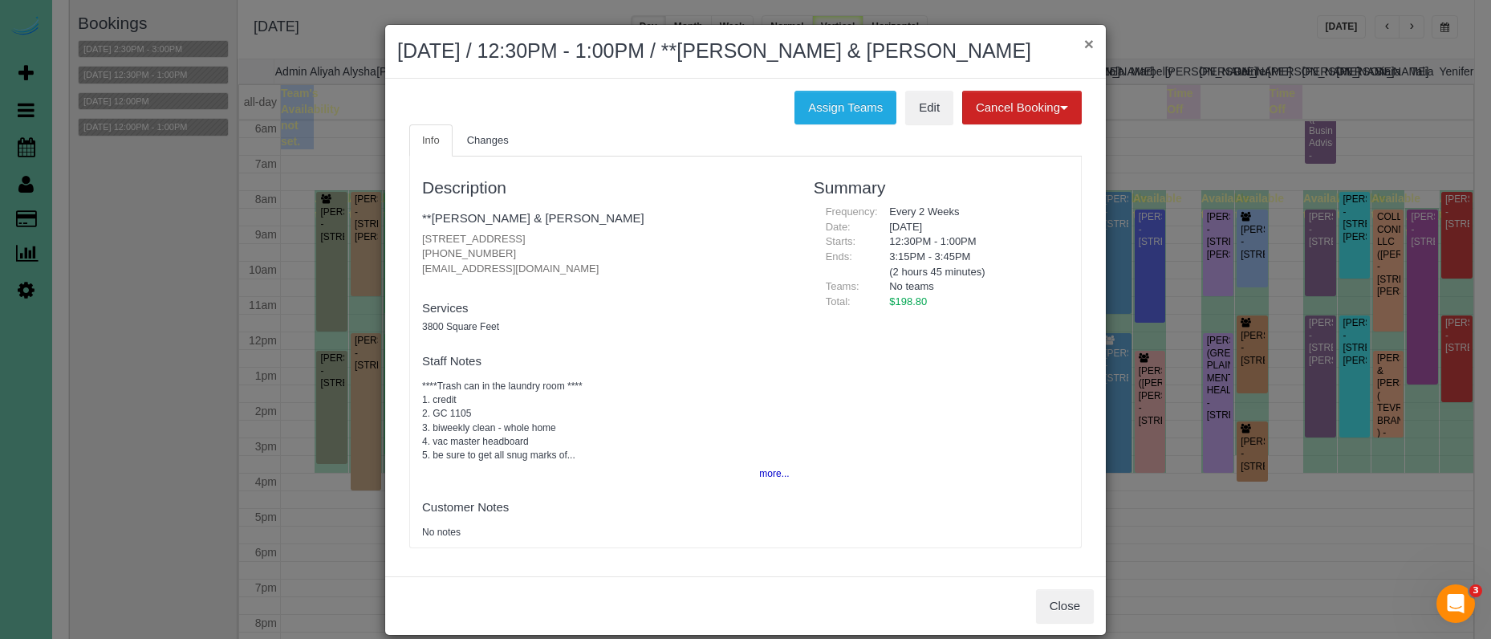
click at [1086, 44] on button "×" at bounding box center [1089, 43] width 10 height 17
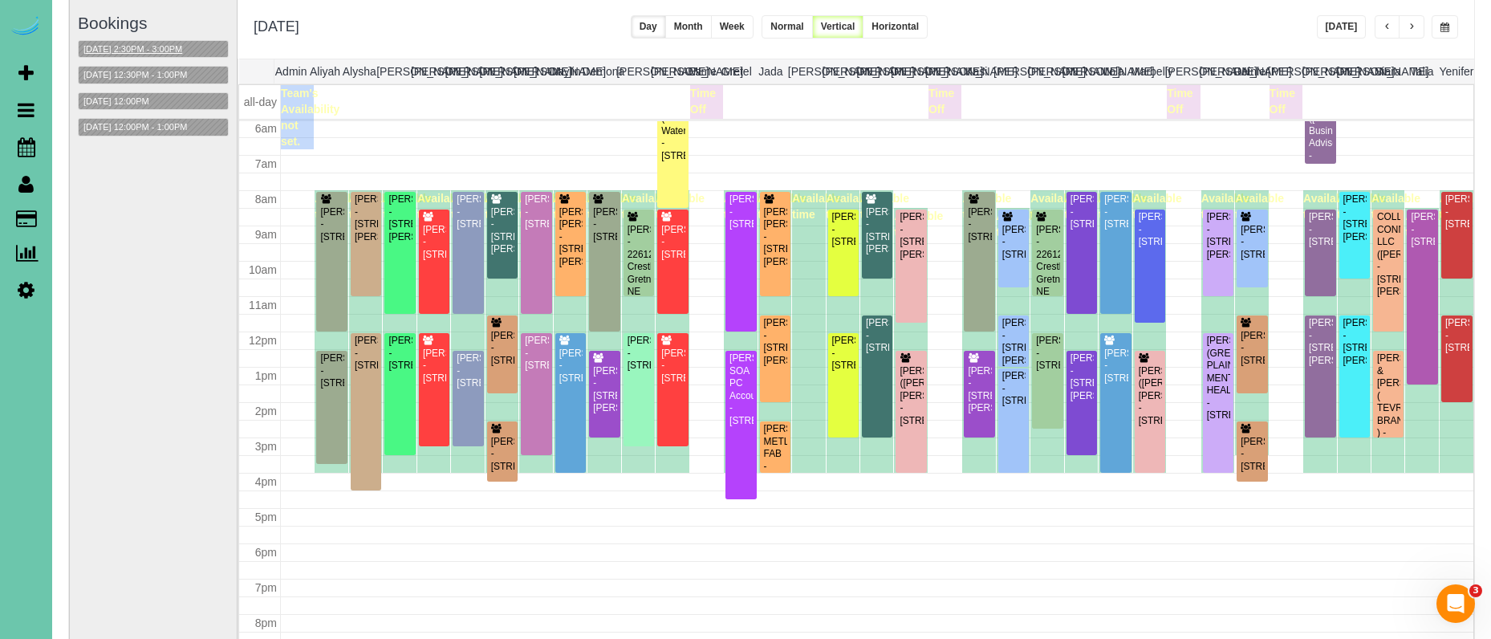
click at [162, 47] on button "08/29/2025 2:30PM - 3:00PM" at bounding box center [133, 49] width 108 height 17
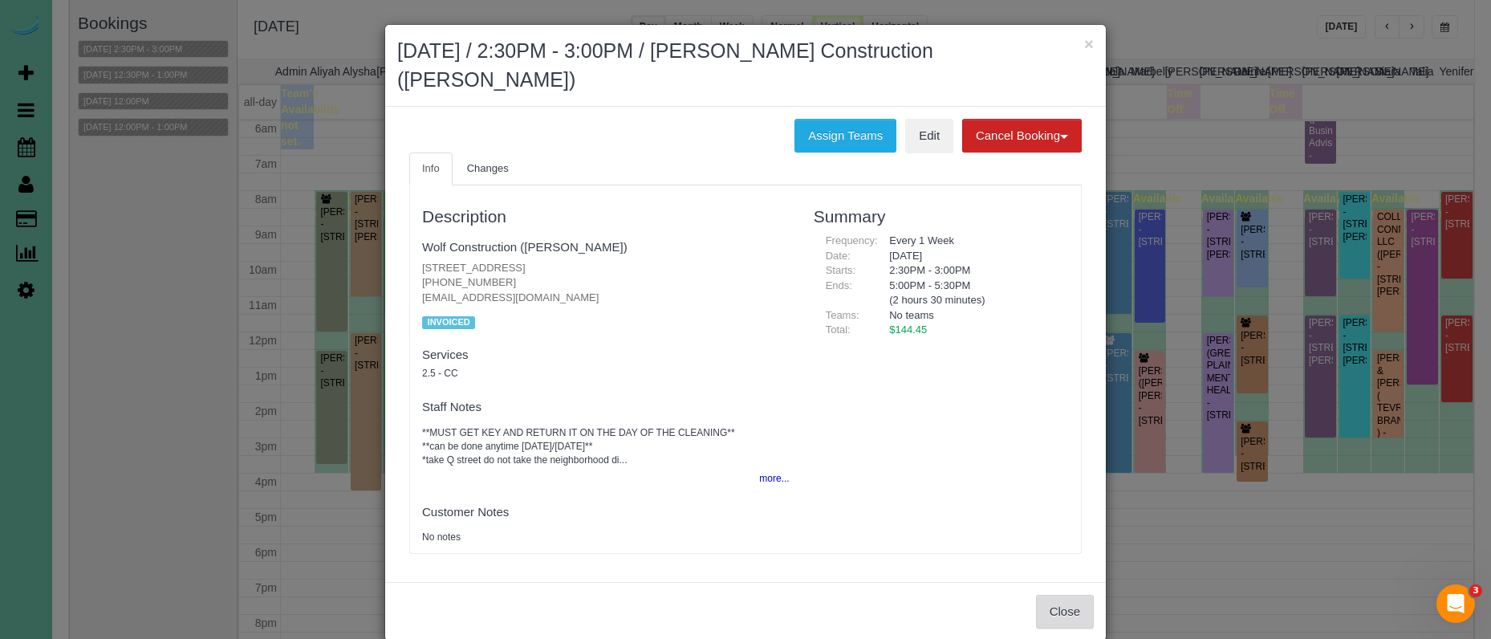
click at [1050, 595] on button "Close" at bounding box center [1065, 612] width 58 height 34
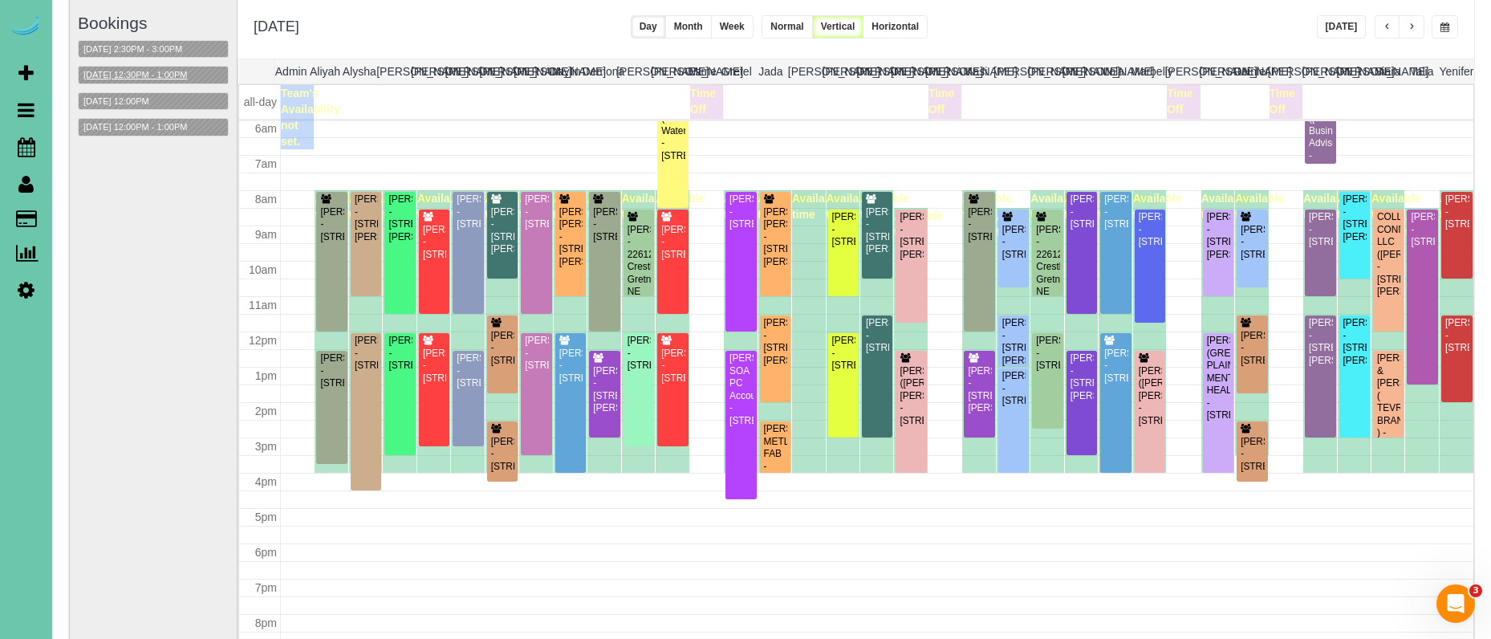
click at [170, 73] on button "08/29/2025 12:30PM - 1:00PM" at bounding box center [135, 75] width 113 height 17
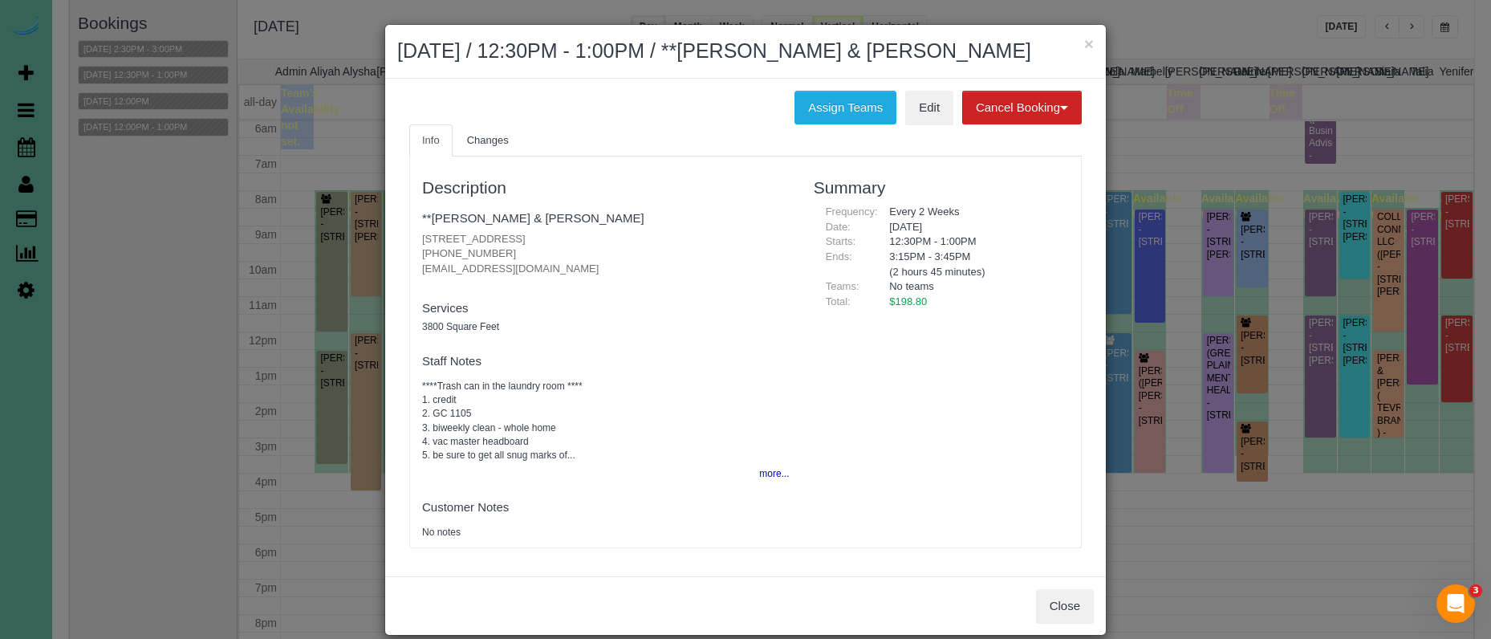
drag, startPoint x: 517, startPoint y: 251, endPoint x: 416, endPoint y: 245, distance: 100.5
click at [416, 245] on div "Description **Terry & Joy Johnson 3013 N 185th Street, Elkhorn, NE 68022 (402) …" at bounding box center [606, 351] width 392 height 375
copy p "(402) 650-8190"
drag, startPoint x: 1073, startPoint y: 603, endPoint x: 1003, endPoint y: 591, distance: 71.0
click at [1072, 603] on button "Close" at bounding box center [1065, 606] width 58 height 34
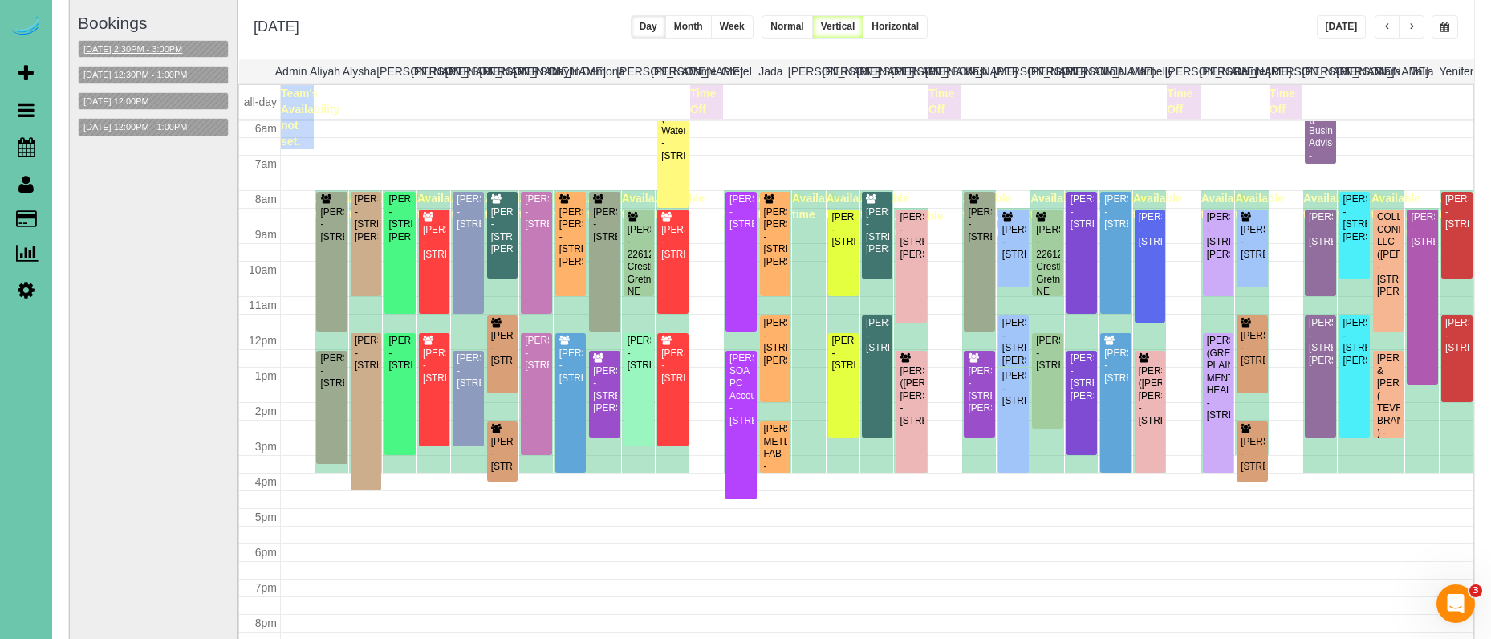
click at [156, 47] on button "08/29/2025 2:30PM - 3:00PM" at bounding box center [133, 49] width 108 height 17
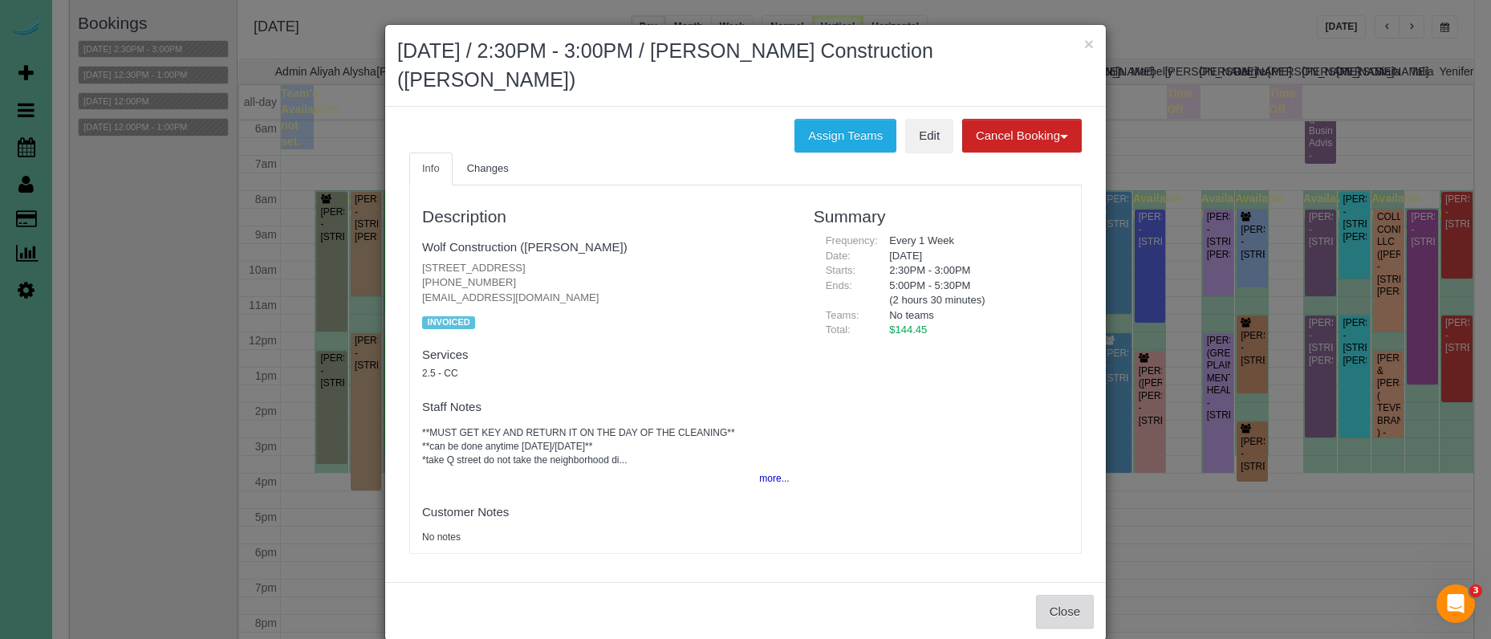
click at [1041, 595] on button "Close" at bounding box center [1065, 612] width 58 height 34
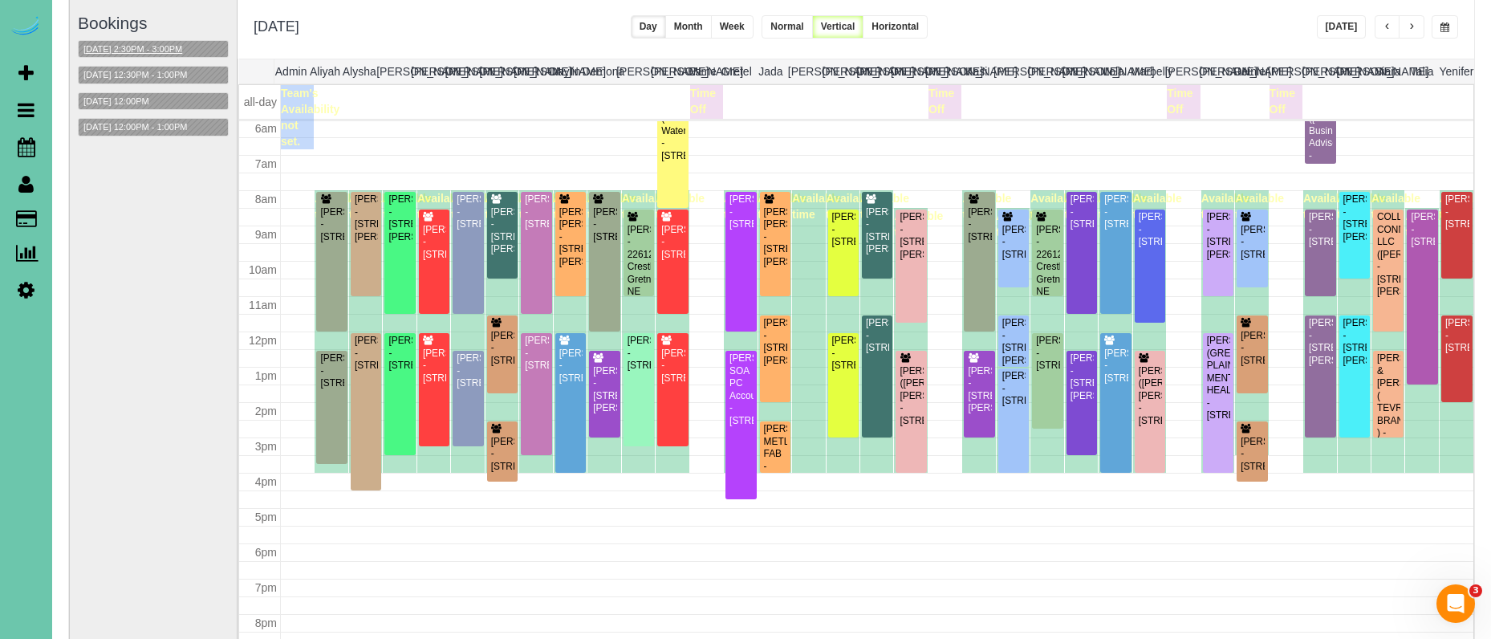
click at [173, 45] on button "08/29/2025 2:30PM - 3:00PM" at bounding box center [133, 49] width 108 height 17
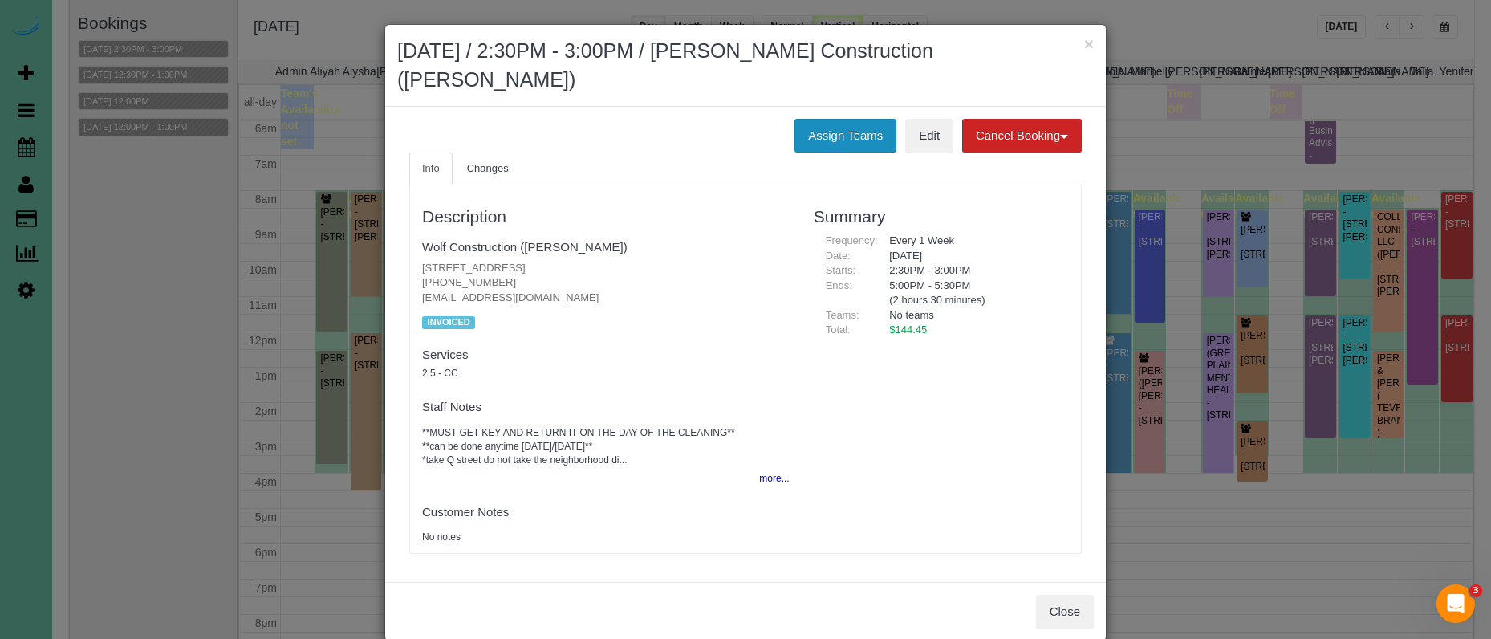
click at [834, 119] on button "Assign Teams" at bounding box center [845, 136] width 102 height 34
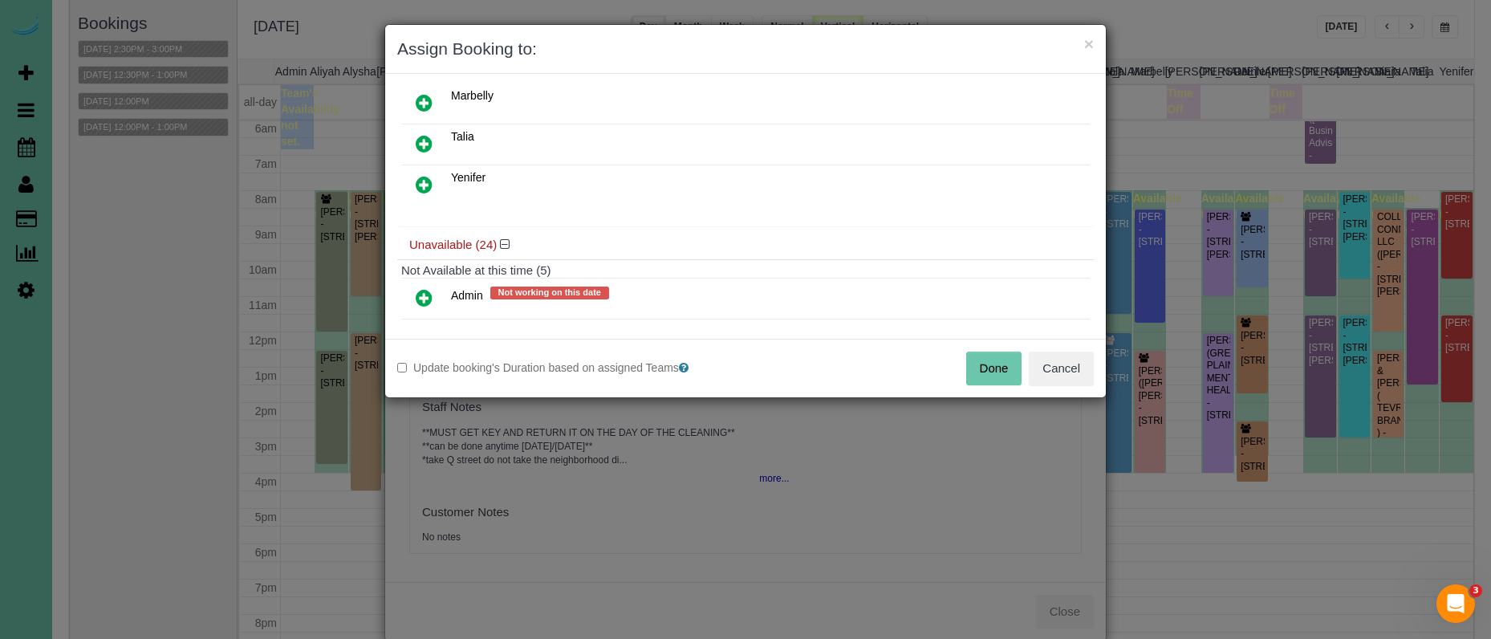
scroll to position [421, 0]
drag, startPoint x: 424, startPoint y: 177, endPoint x: 440, endPoint y: 208, distance: 35.5
click at [424, 177] on icon at bounding box center [424, 182] width 17 height 19
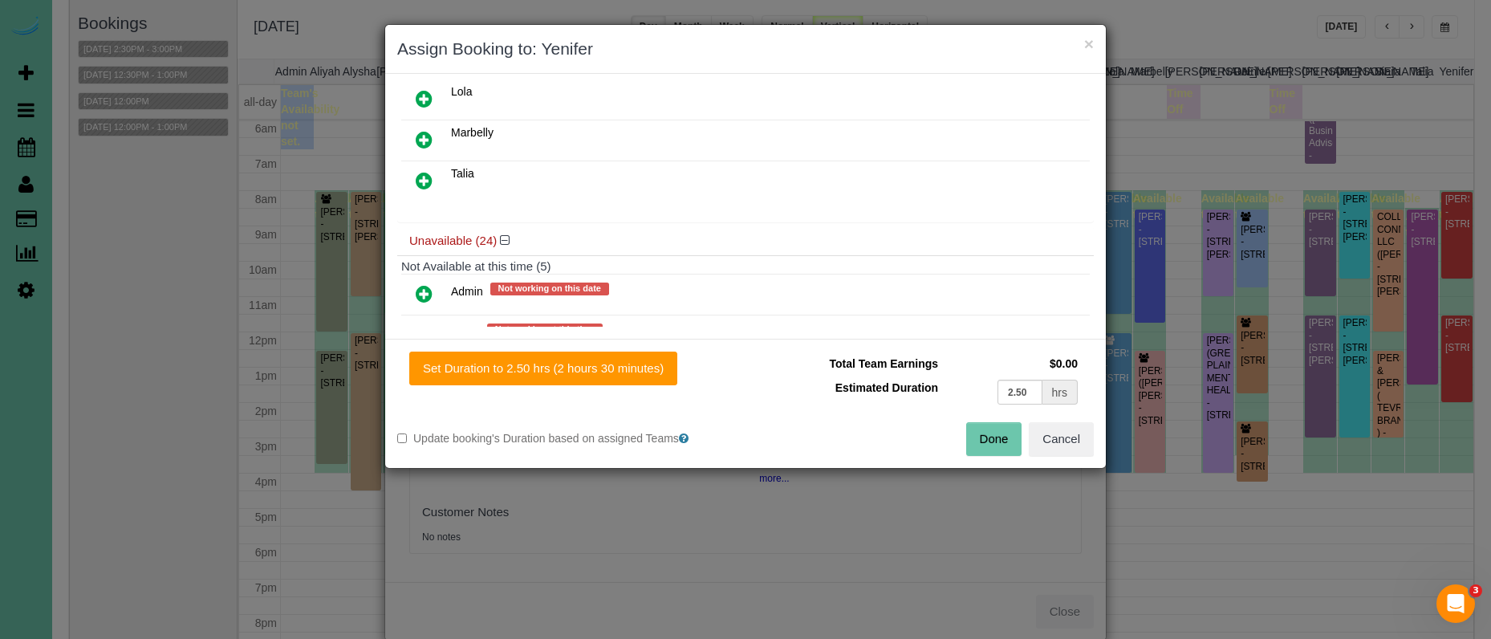
drag, startPoint x: 643, startPoint y: 366, endPoint x: 696, endPoint y: 370, distance: 53.9
click at [645, 367] on button "Set Duration to 2.50 hrs (2 hours 30 minutes)" at bounding box center [543, 368] width 268 height 34
type input "2.50"
click at [997, 430] on button "Done" at bounding box center [994, 439] width 56 height 34
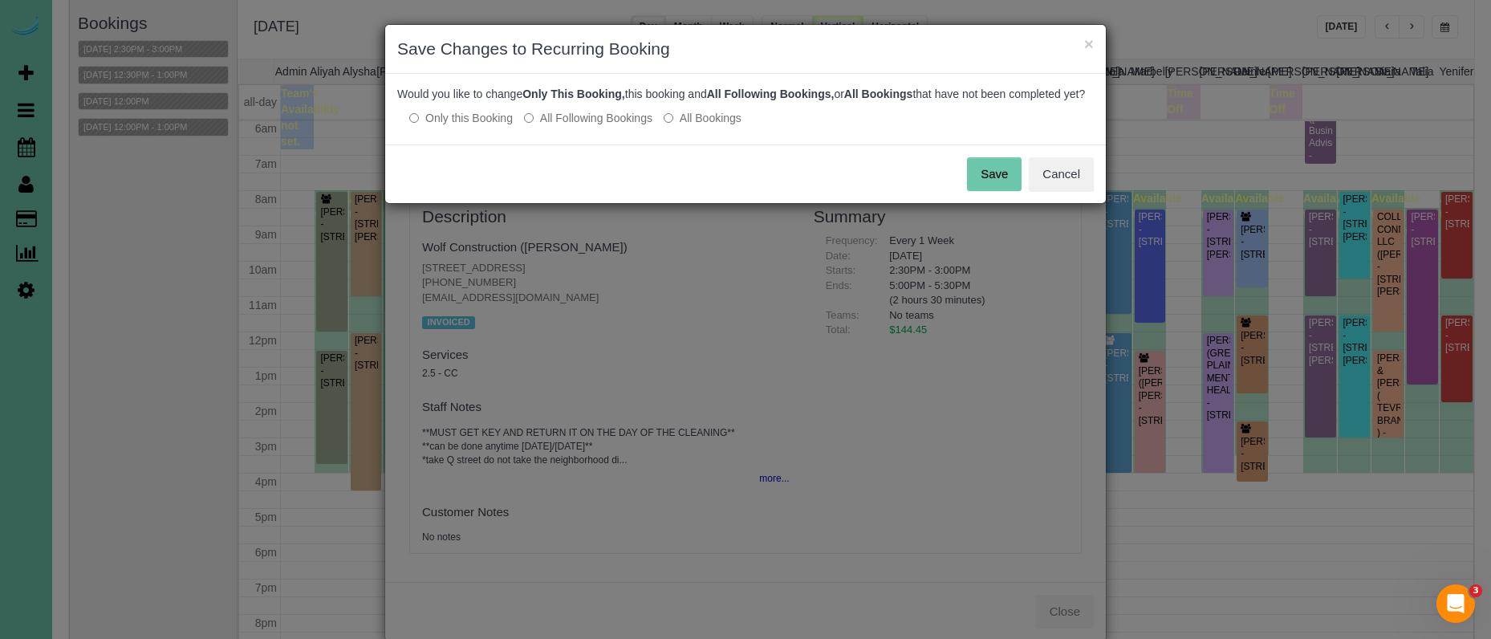
click at [1011, 183] on button "Save" at bounding box center [994, 174] width 55 height 34
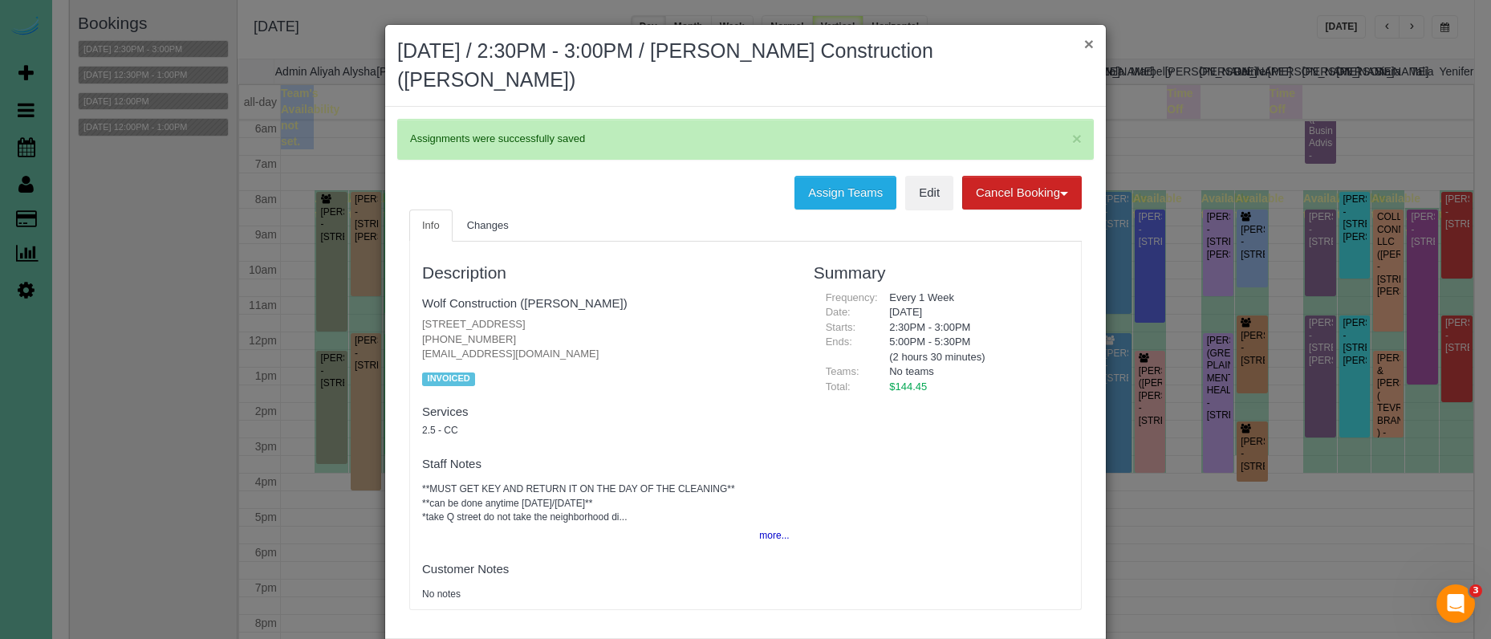
click at [1089, 48] on button "×" at bounding box center [1089, 43] width 10 height 17
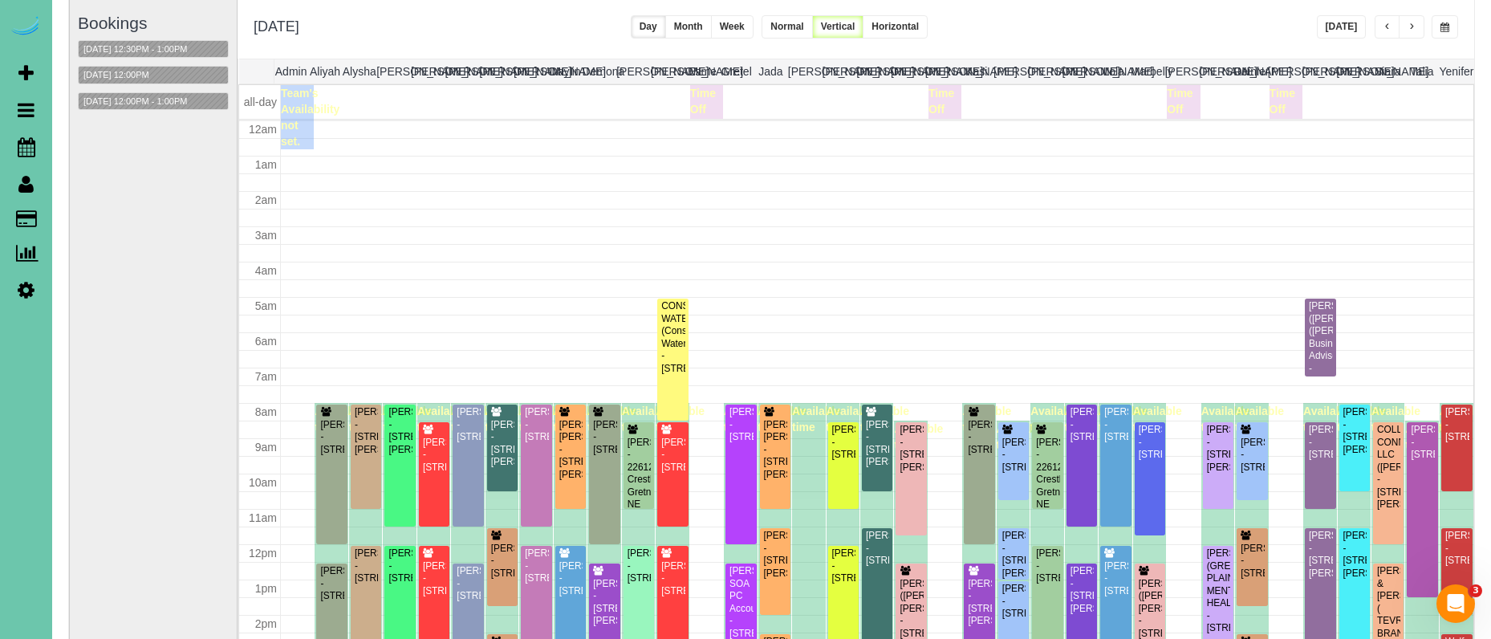
scroll to position [213, 0]
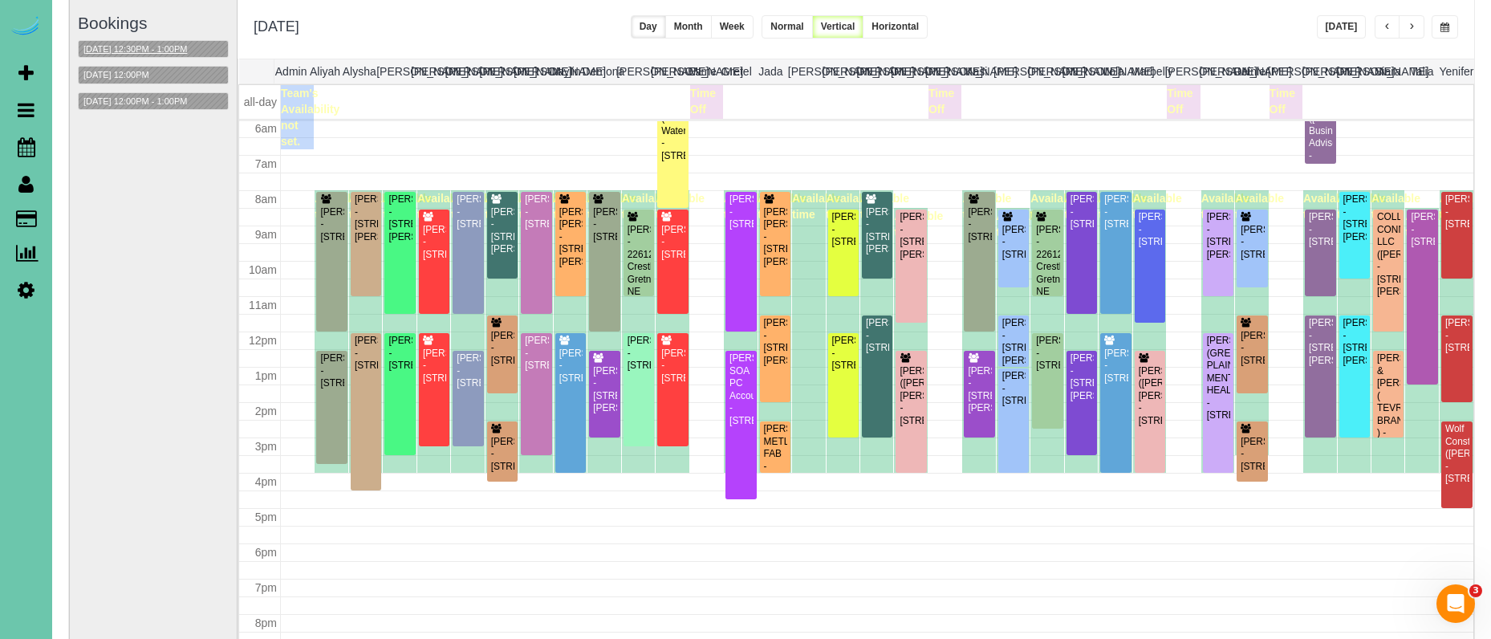
click at [183, 43] on button "08/29/2025 12:30PM - 1:00PM" at bounding box center [135, 49] width 113 height 17
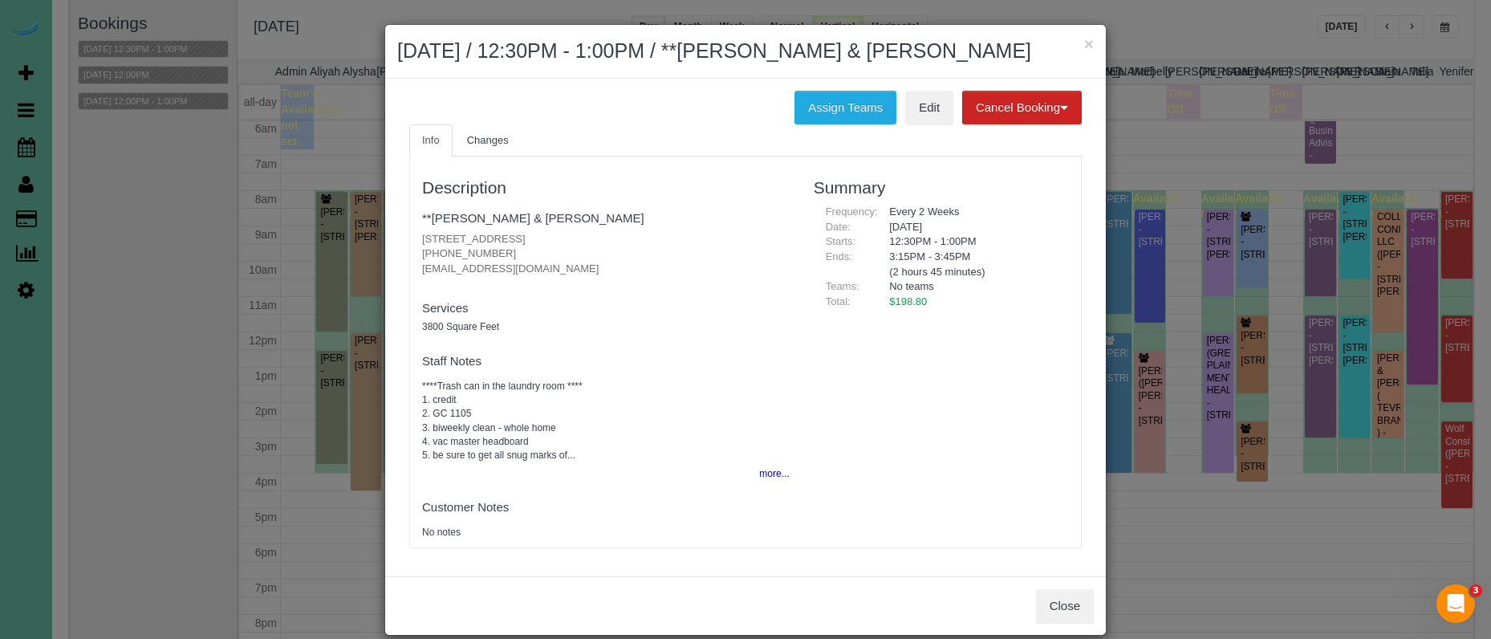
click at [1082, 45] on h2 "August 29, 2025 / 12:30PM - 1:00PM / **Terry & Joy Johnson" at bounding box center [745, 51] width 696 height 29
drag, startPoint x: 1085, startPoint y: 43, endPoint x: 1077, endPoint y: 43, distance: 8.1
click at [1082, 43] on div "× August 29, 2025 / 12:30PM - 1:00PM / **Terry & Joy Johnson" at bounding box center [745, 52] width 721 height 54
click at [1087, 42] on button "×" at bounding box center [1089, 43] width 10 height 17
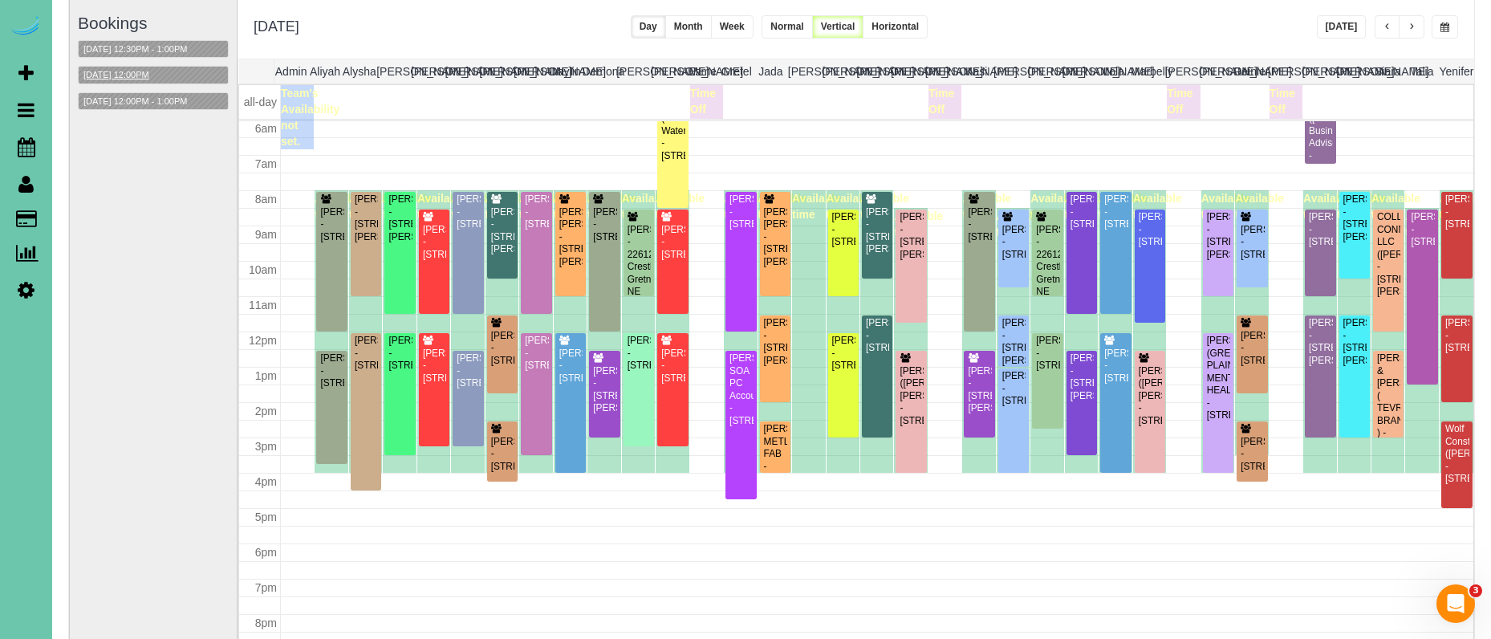
click at [142, 72] on button "08/29/2025 12:00PM" at bounding box center [116, 75] width 75 height 17
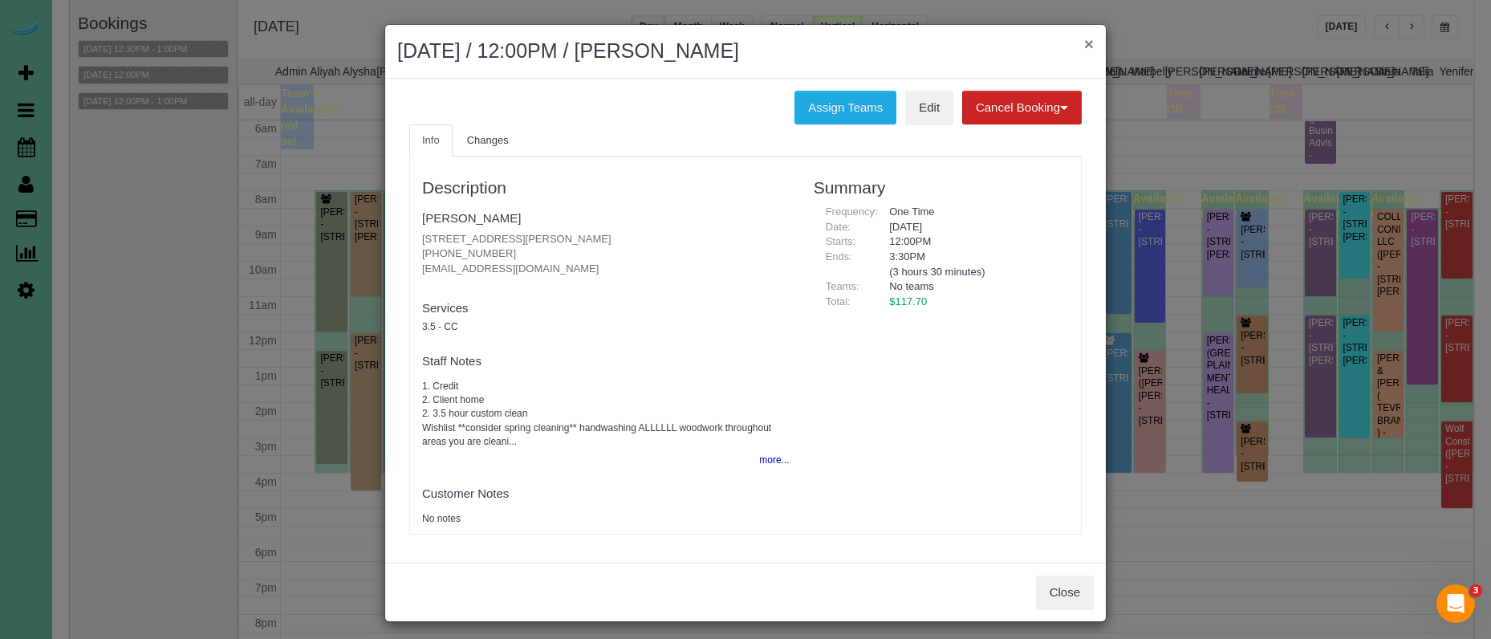
click at [1089, 45] on button "×" at bounding box center [1089, 43] width 10 height 17
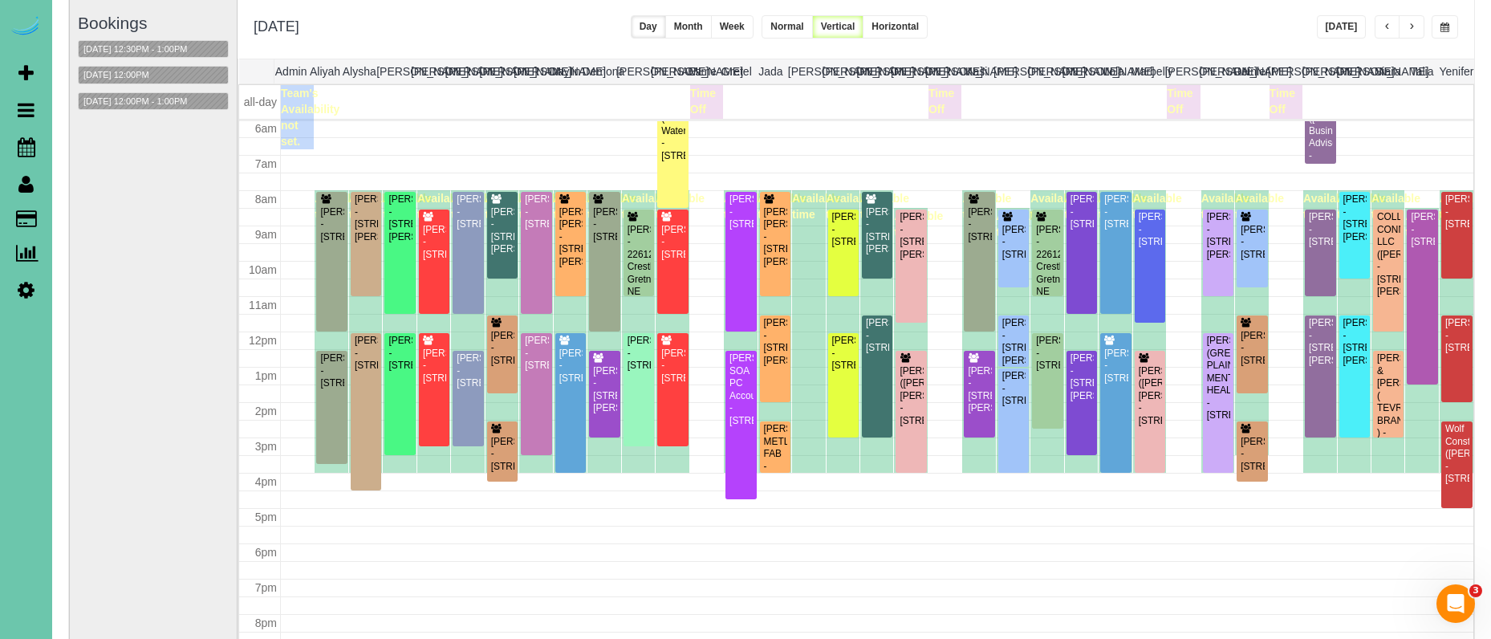
click at [1348, 26] on button "Today" at bounding box center [1342, 26] width 50 height 23
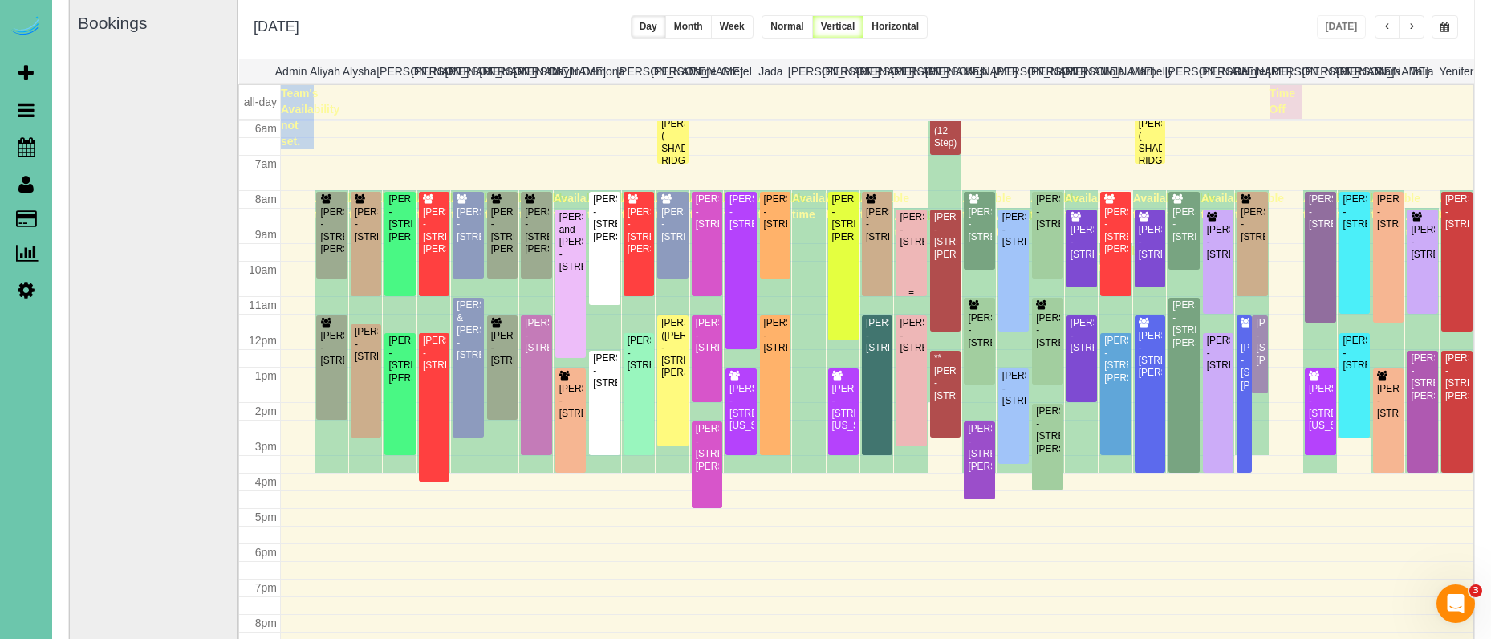
click at [911, 248] on div "Gina Wesphalen - 2310 Ridgeview Dr, Papillion, NE 68046" at bounding box center [911, 229] width 24 height 37
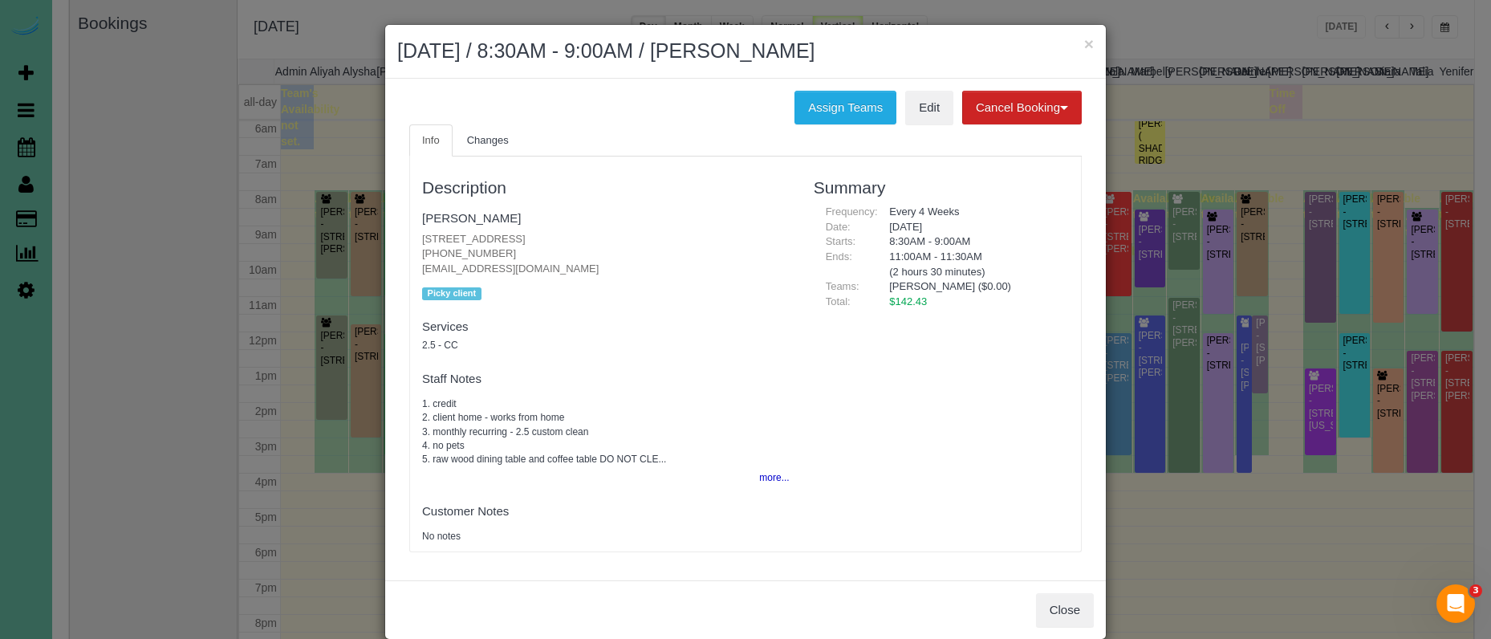
click at [579, 249] on p "2310 Ridgeview Dr, Papillion, NE 68046 (402) 490-9308 gmcmomx4@gmail.com" at bounding box center [605, 254] width 367 height 45
click at [714, 405] on pre "1. credit 2. client home - works from home 3. monthly recurring - 2.5 custom cl…" at bounding box center [605, 431] width 367 height 69
drag, startPoint x: 503, startPoint y: 254, endPoint x: 415, endPoint y: 249, distance: 88.4
click at [415, 249] on div "Description Gina Wesphalen 2310 Ridgeview Dr, Papillion, NE 68046 (402) 490-930…" at bounding box center [606, 353] width 392 height 379
copy p "(402) 490-9308"
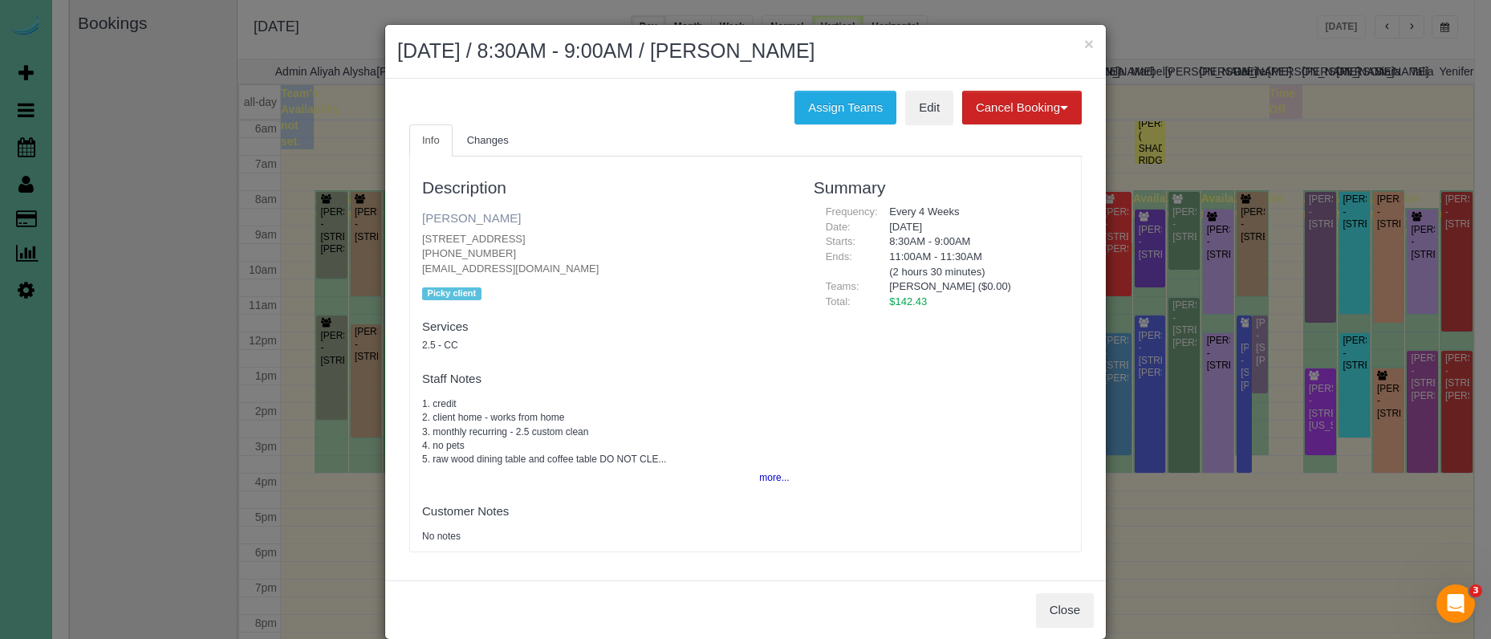
click at [436, 218] on link "Gina Wesphalen" at bounding box center [471, 218] width 99 height 14
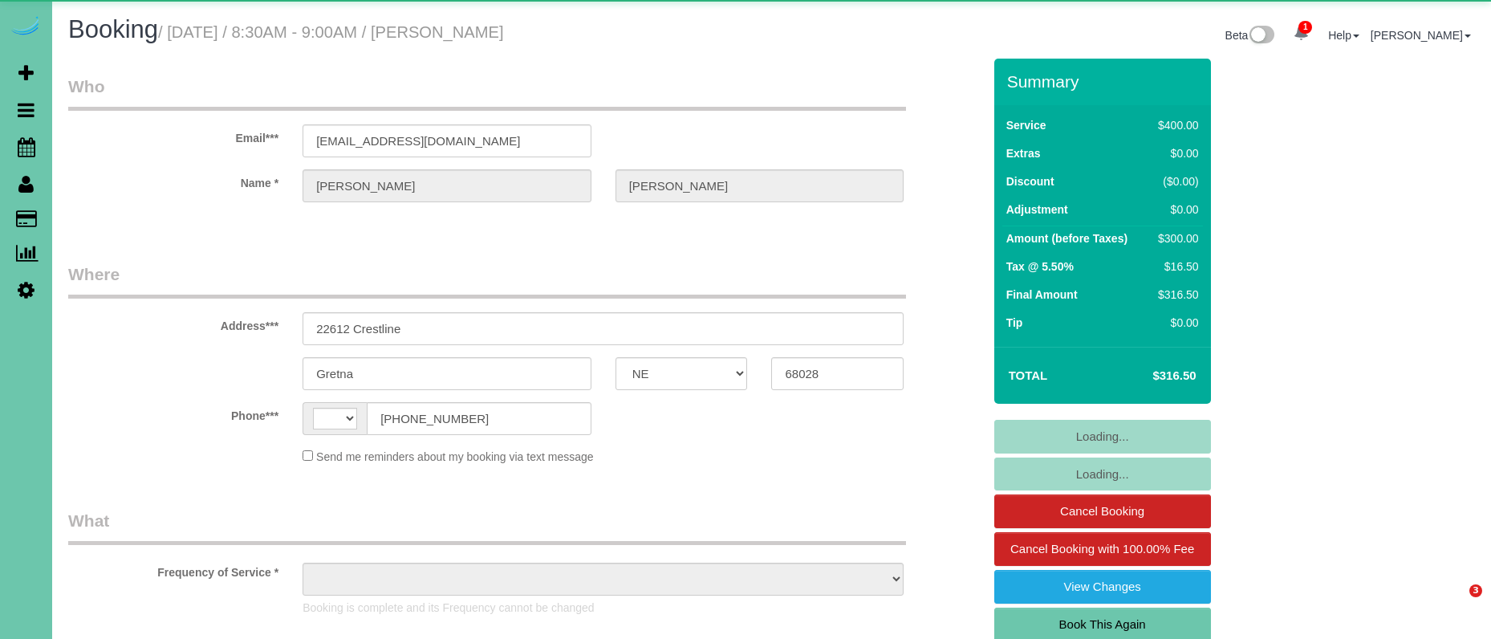
select select "NE"
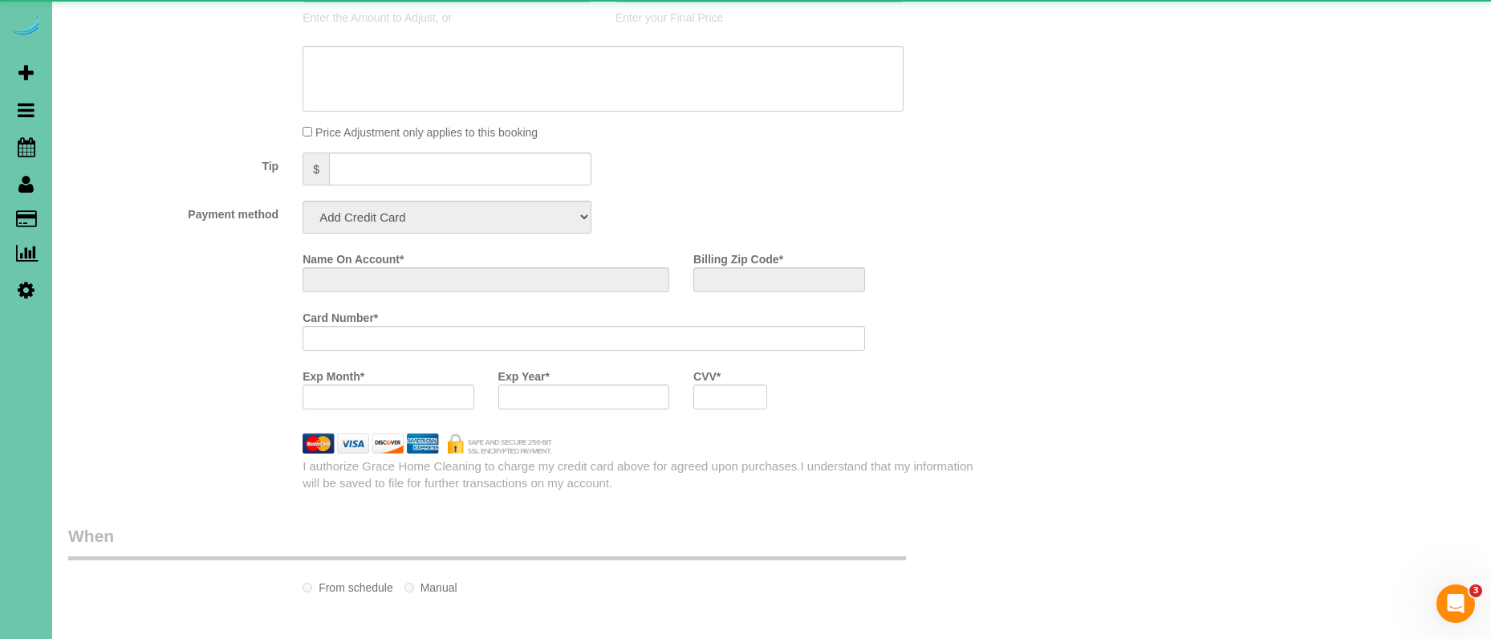
select select "string:US"
select select "object:639"
select select "string:fspay-613a3858-9976-48f9-b143-105cf1f5d9bb"
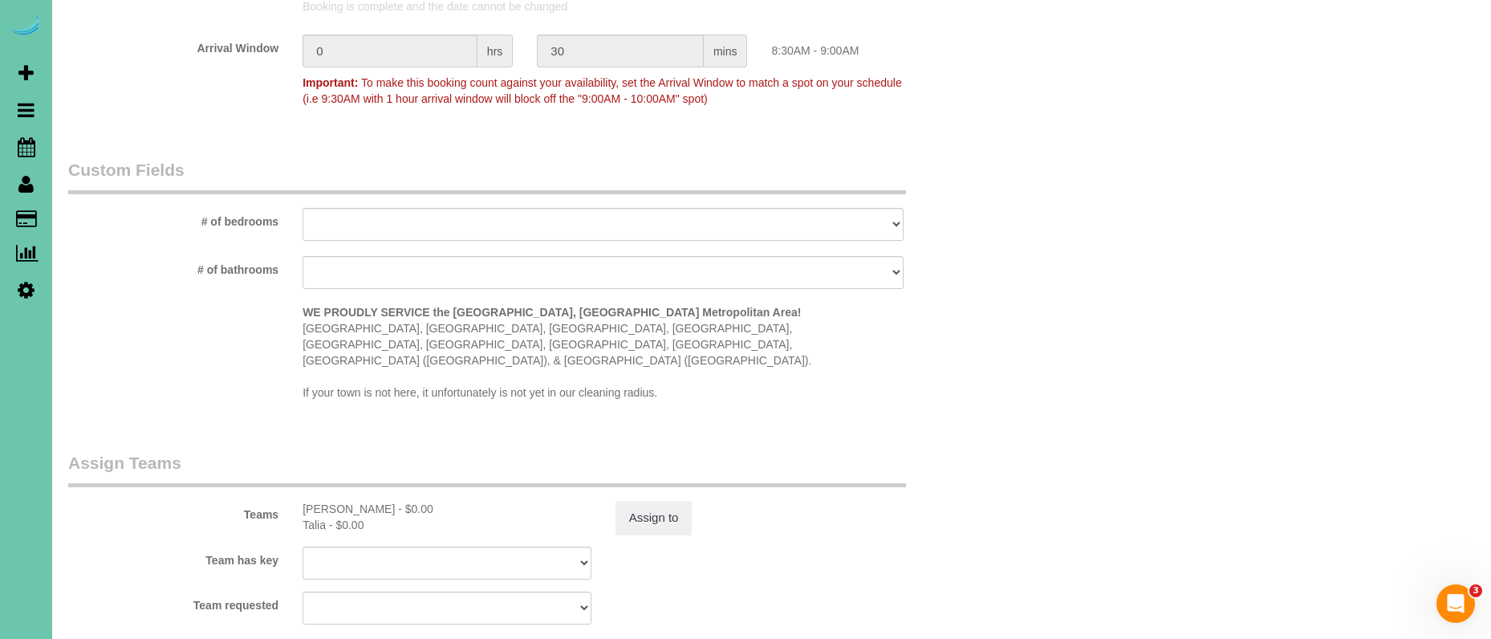
select select "object:930"
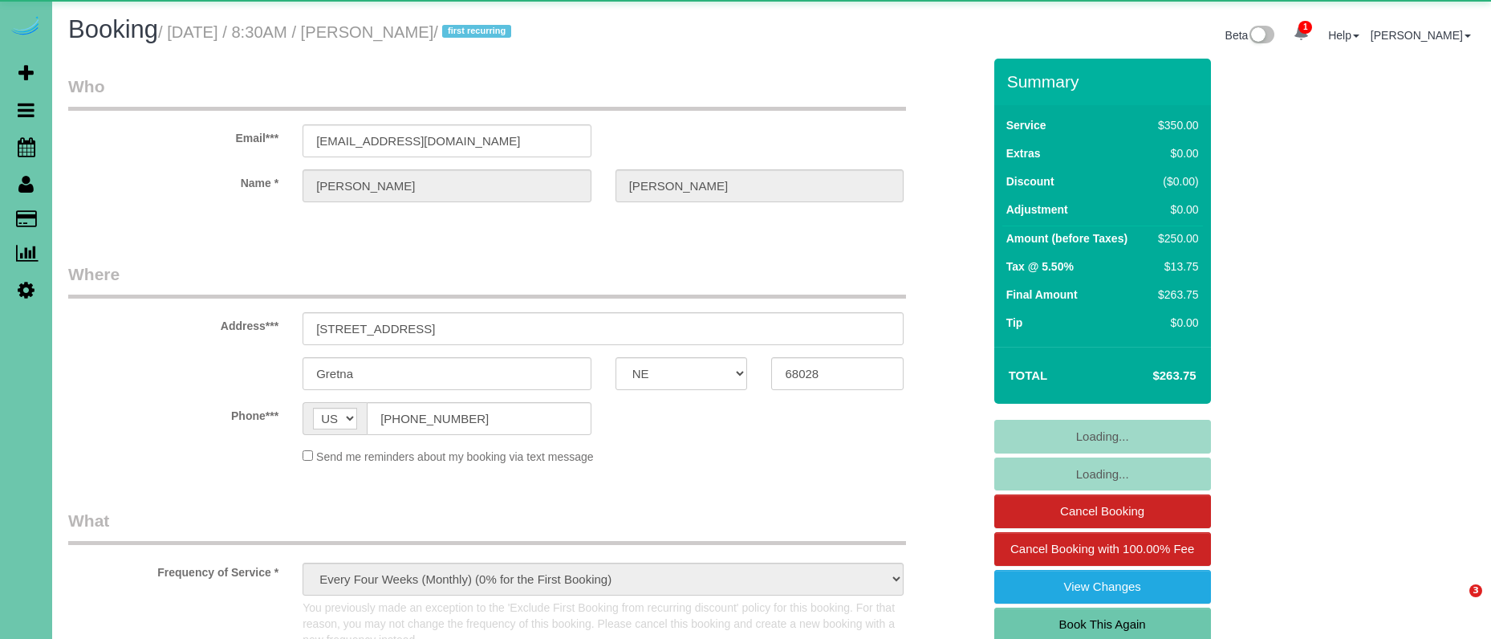
select select "NE"
select select "object:933"
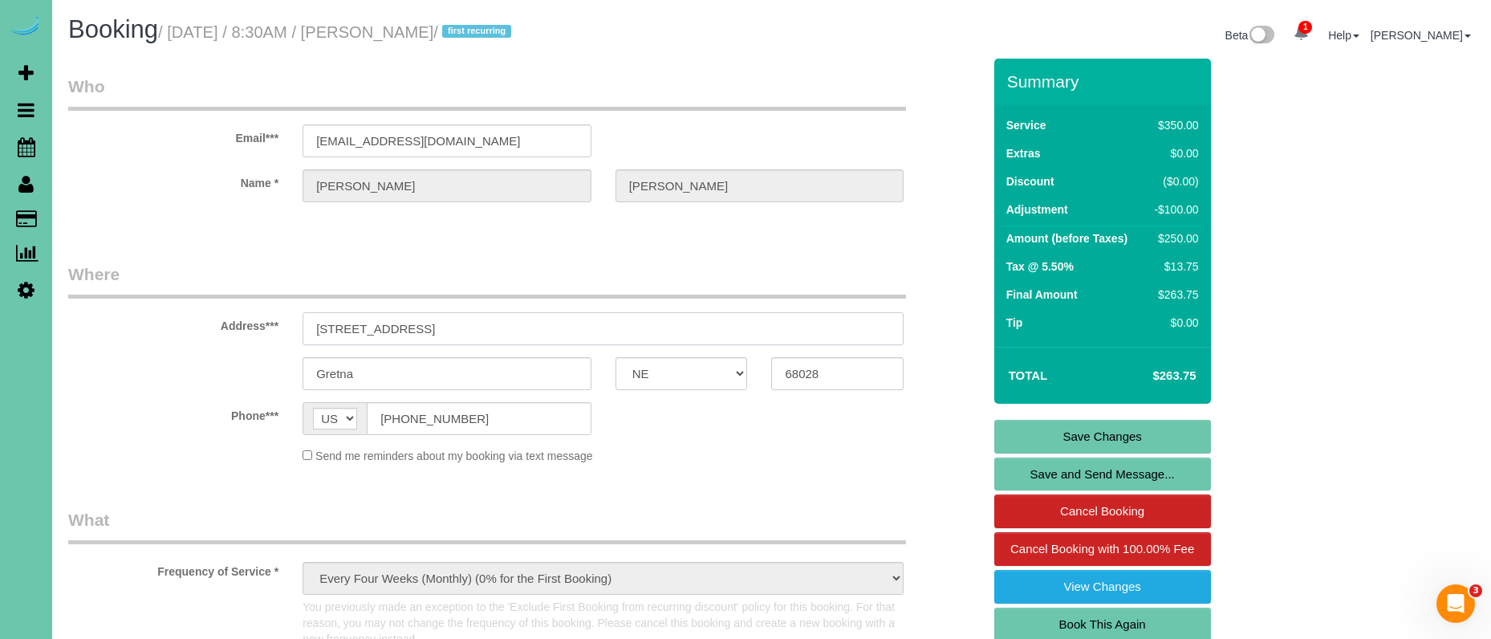
drag, startPoint x: 473, startPoint y: 319, endPoint x: 664, endPoint y: 342, distance: 192.3
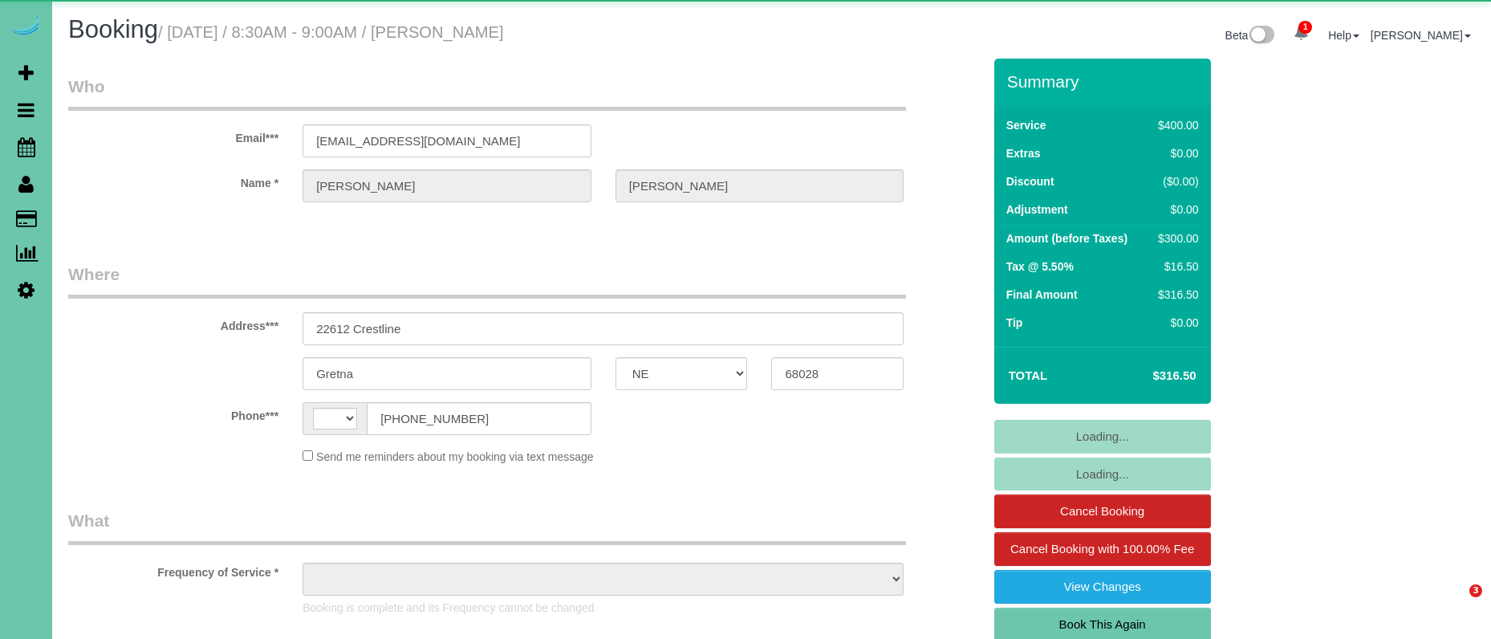
select select "NE"
select select "string:US"
select select "object:639"
select select "string:fspay-613a3858-9976-48f9-b143-105cf1f5d9bb"
select select "object:927"
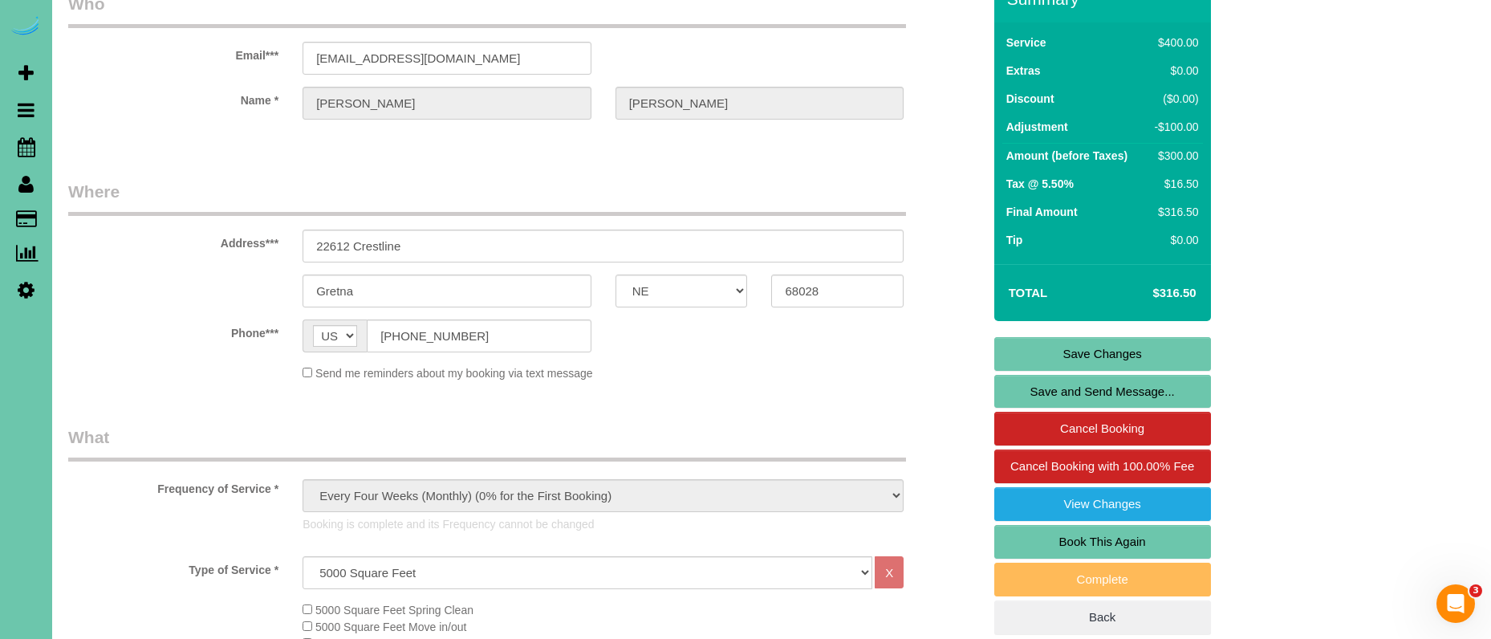
scroll to position [87, 0]
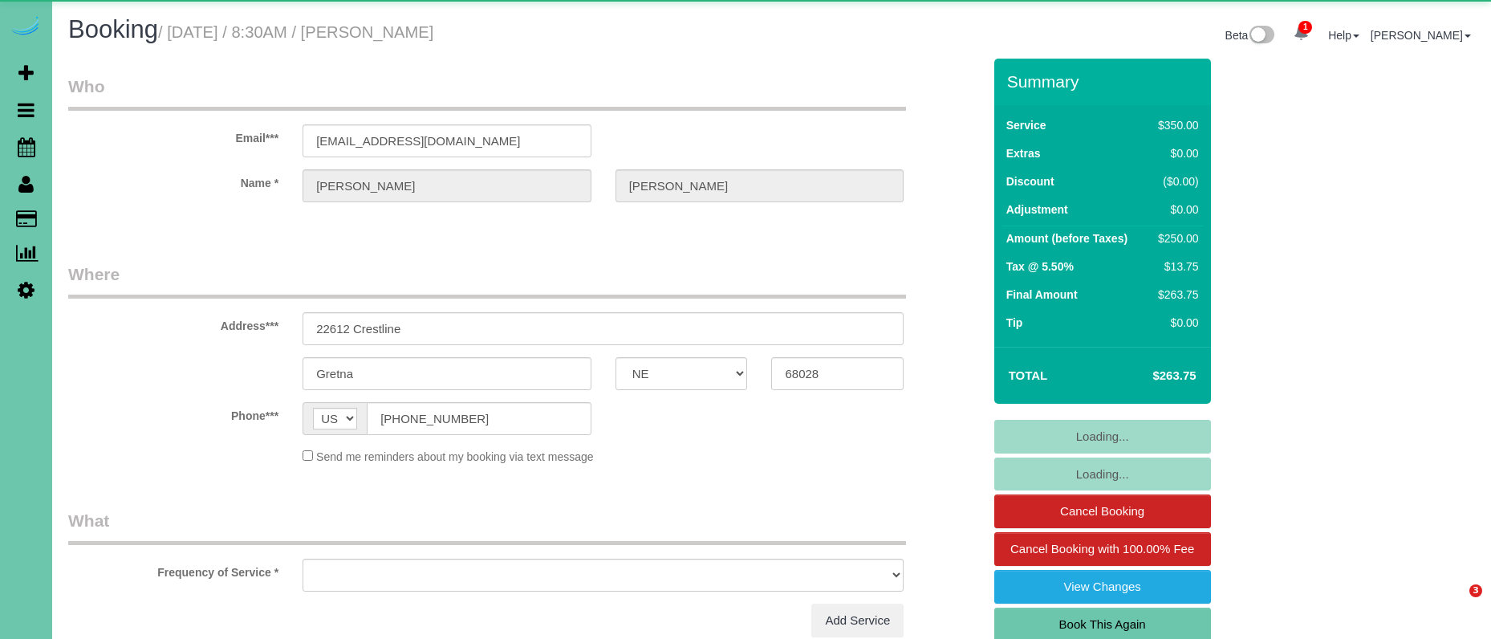
select select "NE"
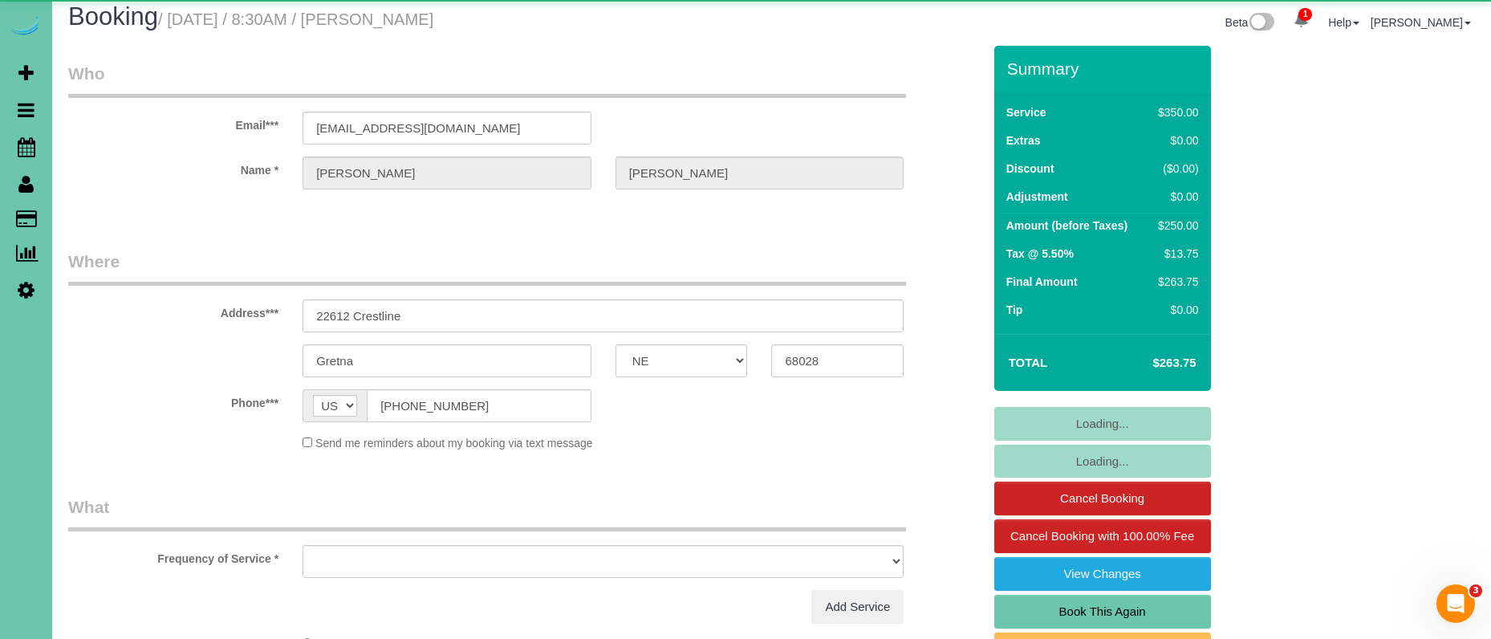
select select "object:866"
select select "string:fspay-613a3858-9976-48f9-b143-105cf1f5d9bb"
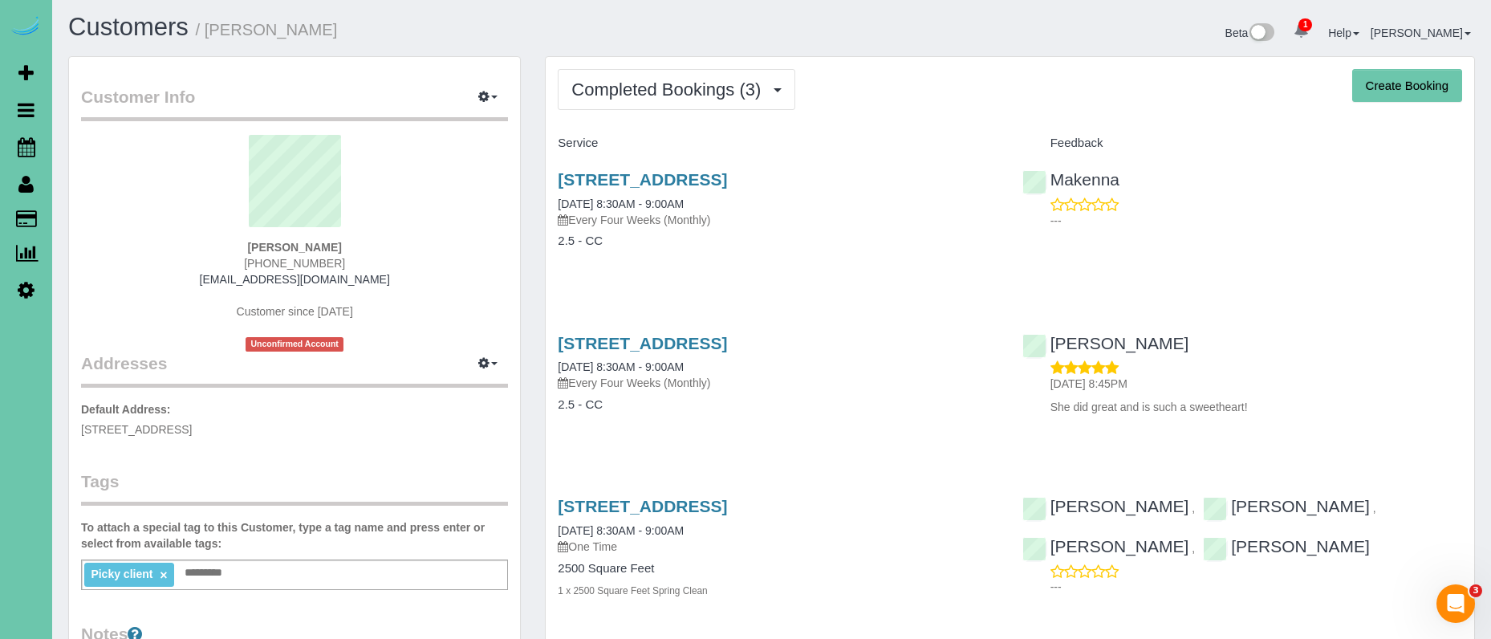
scroll to position [5, 0]
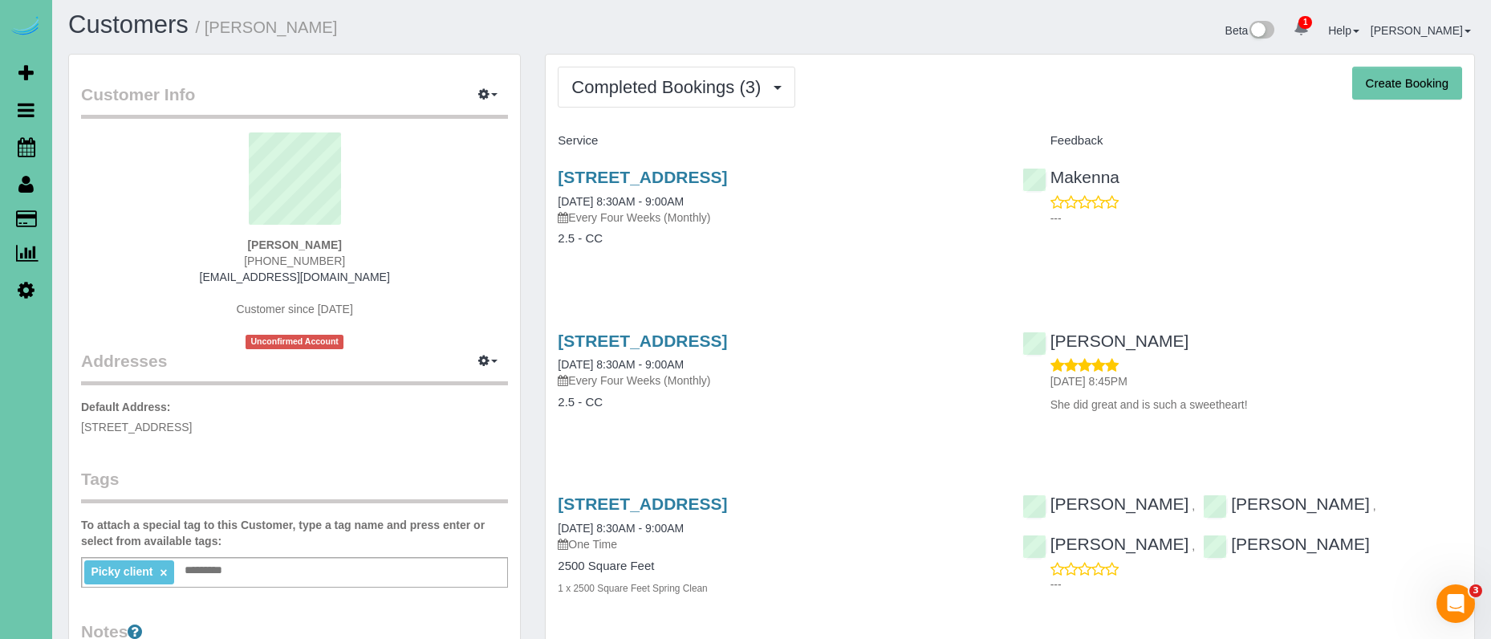
copy span "2310 Ridgeview Dr, Papillion, NE 68046"
drag, startPoint x: 278, startPoint y: 432, endPoint x: 75, endPoint y: 427, distance: 203.1
click at [75, 427] on div "Customer Info Edit Contact Info Send Message Email Preferences Special Sales Ta…" at bounding box center [294, 514] width 451 height 919
drag, startPoint x: 341, startPoint y: 260, endPoint x: 250, endPoint y: 260, distance: 90.7
click at [251, 260] on div "Gina Wesphalen (402) 490-9308 gmcmomx4@gmail.com Customer since 2025 Unconfirme…" at bounding box center [294, 240] width 427 height 217
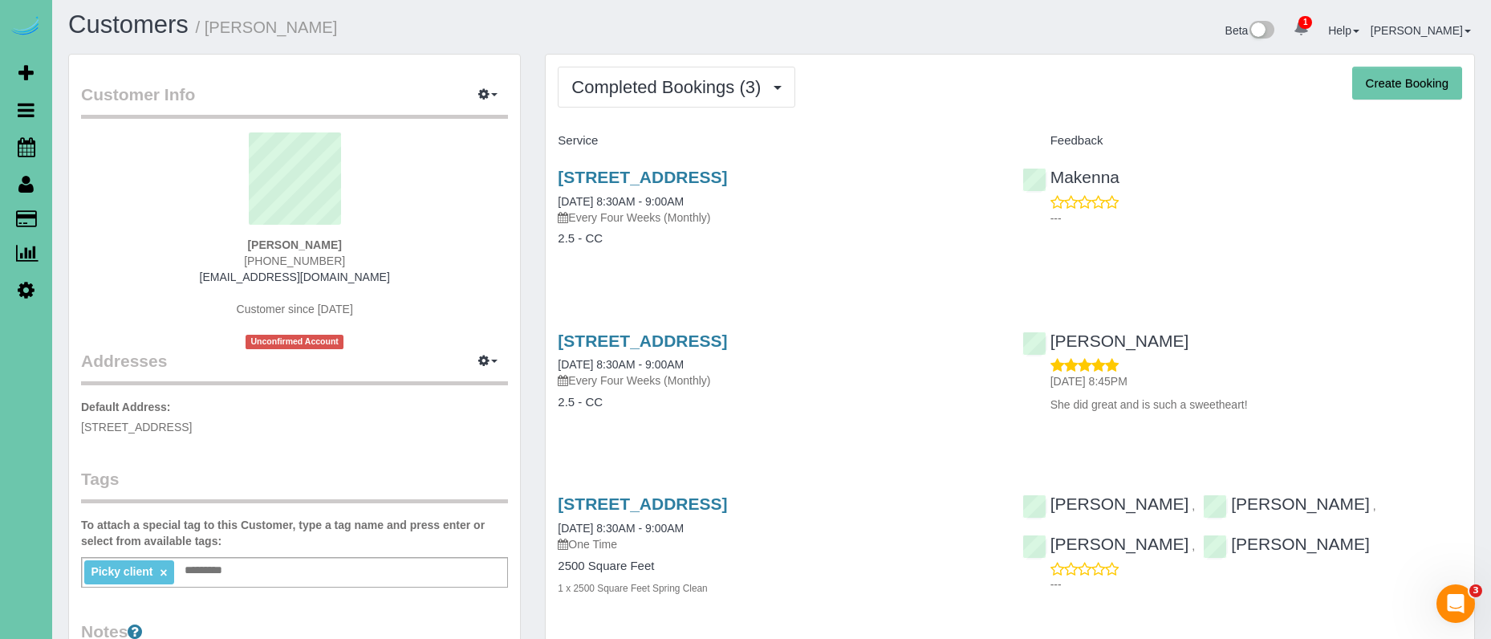
copy span "(402) 490-9308"
click at [31, 150] on icon at bounding box center [27, 146] width 18 height 19
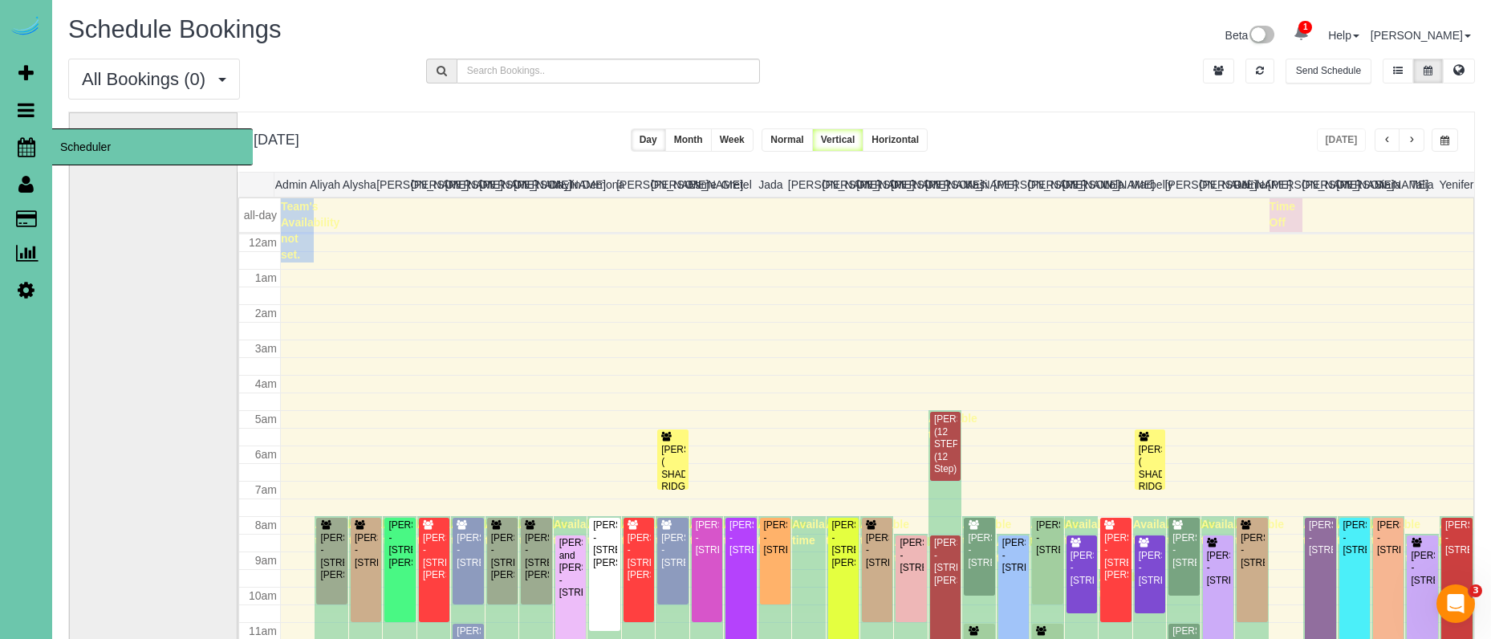
scroll to position [213, 0]
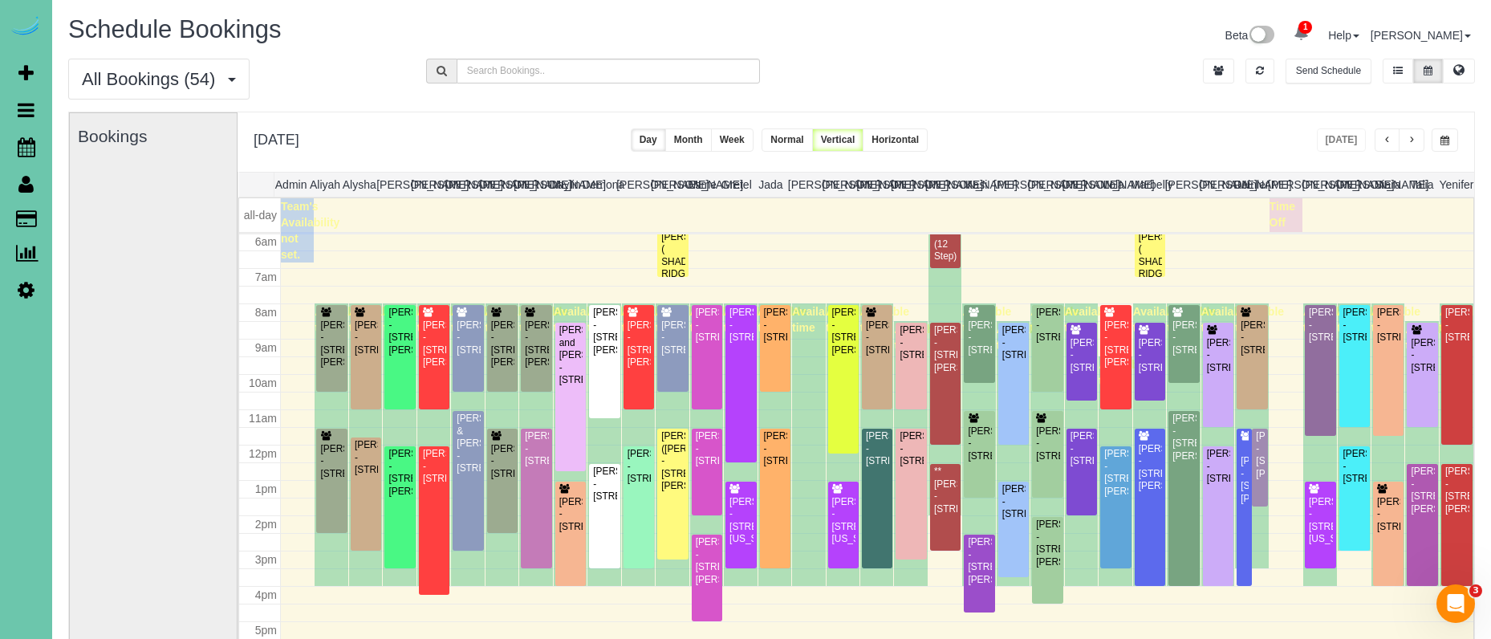
click at [30, 292] on icon at bounding box center [26, 289] width 17 height 19
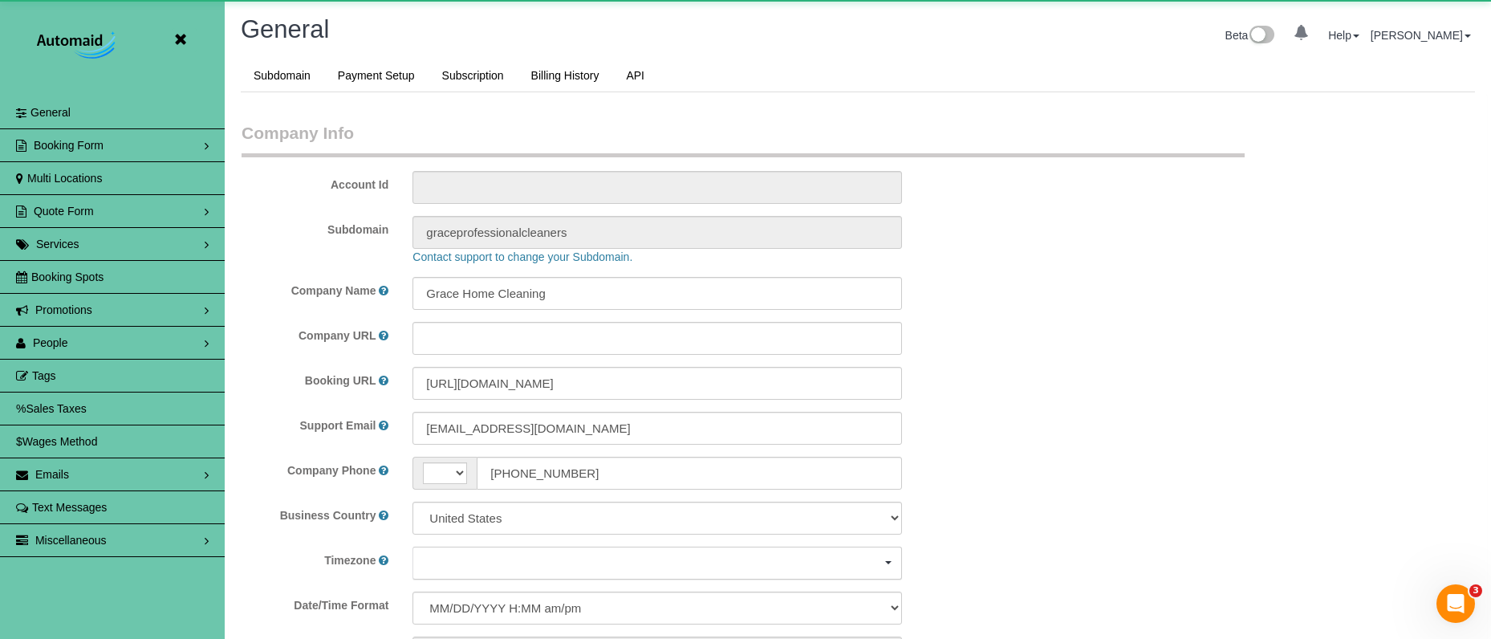
scroll to position [3394, 1491]
select select "string:US"
select select "5796"
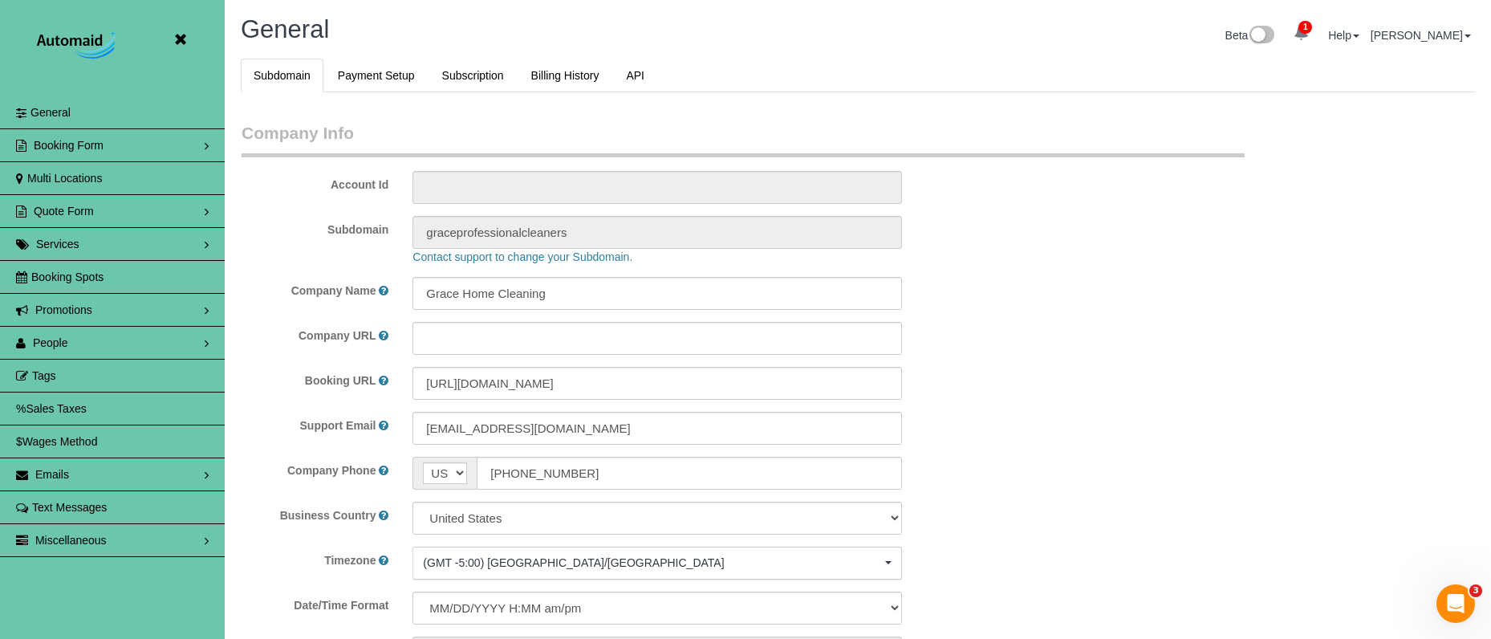
click at [85, 339] on link "People" at bounding box center [112, 343] width 225 height 32
click at [124, 446] on link "Team Availability" at bounding box center [112, 441] width 225 height 32
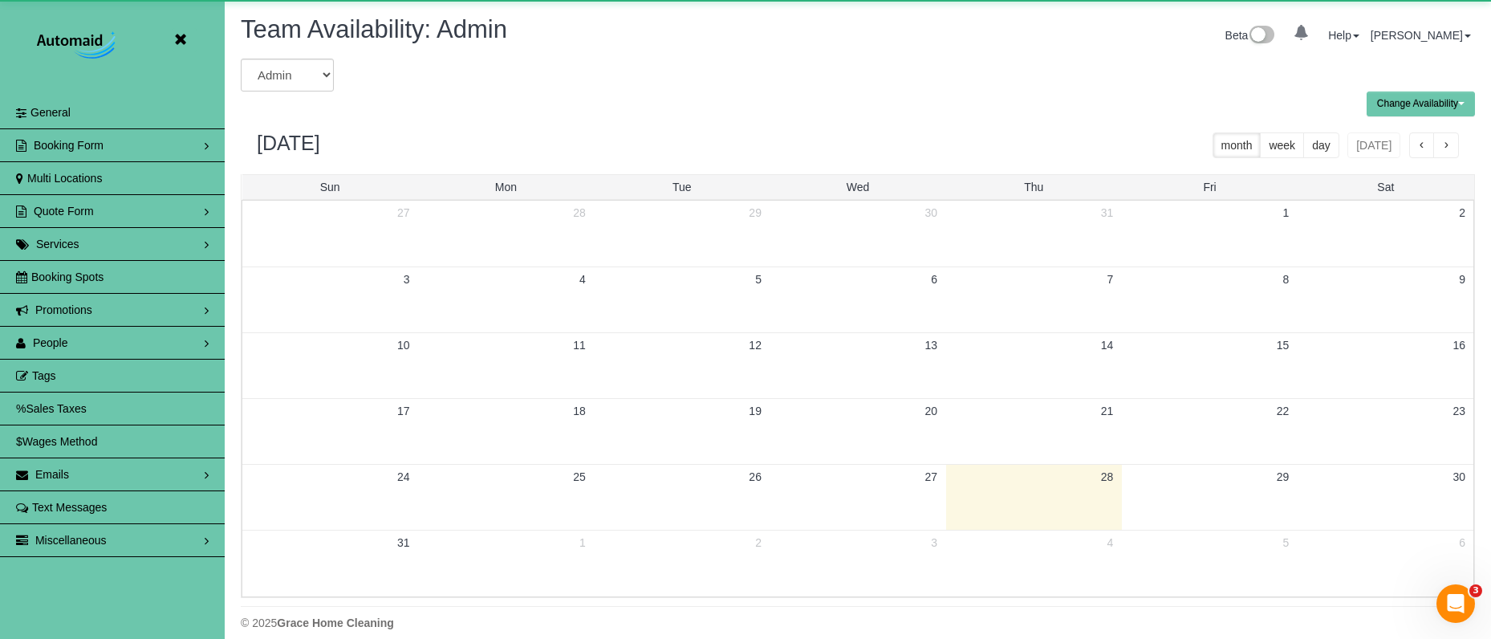
scroll to position [653, 1491]
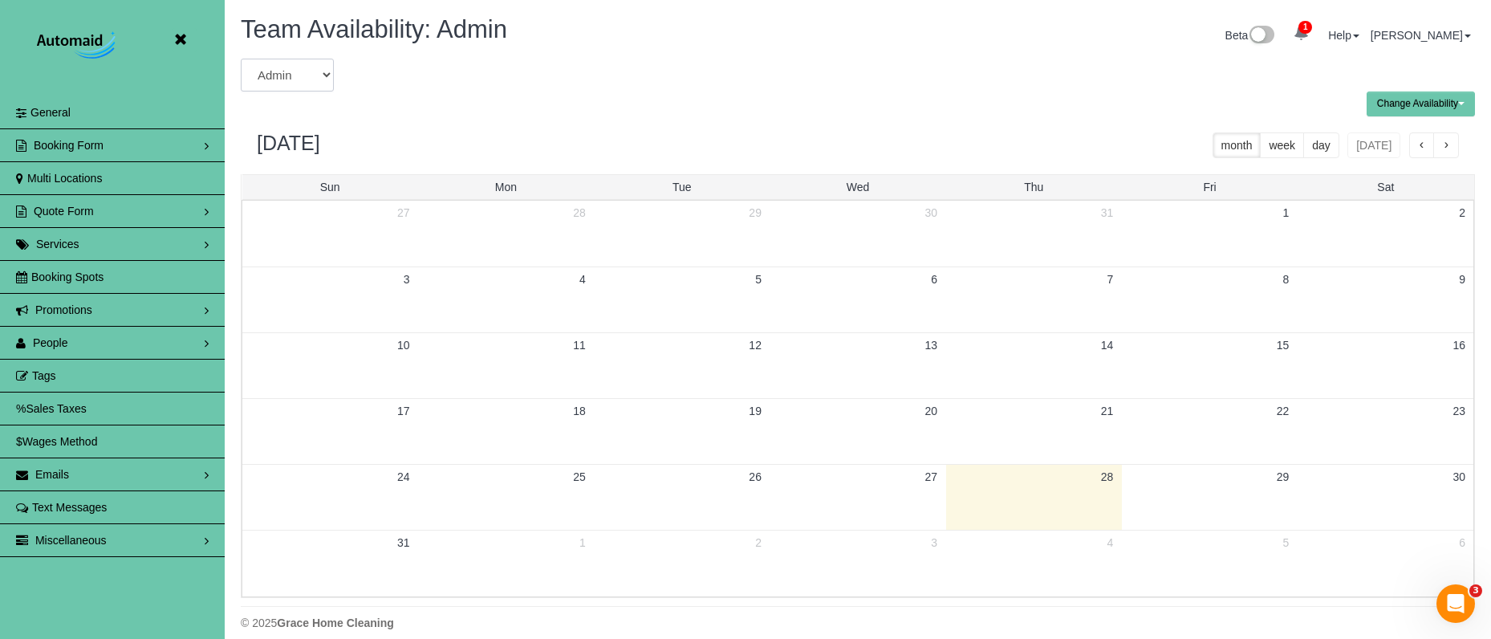
select select "number:18383"
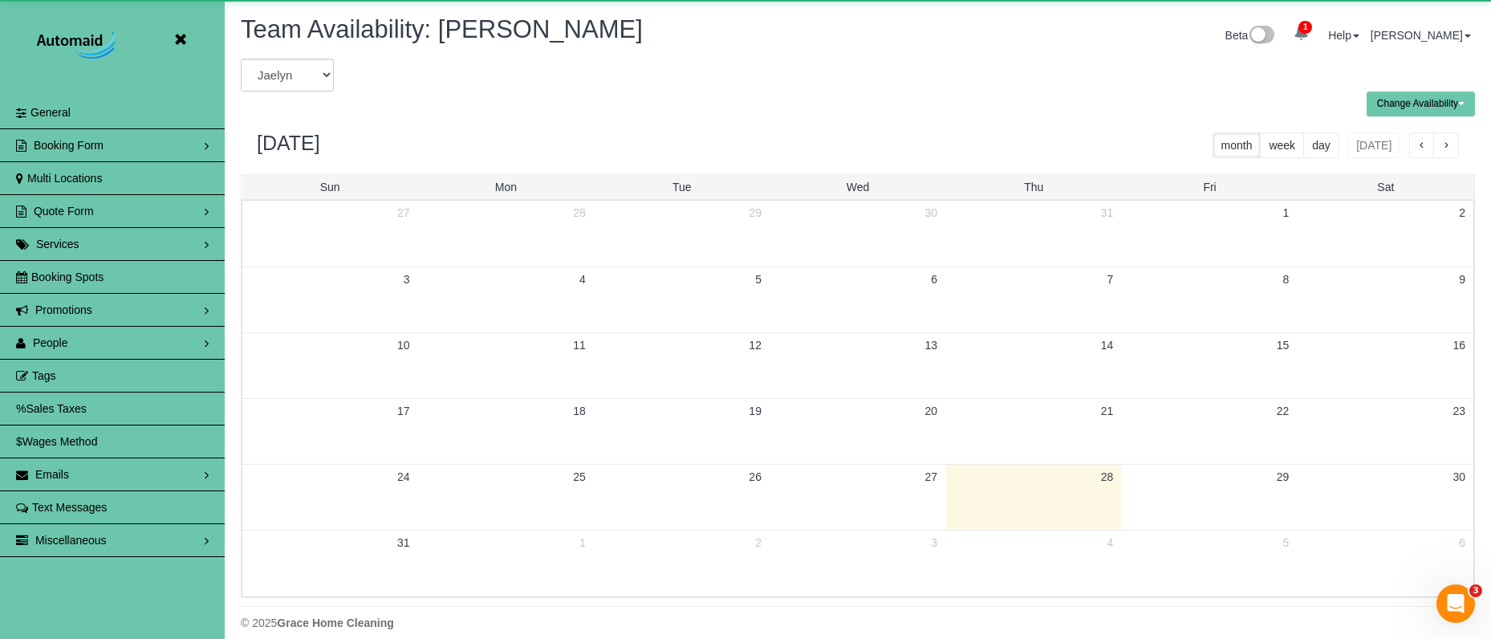
scroll to position [79581, 78744]
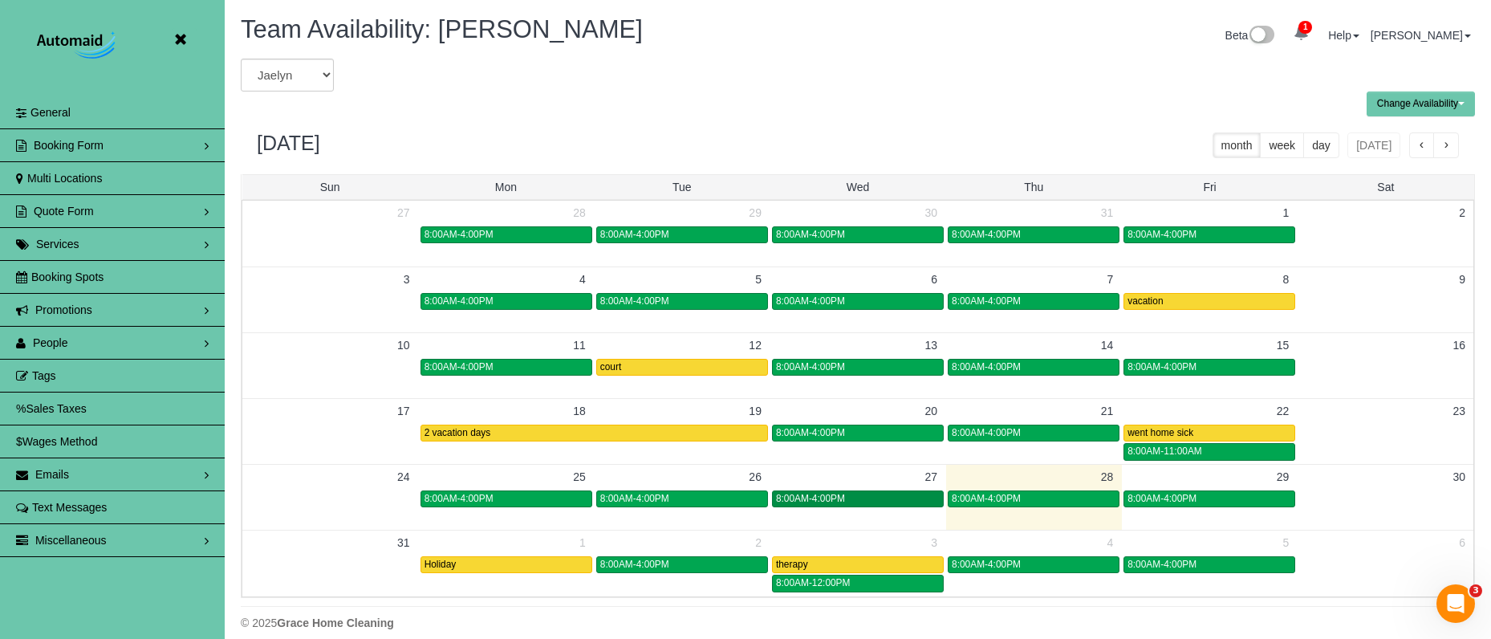
click at [871, 497] on div "8:00AM-4:00PM" at bounding box center [858, 499] width 164 height 12
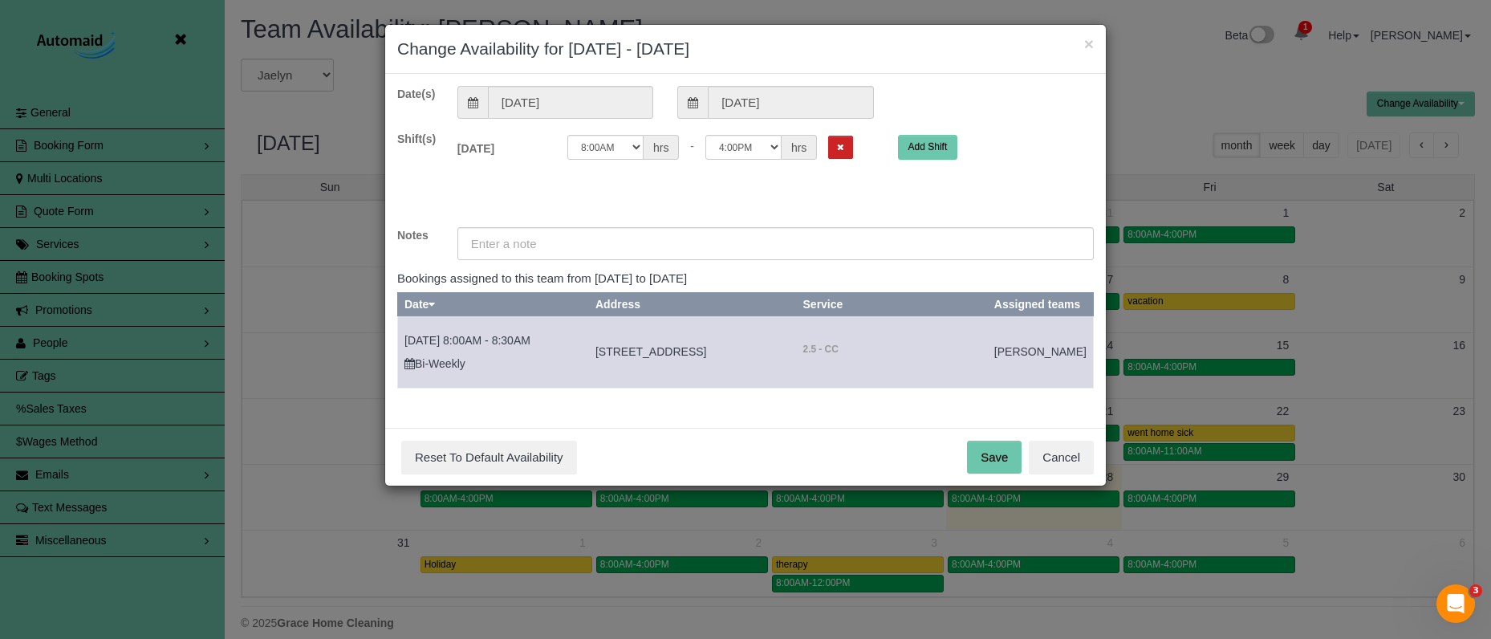
click at [732, 160] on div "12:00AM 12:05AM 12:10AM 12:15AM 12:20AM 12:25AM 12:30AM 12:35AM 12:40AM 12:45AM…" at bounding box center [720, 151] width 331 height 33
drag, startPoint x: 12, startPoint y: 45, endPoint x: 47, endPoint y: -19, distance: 72.9
click at [47, 0] on html "× Change Availability for 08/27/2025 - 08/27/2025 Date(s) 08/27/2025 08/27/2025…" at bounding box center [745, 319] width 1491 height 639
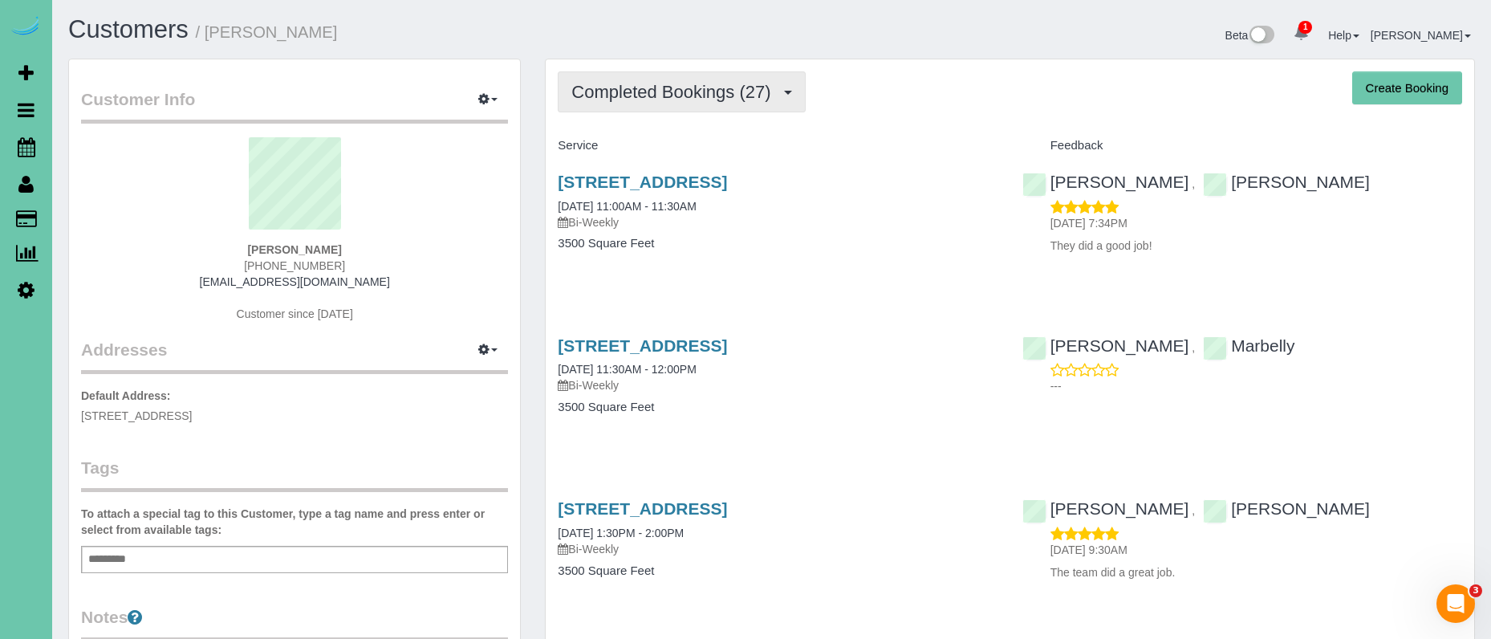
click at [636, 92] on span "Completed Bookings (27)" at bounding box center [674, 92] width 207 height 20
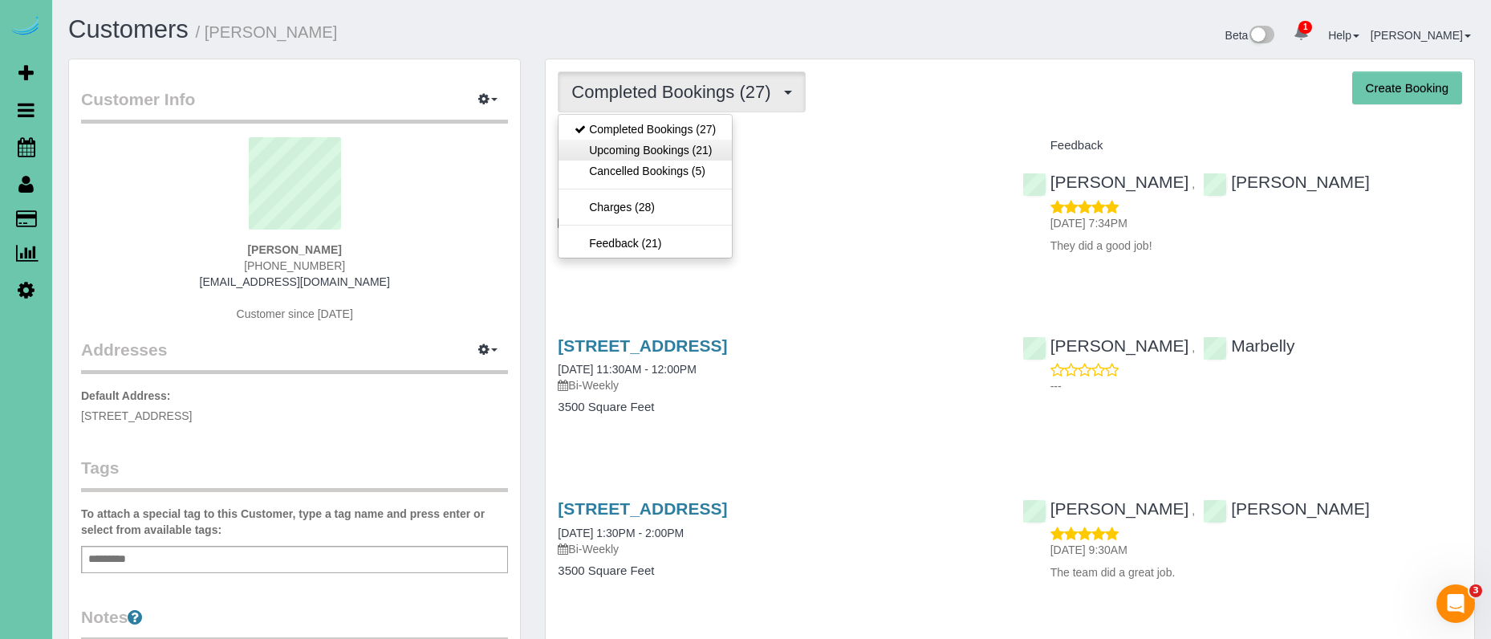
click at [656, 141] on link "Upcoming Bookings (21)" at bounding box center [644, 150] width 173 height 21
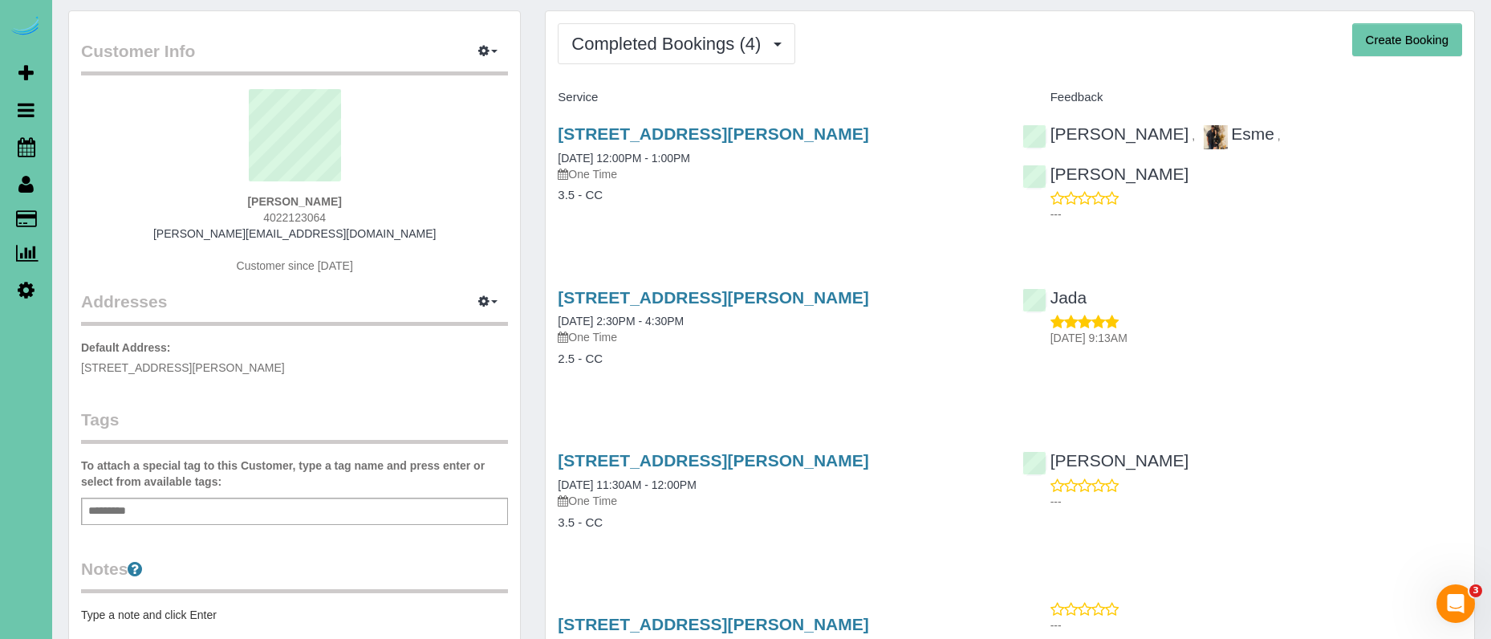
scroll to position [45, 0]
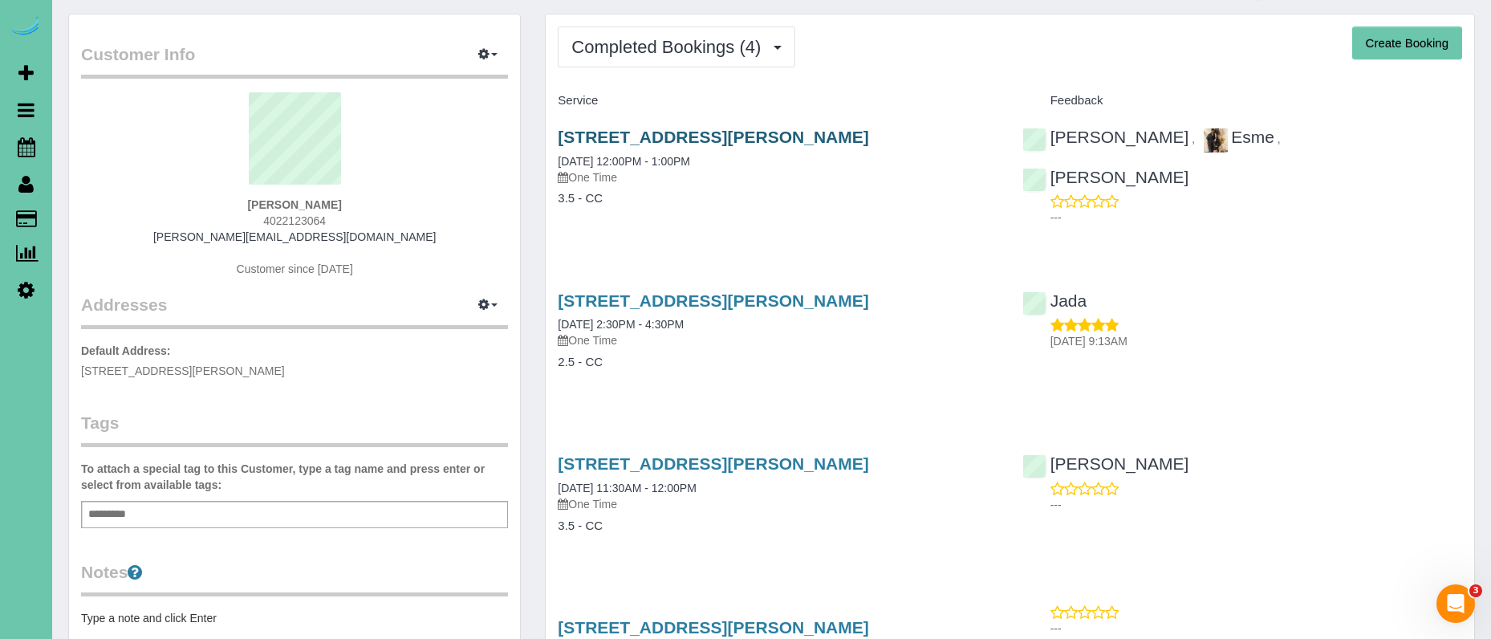
click at [623, 136] on link "[STREET_ADDRESS][PERSON_NAME]" at bounding box center [713, 137] width 311 height 18
drag, startPoint x: 613, startPoint y: 56, endPoint x: 607, endPoint y: 66, distance: 11.1
click at [611, 57] on button "Completed Bookings (4)" at bounding box center [676, 46] width 237 height 41
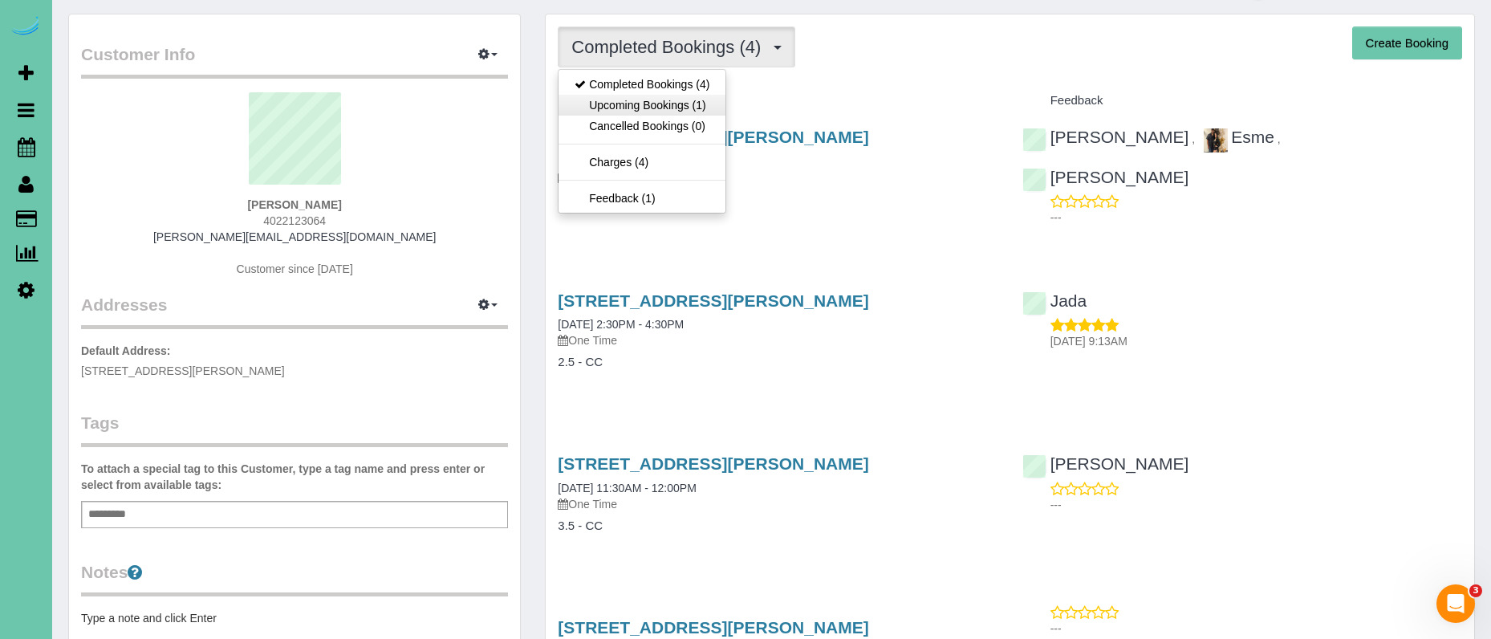
click at [614, 104] on link "Upcoming Bookings (1)" at bounding box center [641, 105] width 167 height 21
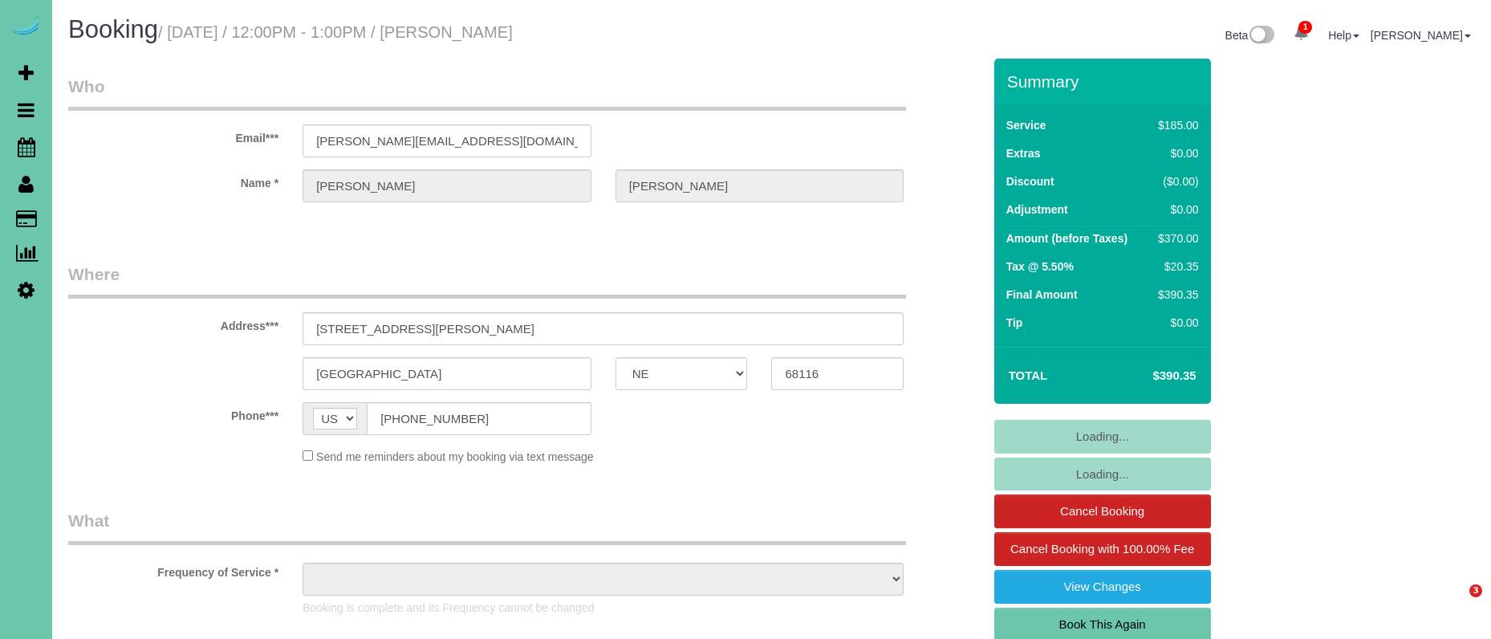
select select "NE"
select select "string:fspay-173ad82b-d236-49e8-b00d-2ec326b025d7"
select select "object:678"
select select "number:36"
select select "number:41"
